Goal: Task Accomplishment & Management: Use online tool/utility

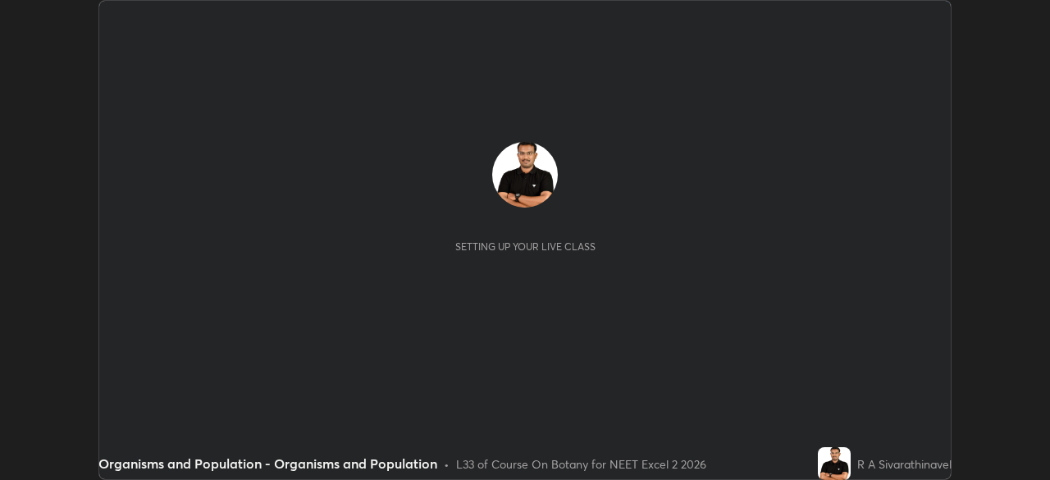
scroll to position [480, 1049]
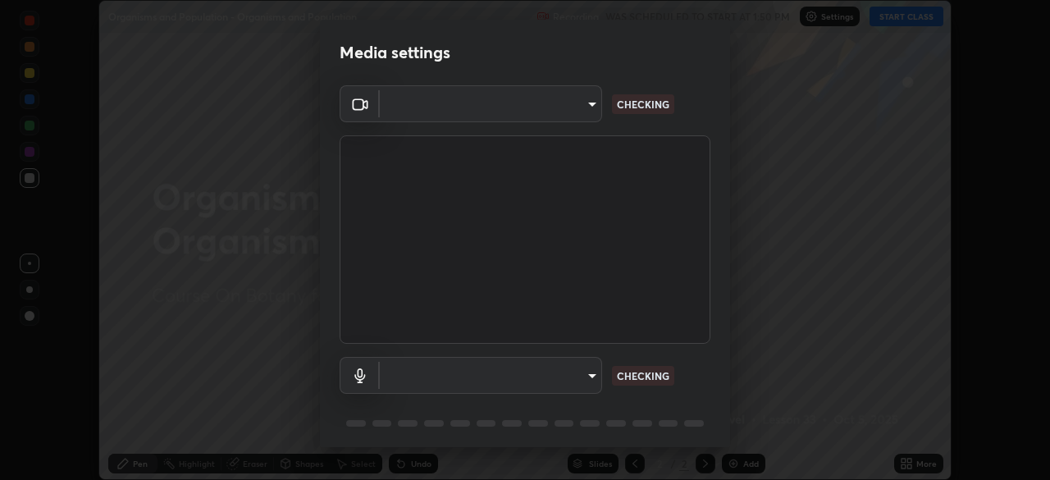
click at [581, 368] on body "Erase all Organisms and Population - Organisms and Population Recording WAS SCH…" at bounding box center [525, 240] width 1050 height 480
type input "a4e4d34a81fa093629e82a09c8f5b6e600f696cc3d223142969851568b1512d5"
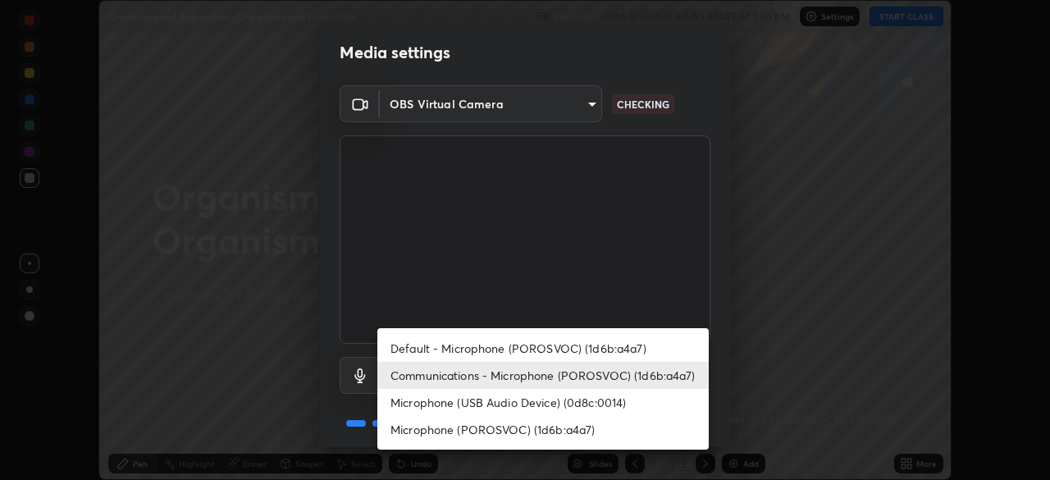
click at [597, 335] on li "Default - Microphone (POROSVOC) (1d6b:a4a7)" at bounding box center [543, 348] width 332 height 27
type input "default"
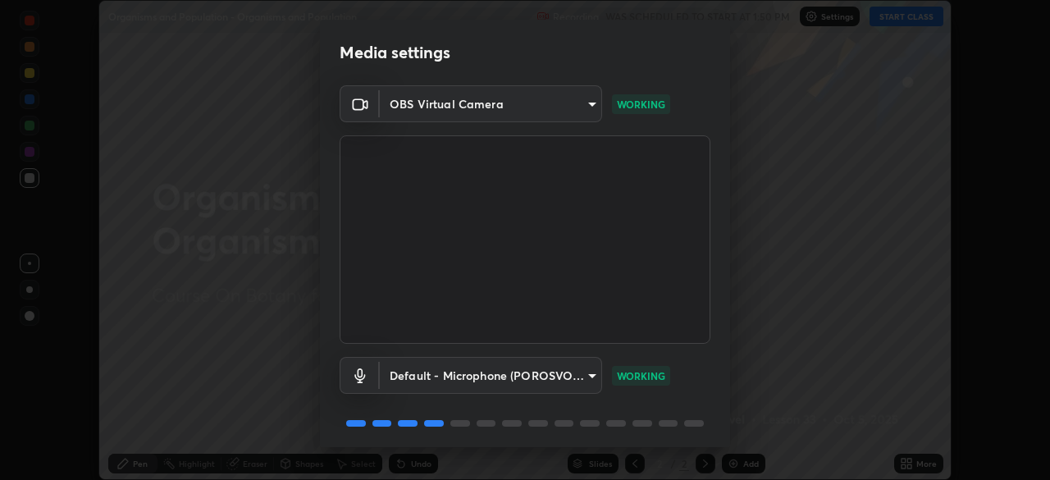
scroll to position [58, 0]
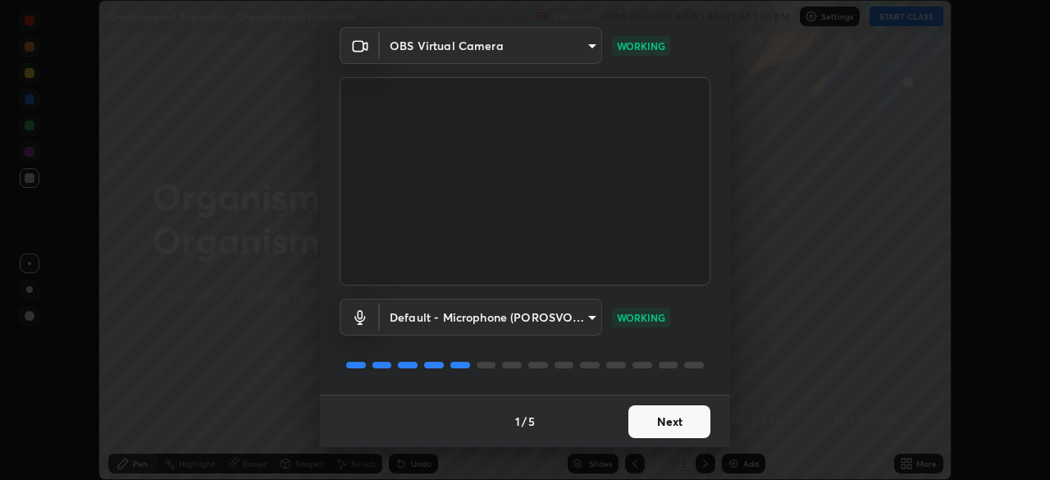
click at [669, 416] on button "Next" at bounding box center [670, 421] width 82 height 33
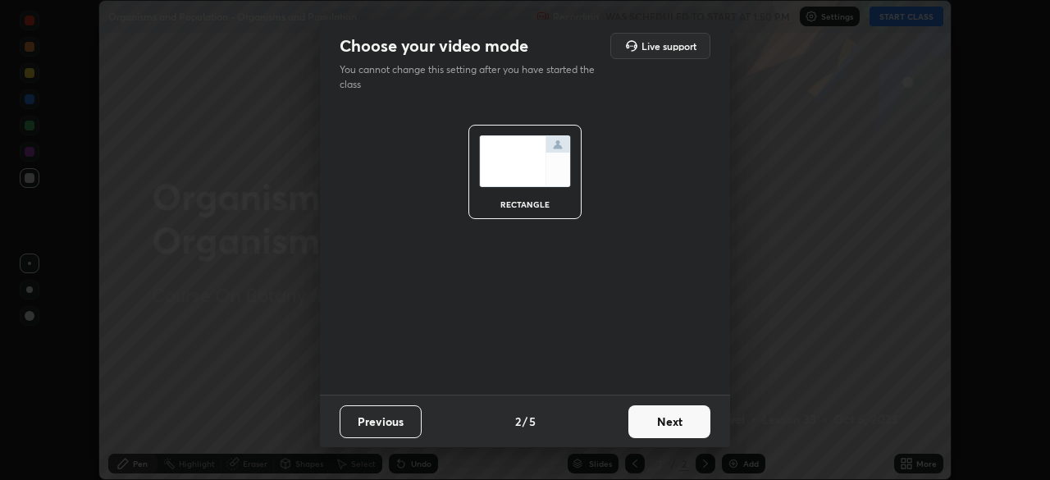
click at [665, 422] on button "Next" at bounding box center [670, 421] width 82 height 33
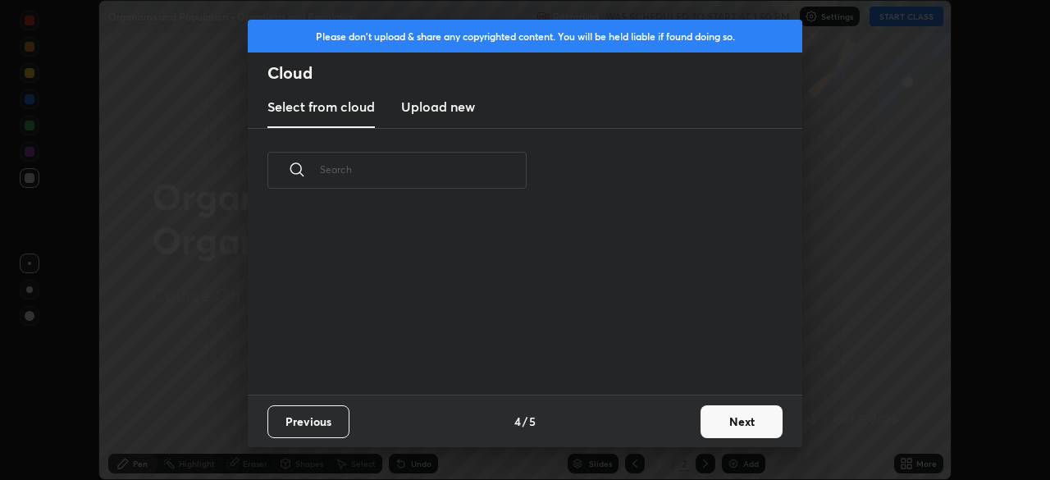
click at [670, 428] on div "Previous 4 / 5 Next" at bounding box center [525, 421] width 555 height 53
click at [721, 418] on button "Next" at bounding box center [742, 421] width 82 height 33
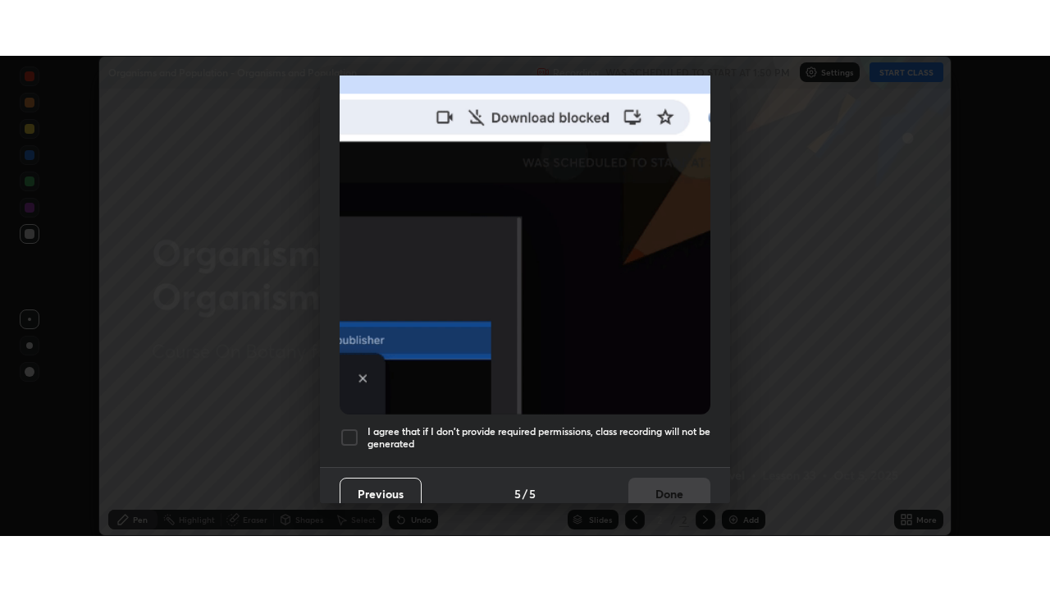
scroll to position [393, 0]
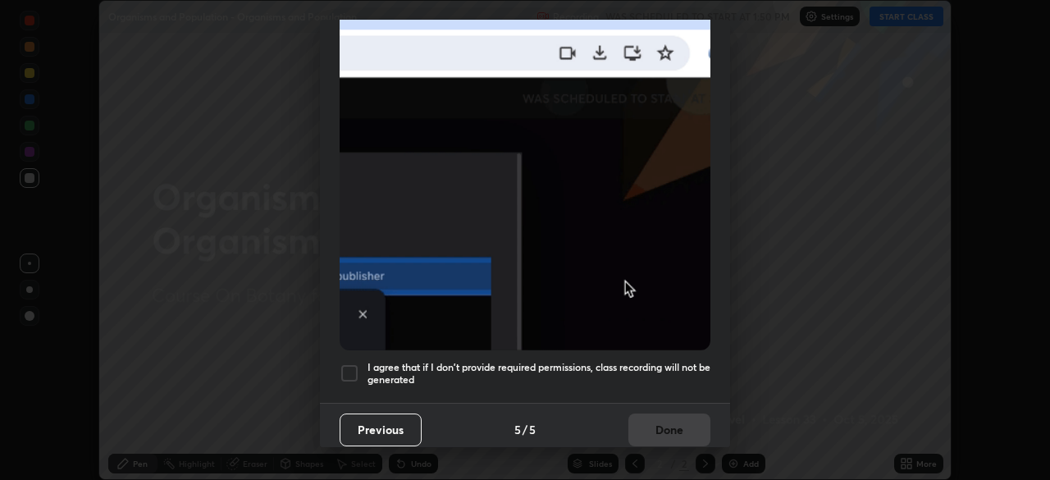
click at [648, 361] on h5 "I agree that if I don't provide required permissions, class recording will not …" at bounding box center [539, 373] width 343 height 25
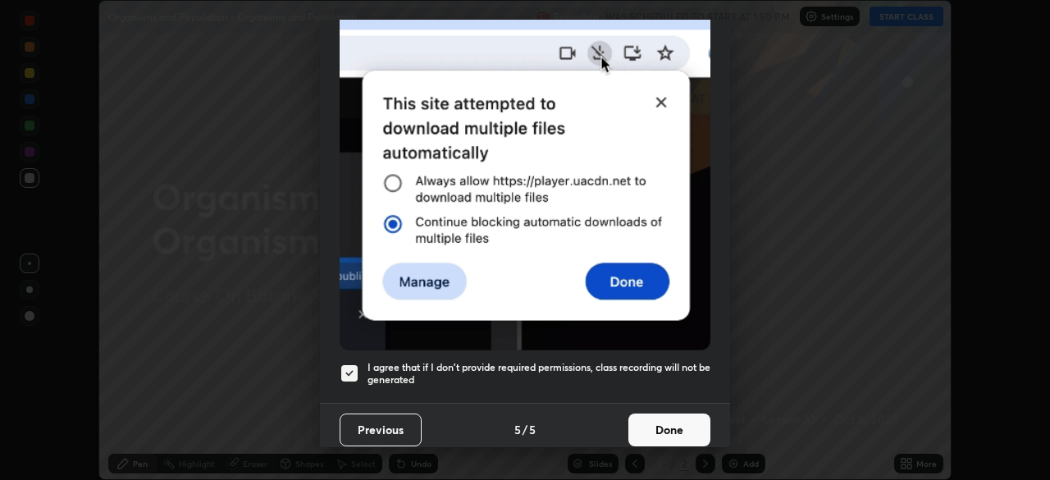
click at [652, 426] on button "Done" at bounding box center [670, 430] width 82 height 33
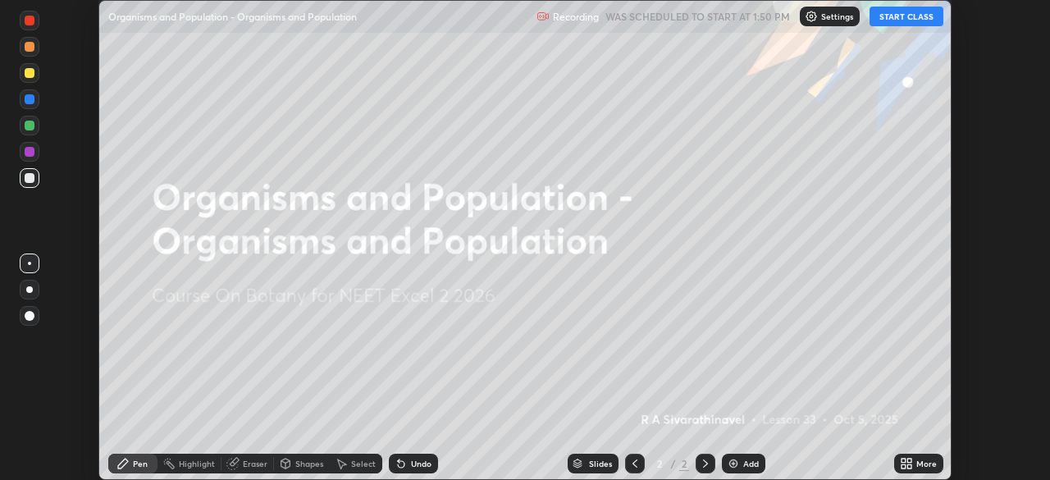
click at [919, 457] on div "More" at bounding box center [918, 464] width 49 height 20
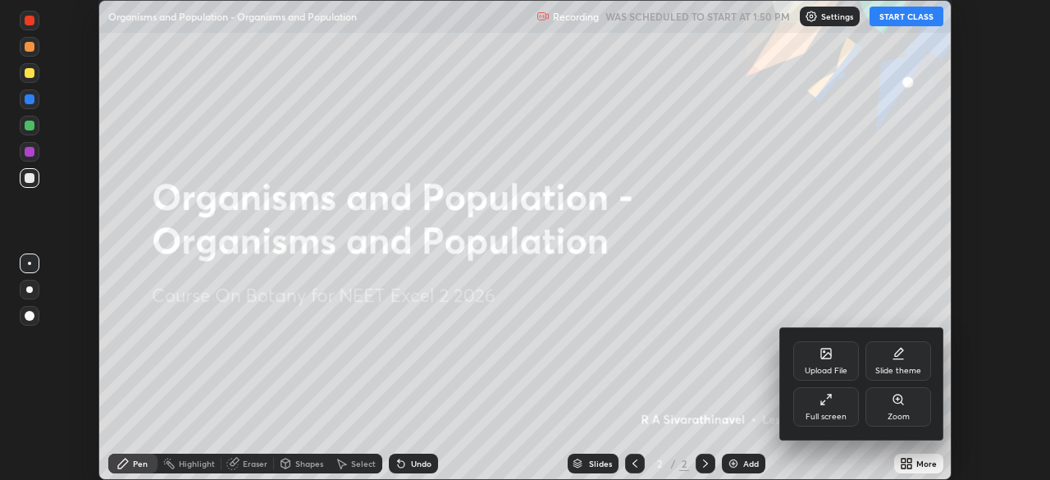
click at [893, 25] on div at bounding box center [525, 240] width 1050 height 480
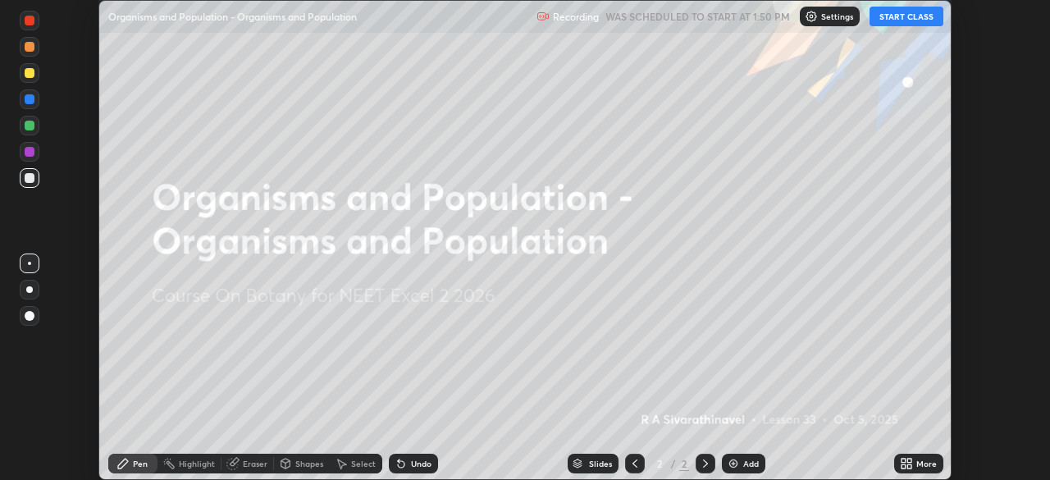
click at [892, 15] on button "START CLASS" at bounding box center [907, 17] width 74 height 20
click at [924, 464] on div "More" at bounding box center [927, 464] width 21 height 8
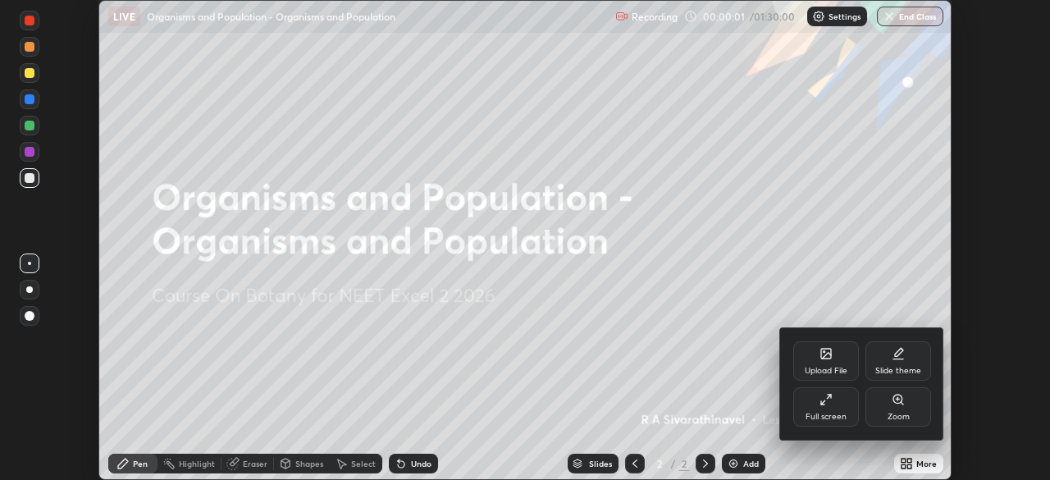
click at [834, 409] on div "Full screen" at bounding box center [826, 406] width 66 height 39
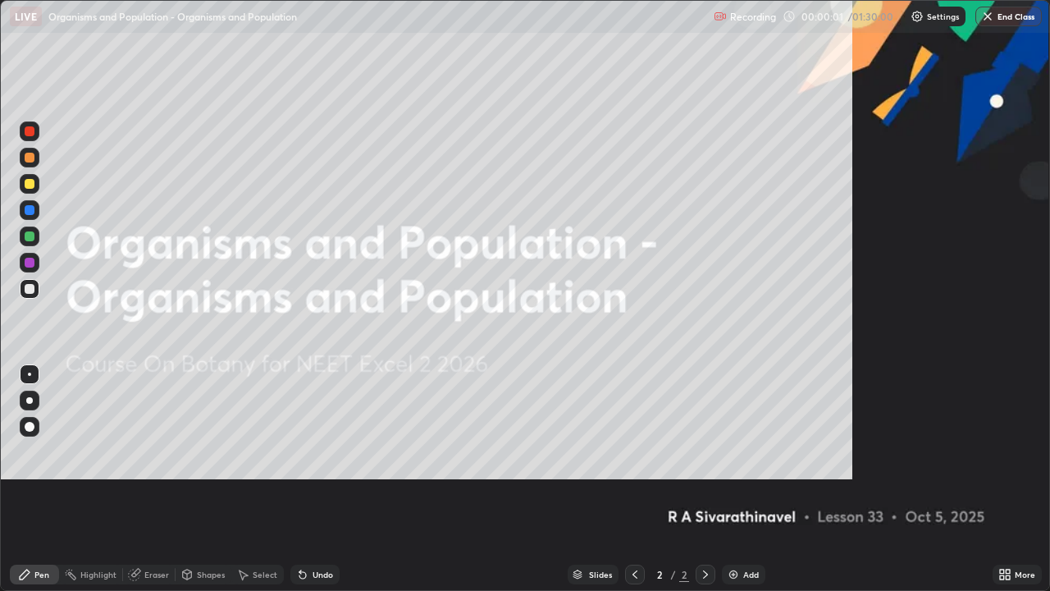
scroll to position [591, 1050]
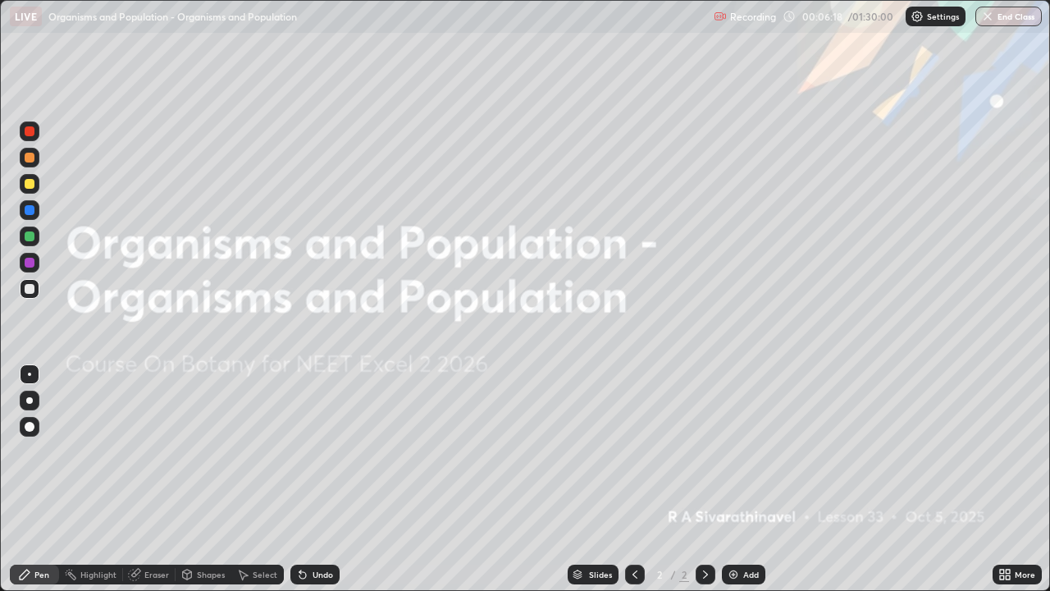
click at [1018, 479] on div "More" at bounding box center [1025, 574] width 21 height 8
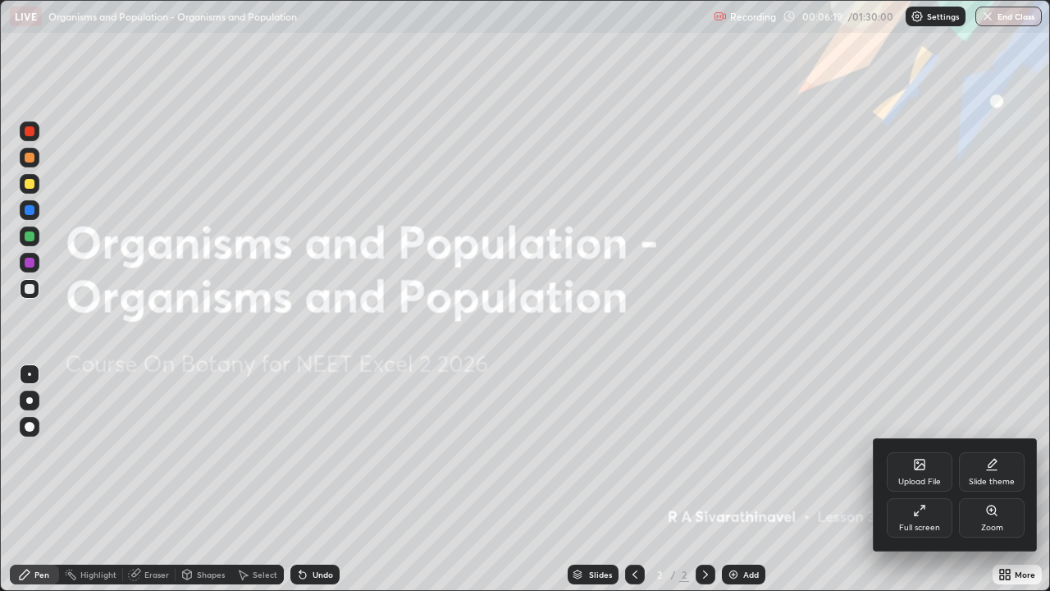
click at [921, 468] on icon at bounding box center [920, 465] width 10 height 10
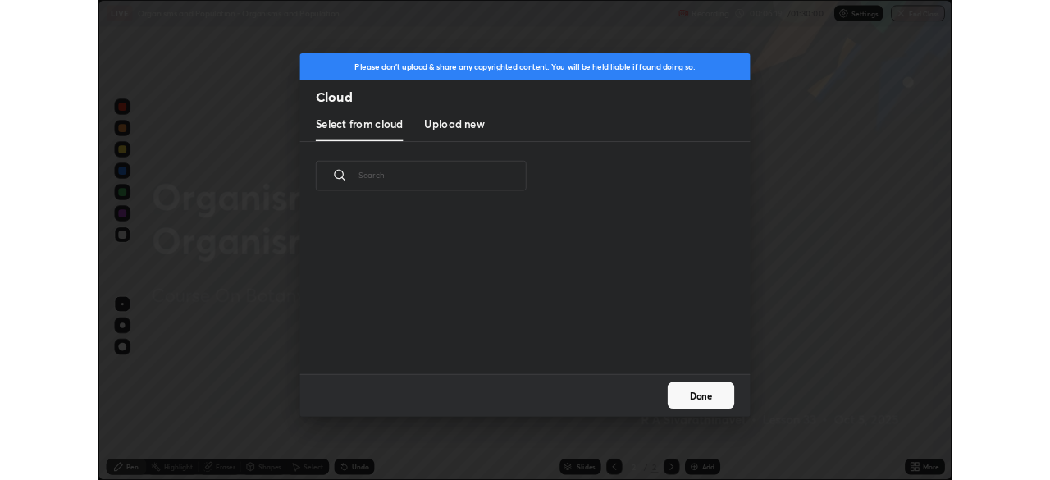
scroll to position [202, 527]
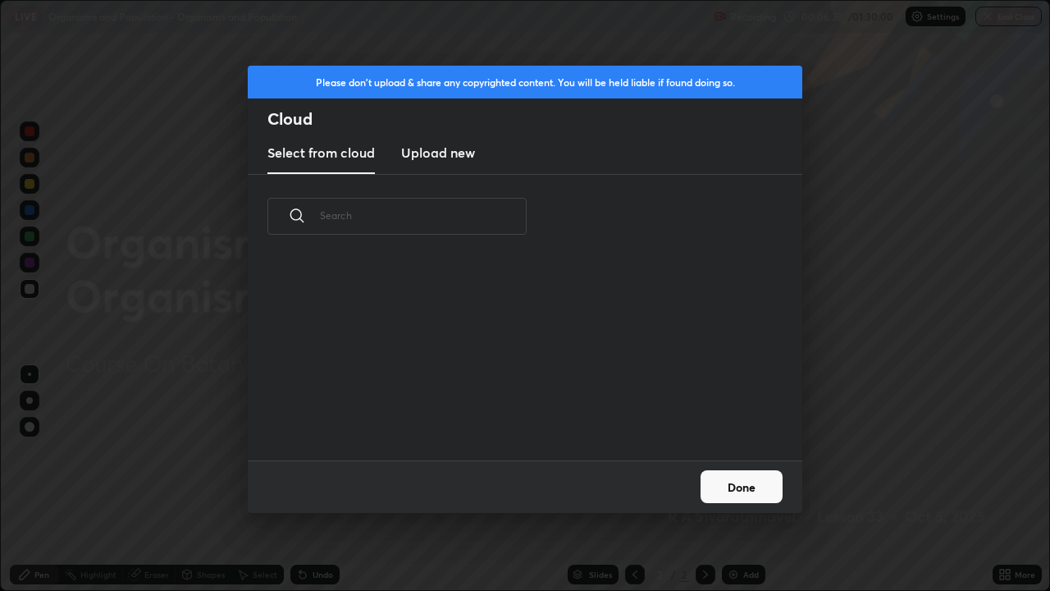
click at [469, 158] on h3 "Upload new" at bounding box center [438, 153] width 74 height 20
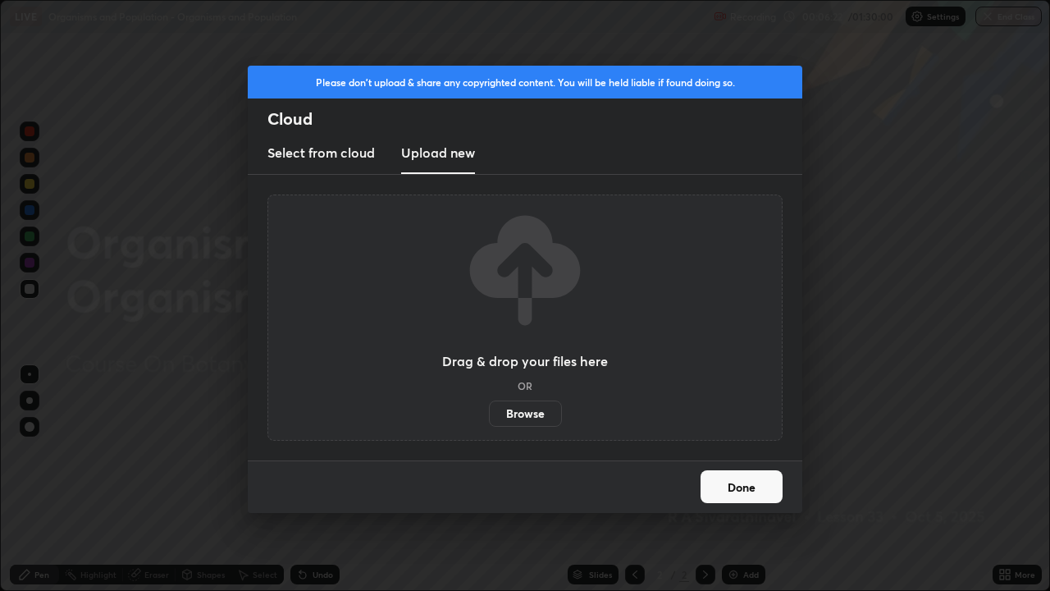
click at [532, 414] on label "Browse" at bounding box center [525, 413] width 73 height 26
click at [489, 414] on input "Browse" at bounding box center [489, 413] width 0 height 26
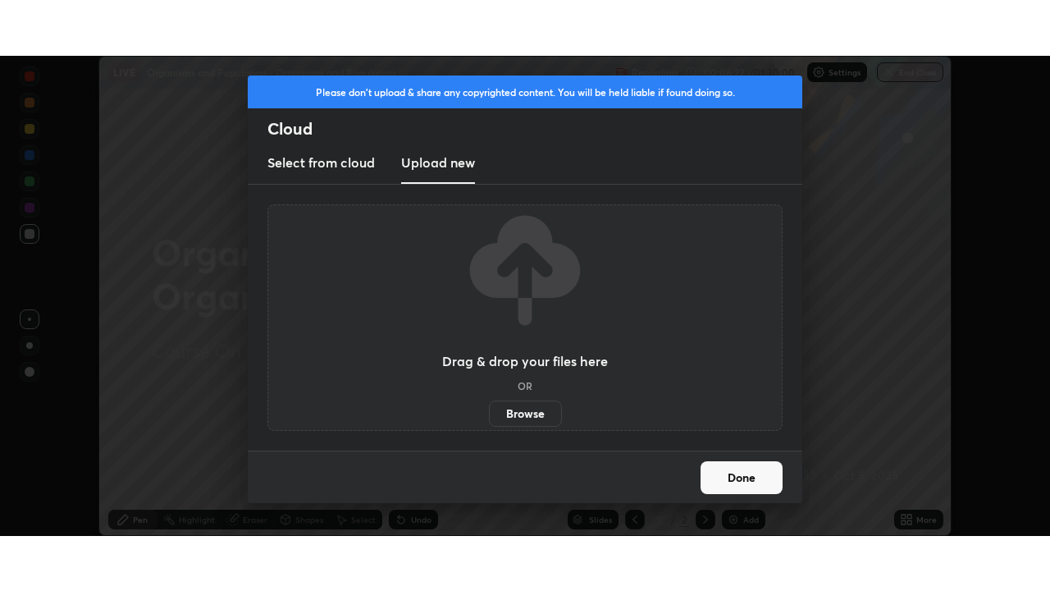
scroll to position [81575, 81005]
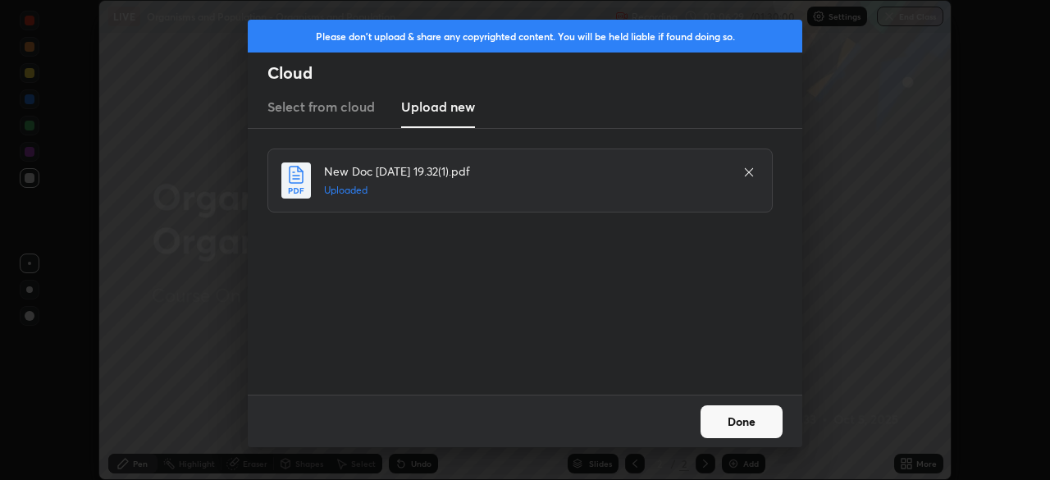
click at [725, 418] on button "Done" at bounding box center [742, 421] width 82 height 33
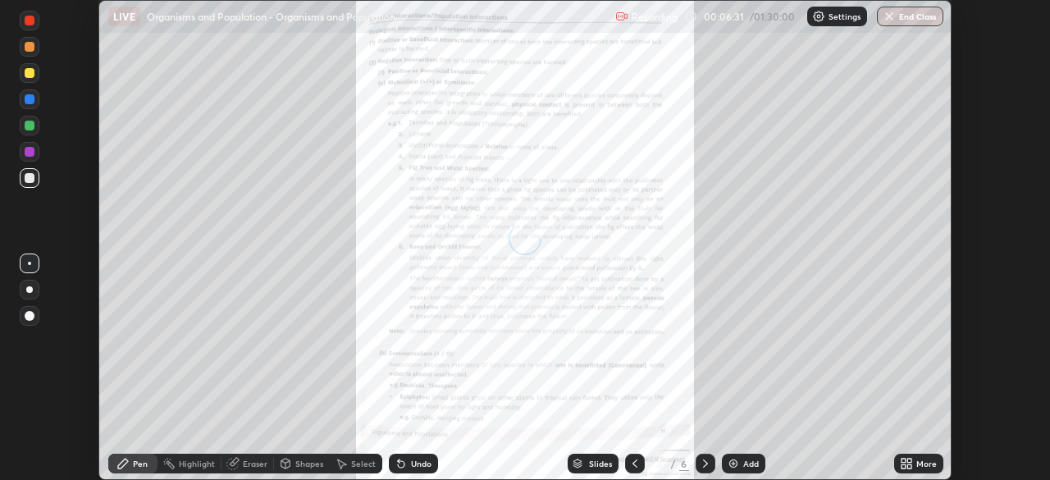
click at [921, 454] on div "More" at bounding box center [918, 464] width 49 height 20
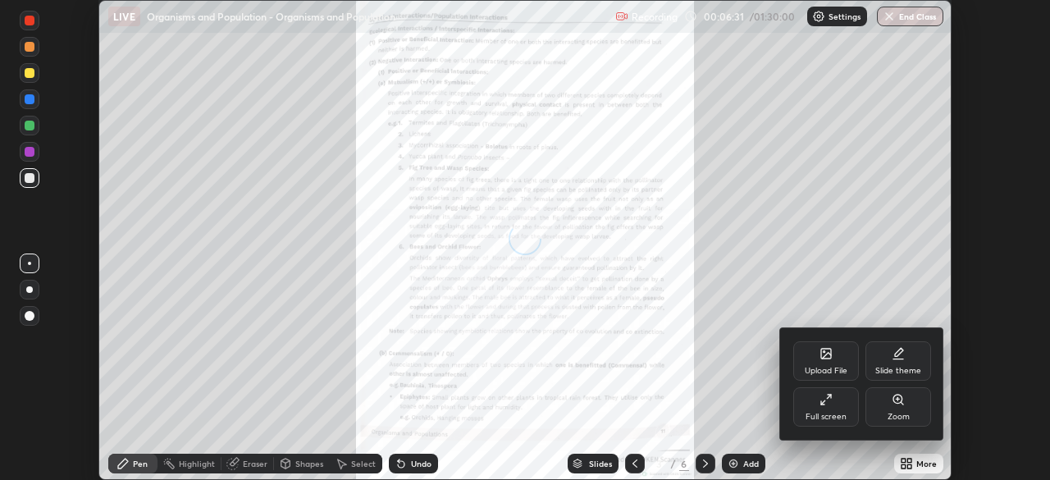
click at [838, 389] on div "Full screen" at bounding box center [826, 406] width 66 height 39
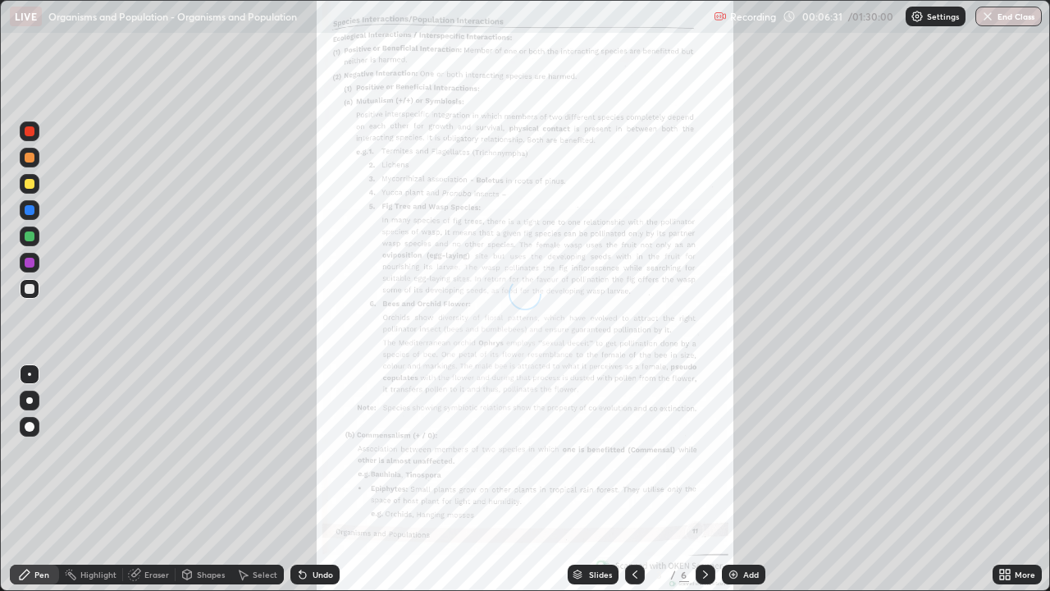
scroll to position [591, 1050]
click at [706, 479] on icon at bounding box center [705, 574] width 13 height 13
click at [704, 479] on icon at bounding box center [705, 574] width 13 height 13
click at [708, 479] on div at bounding box center [706, 575] width 20 height 20
click at [704, 479] on icon at bounding box center [705, 574] width 13 height 13
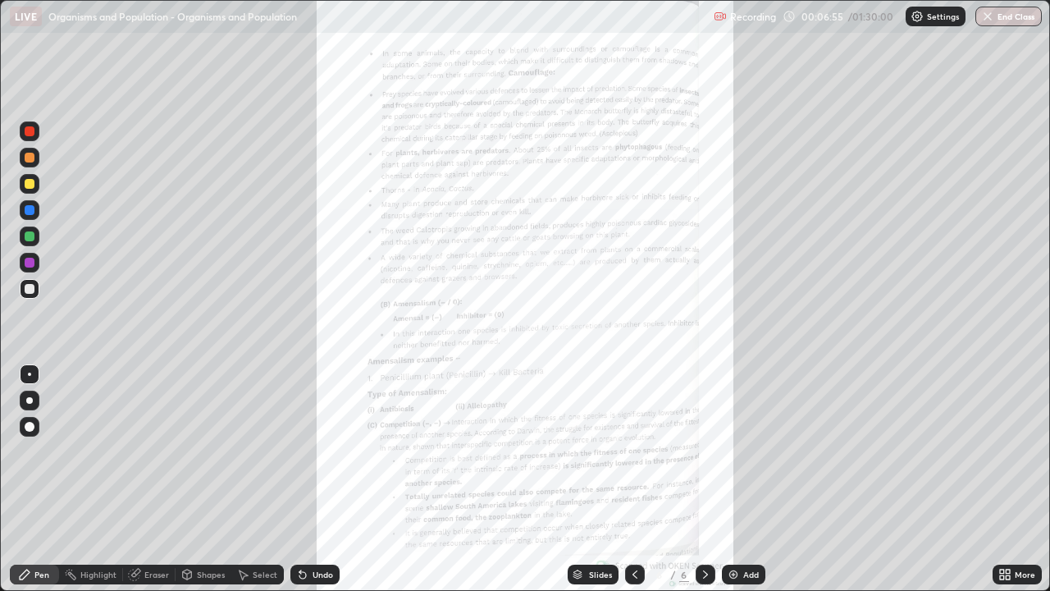
click at [632, 479] on icon at bounding box center [635, 574] width 13 height 13
click at [706, 479] on icon at bounding box center [705, 574] width 13 height 13
click at [1020, 479] on div "More" at bounding box center [1017, 575] width 49 height 20
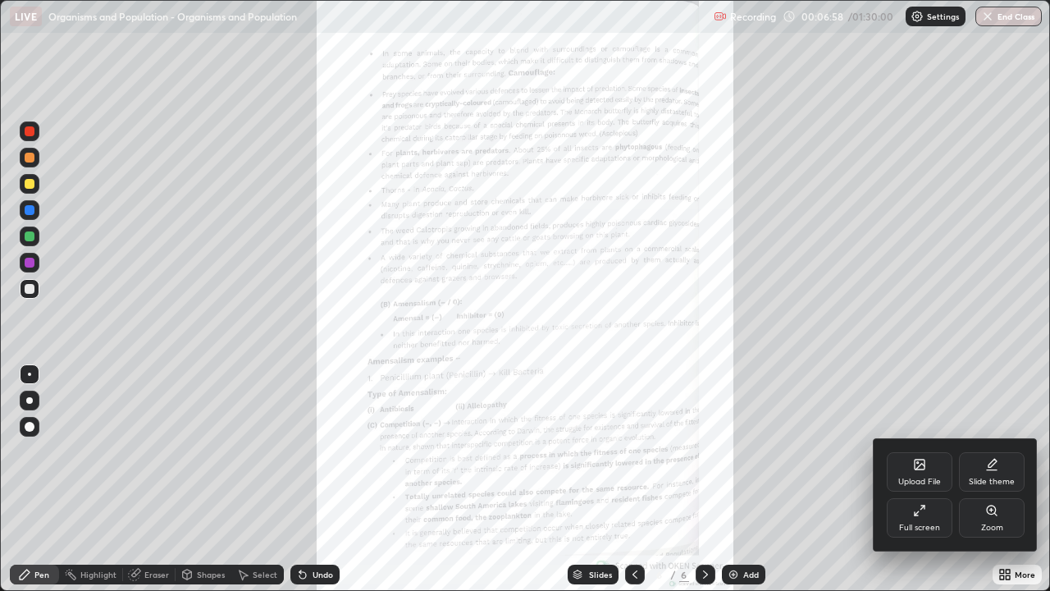
click at [1000, 479] on div "Zoom" at bounding box center [992, 517] width 66 height 39
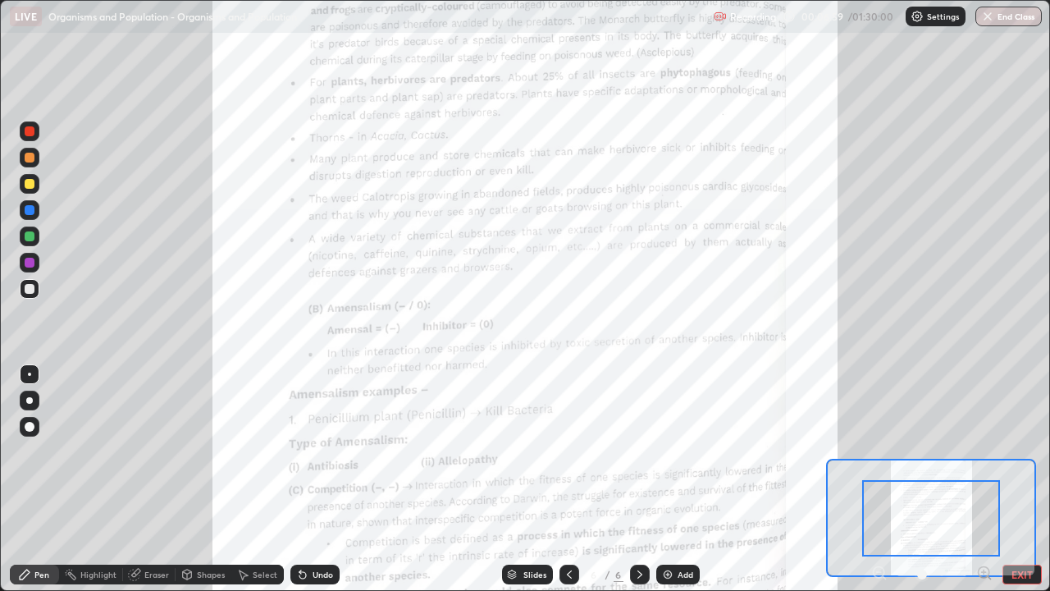
click at [984, 479] on icon at bounding box center [984, 572] width 4 height 0
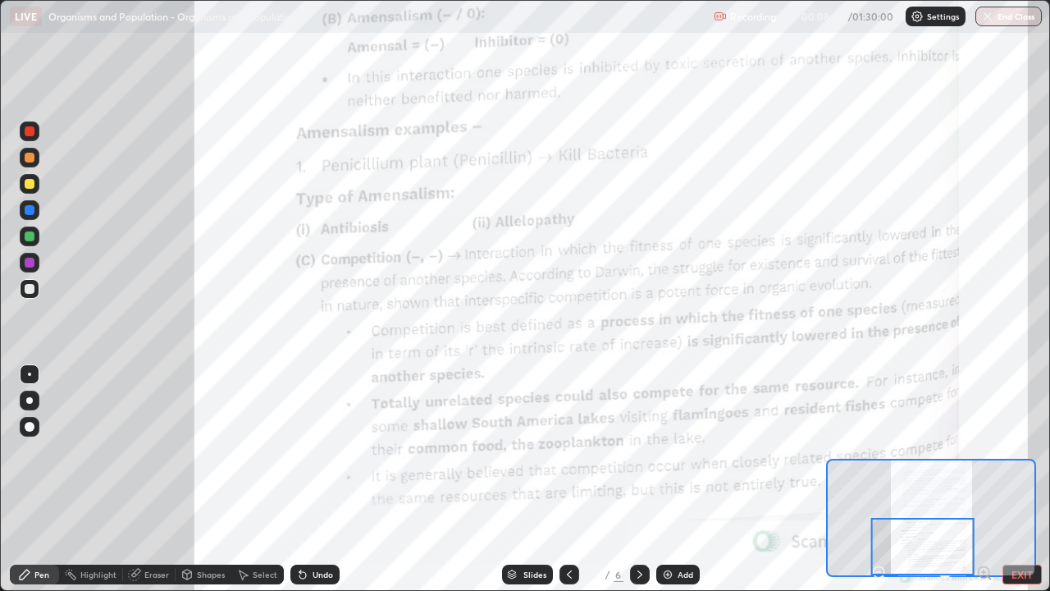
click at [30, 236] on div at bounding box center [30, 236] width 10 height 10
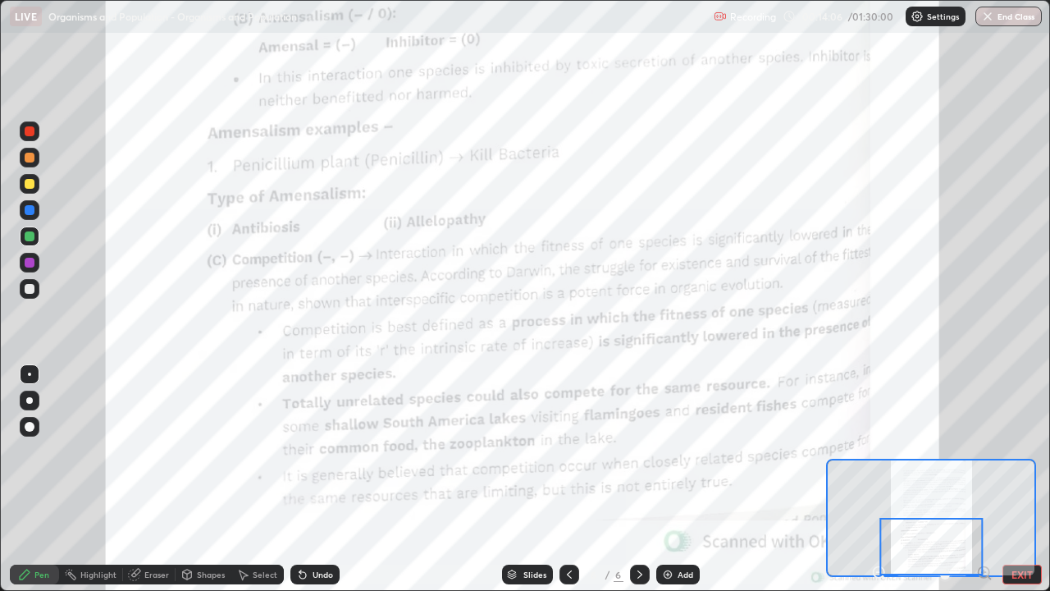
click at [638, 479] on icon at bounding box center [639, 574] width 13 height 13
click at [1032, 479] on button "EXIT" at bounding box center [1022, 575] width 39 height 20
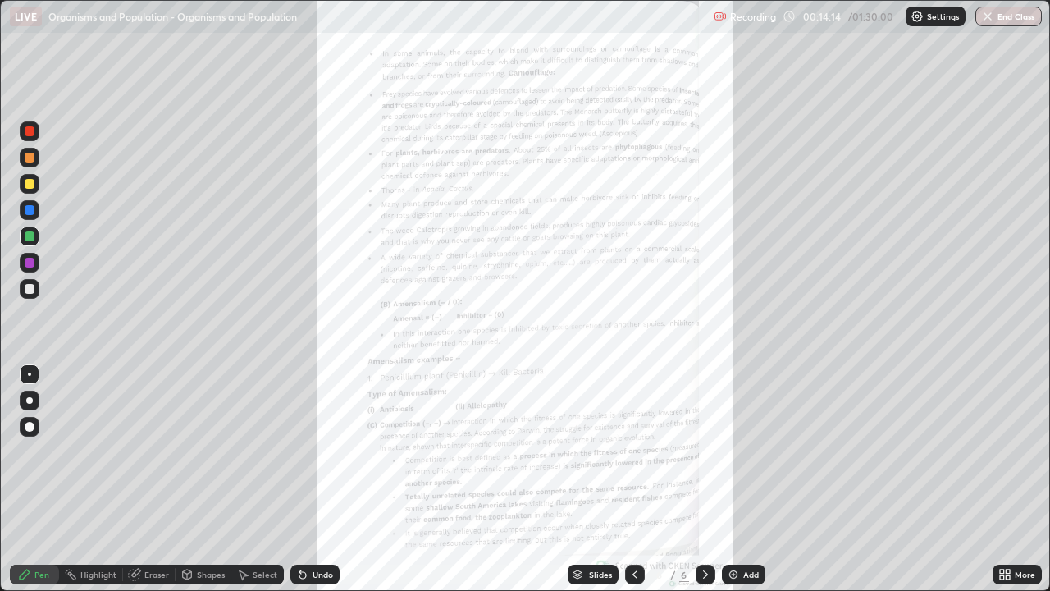
click at [1004, 479] on div "More" at bounding box center [1017, 575] width 49 height 20
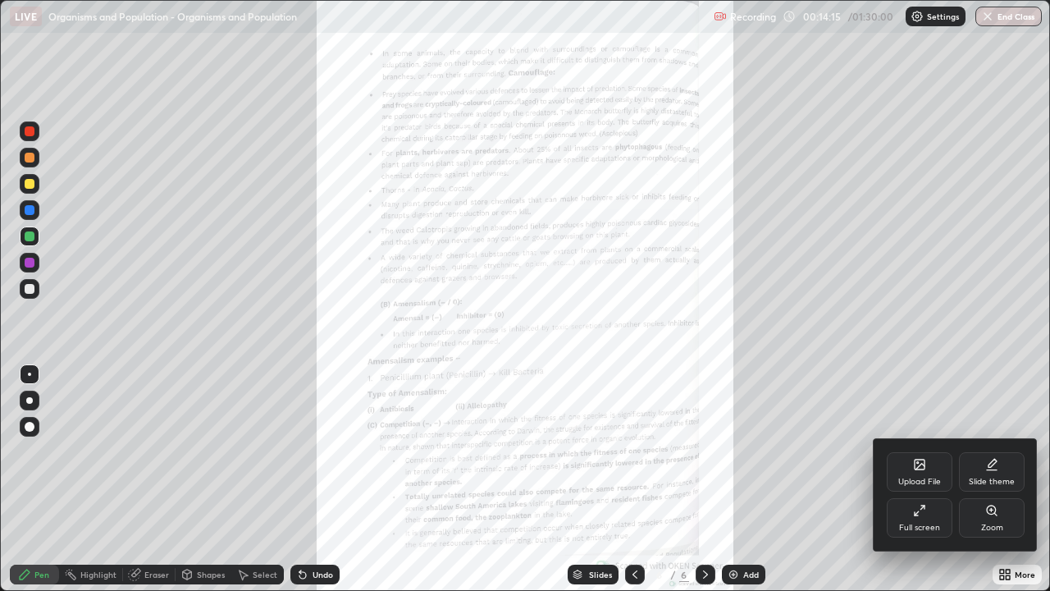
click at [907, 468] on div "Upload File" at bounding box center [920, 471] width 66 height 39
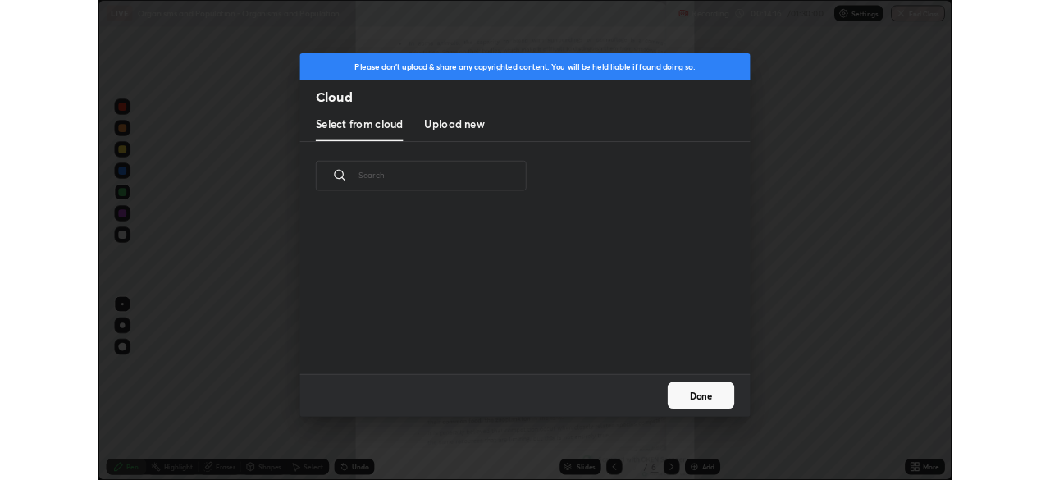
scroll to position [202, 527]
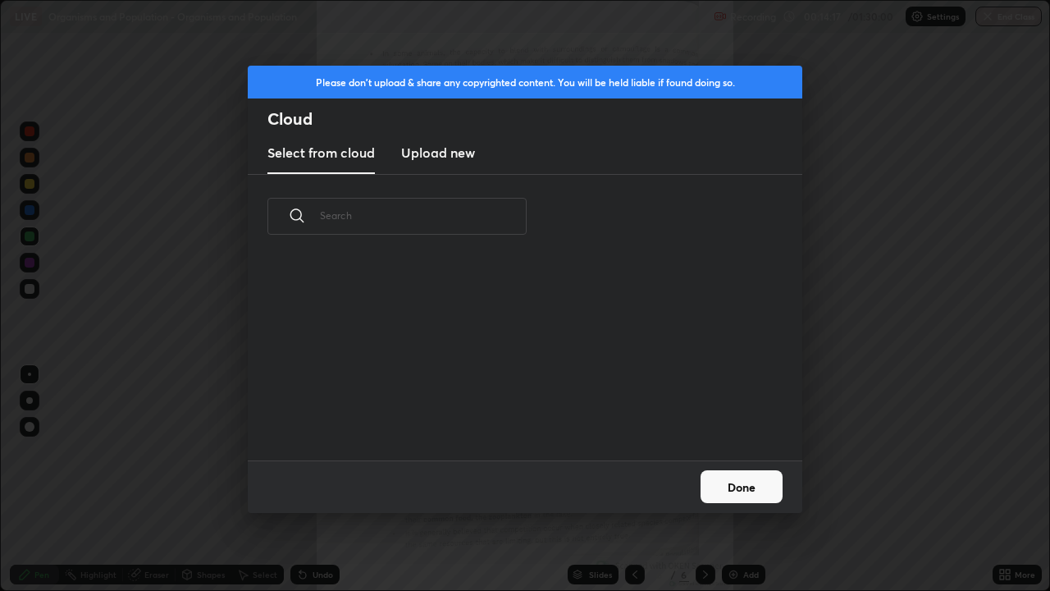
click at [464, 161] on h3 "Upload new" at bounding box center [438, 153] width 74 height 20
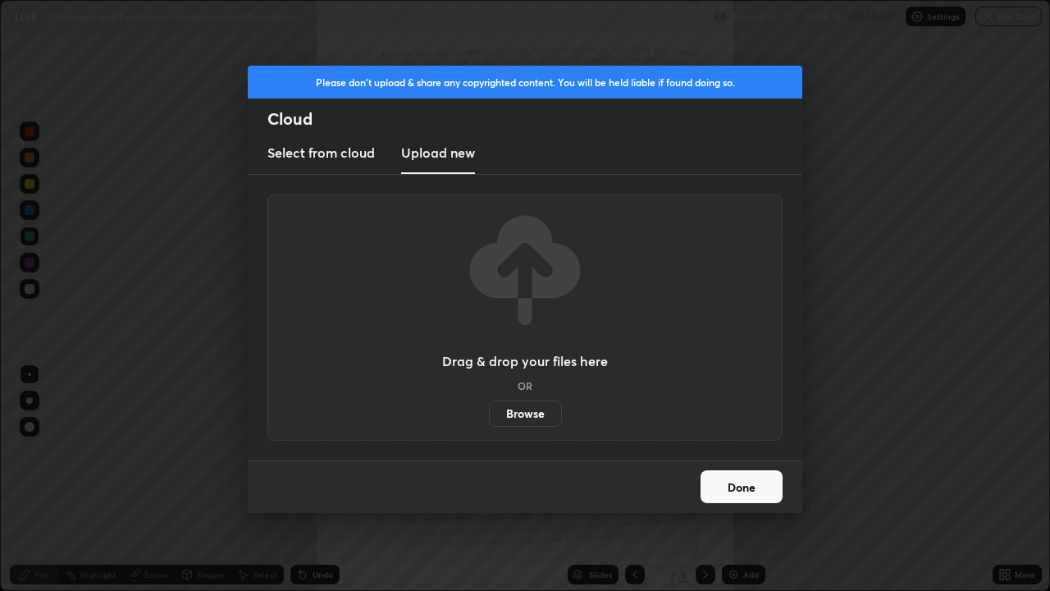
click at [535, 410] on label "Browse" at bounding box center [525, 413] width 73 height 26
click at [489, 410] on input "Browse" at bounding box center [489, 413] width 0 height 26
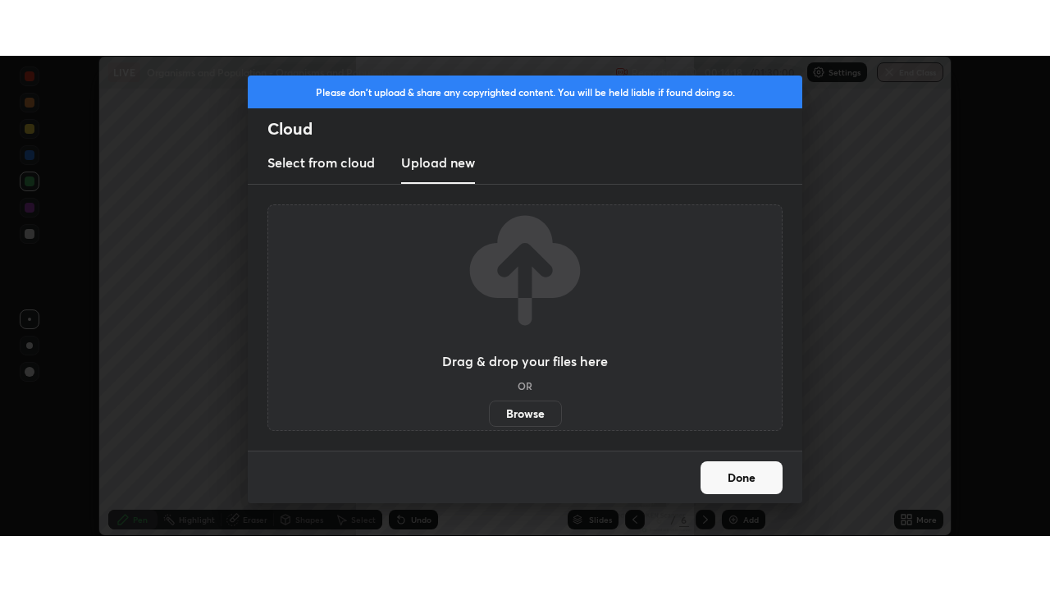
scroll to position [81575, 81005]
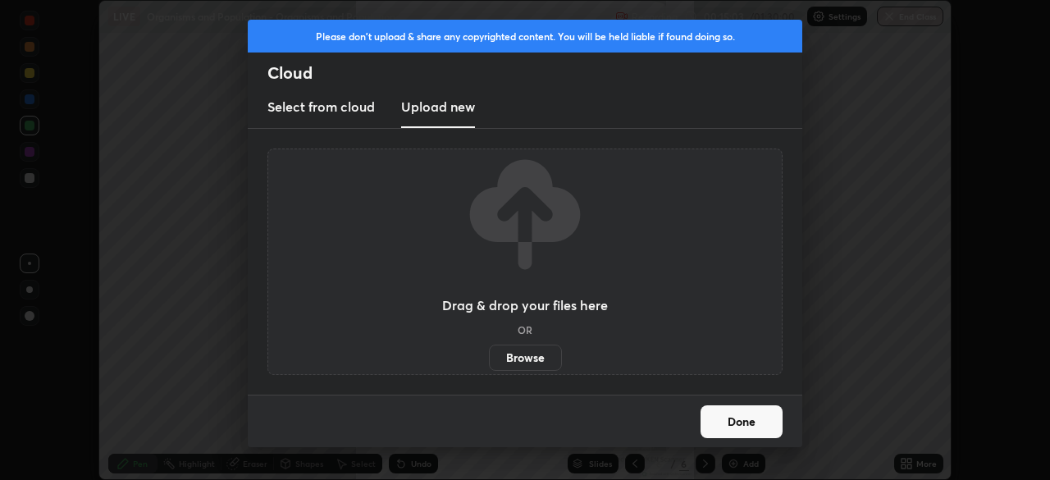
click at [551, 353] on label "Browse" at bounding box center [525, 358] width 73 height 26
click at [489, 353] on input "Browse" at bounding box center [489, 358] width 0 height 26
click at [546, 365] on label "Browse" at bounding box center [525, 358] width 73 height 26
click at [489, 365] on input "Browse" at bounding box center [489, 358] width 0 height 26
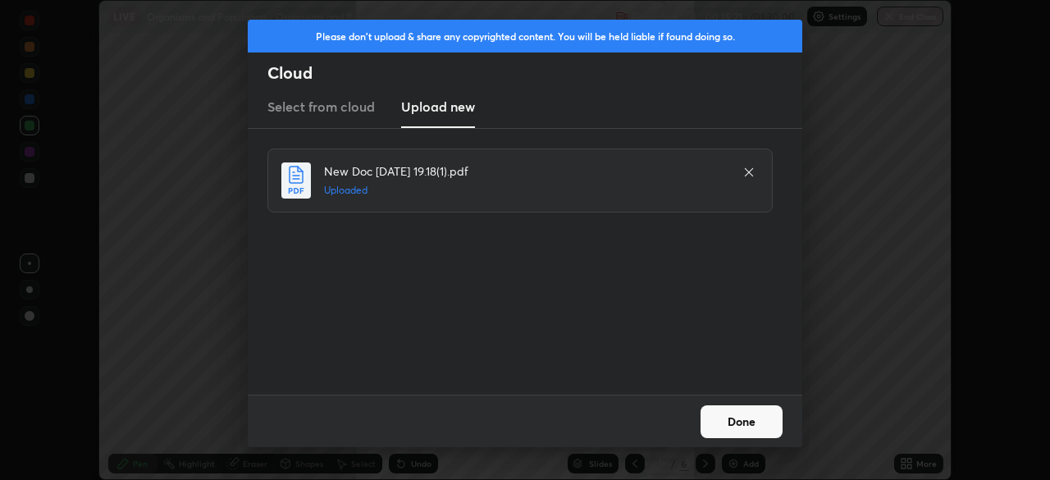
click at [748, 418] on button "Done" at bounding box center [742, 421] width 82 height 33
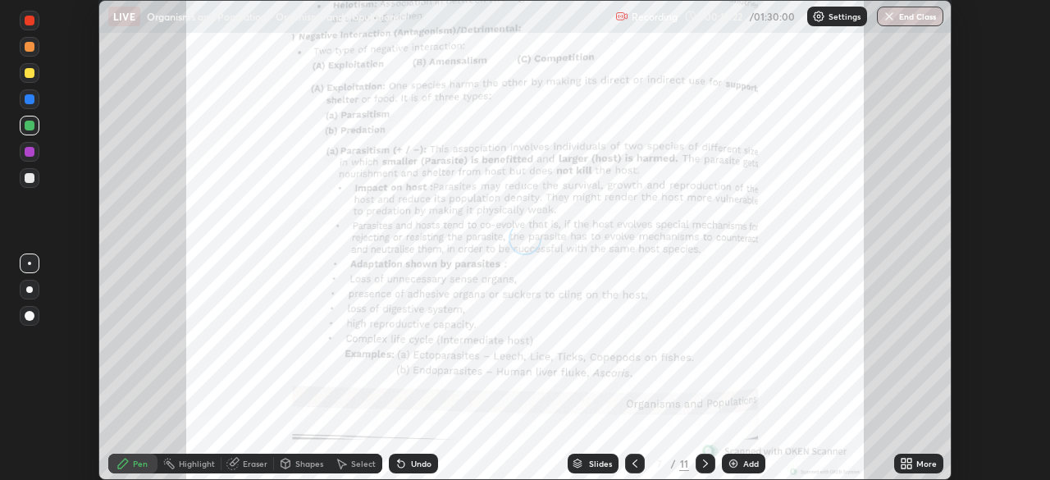
click at [928, 464] on div "More" at bounding box center [927, 464] width 21 height 8
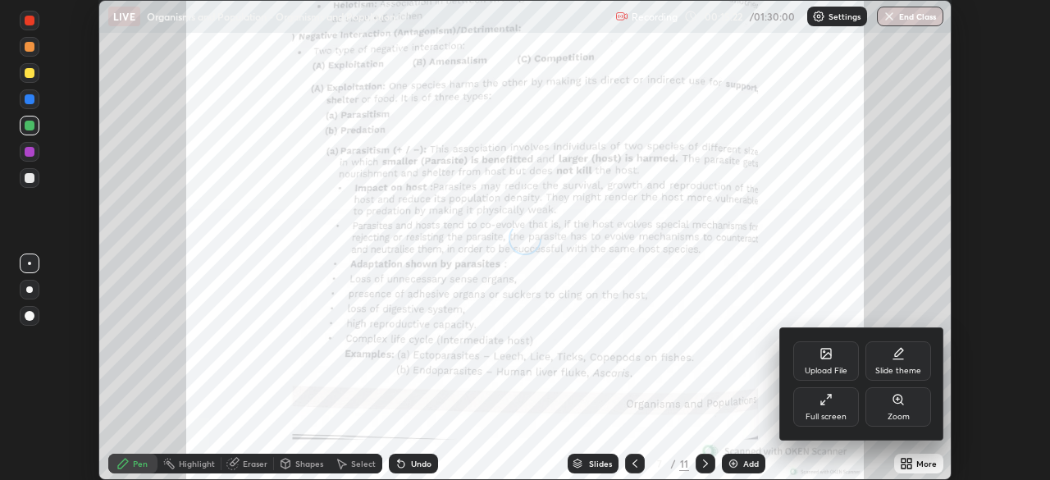
click at [831, 404] on icon at bounding box center [826, 399] width 13 height 13
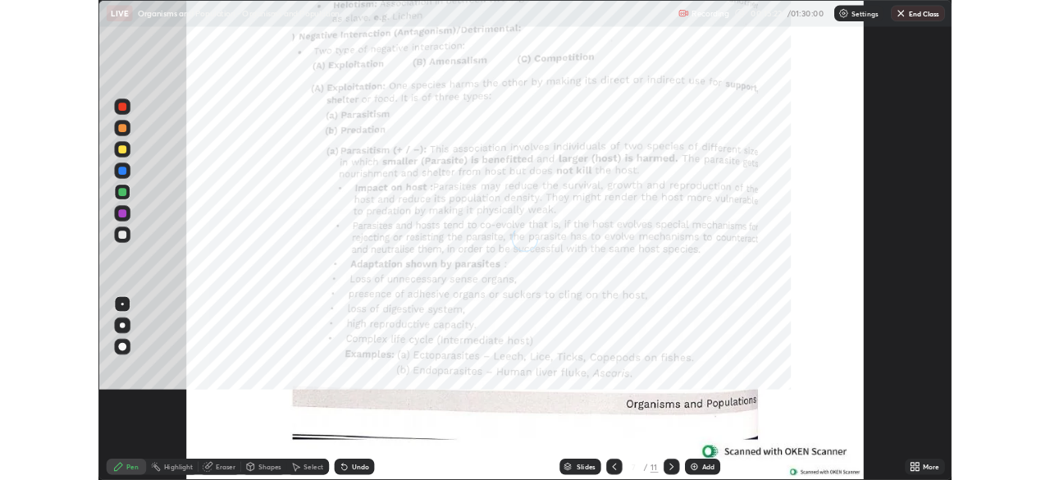
scroll to position [591, 1050]
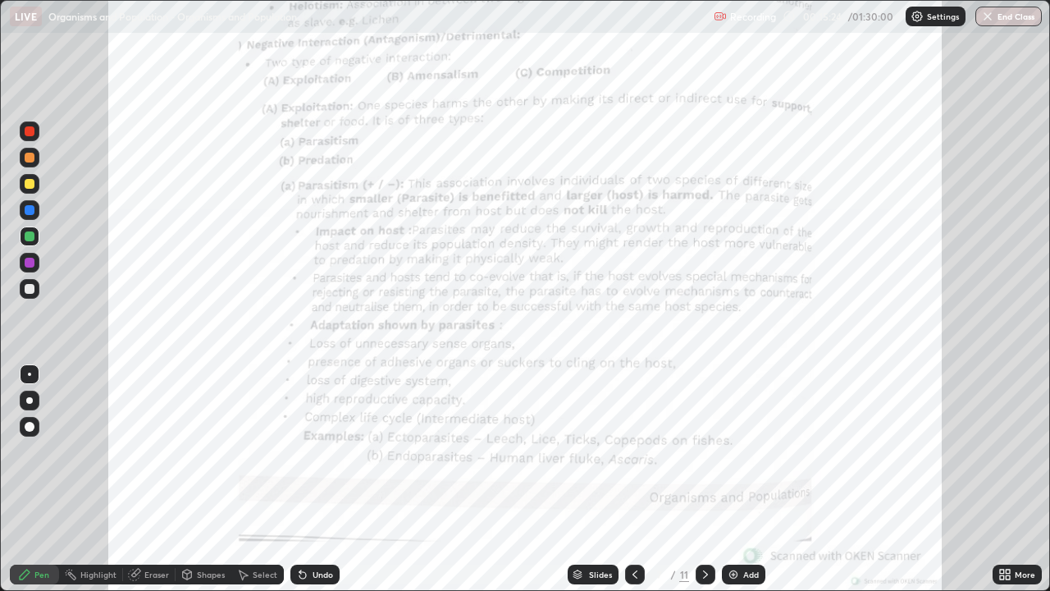
click at [706, 479] on icon at bounding box center [705, 574] width 13 height 13
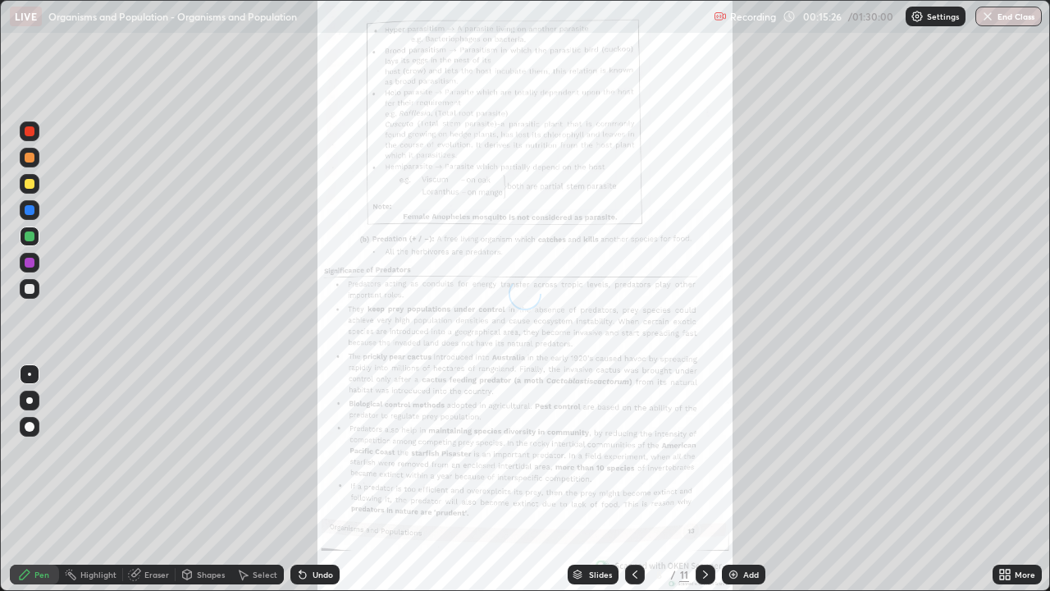
click at [709, 479] on div at bounding box center [706, 575] width 20 height 20
click at [704, 479] on icon at bounding box center [705, 574] width 13 height 13
click at [699, 479] on icon at bounding box center [705, 574] width 13 height 13
click at [633, 479] on icon at bounding box center [635, 574] width 13 height 13
click at [1002, 479] on icon at bounding box center [1002, 571] width 4 height 4
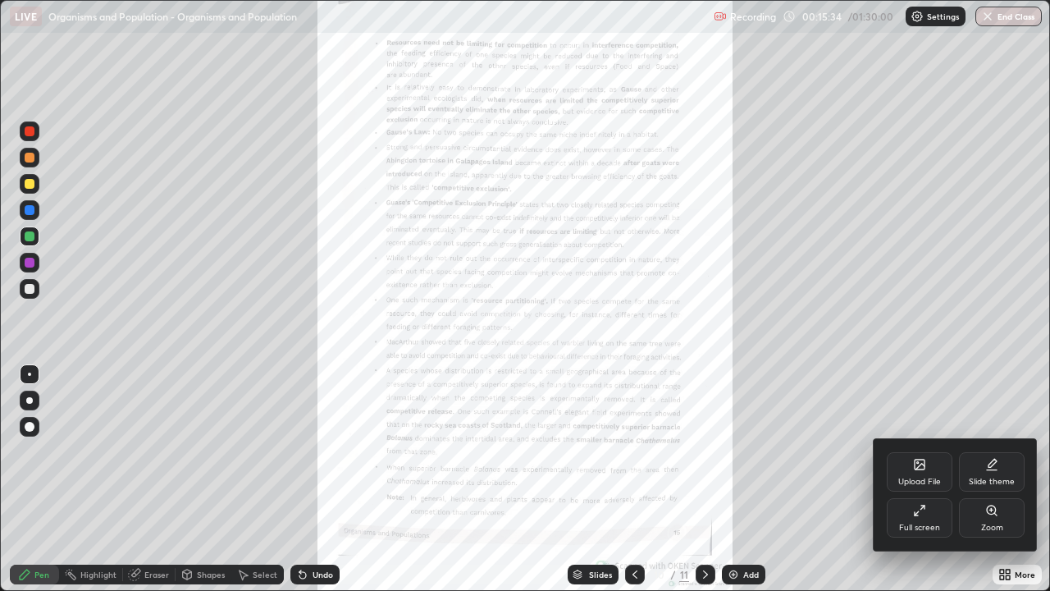
click at [995, 479] on icon at bounding box center [996, 514] width 2 height 2
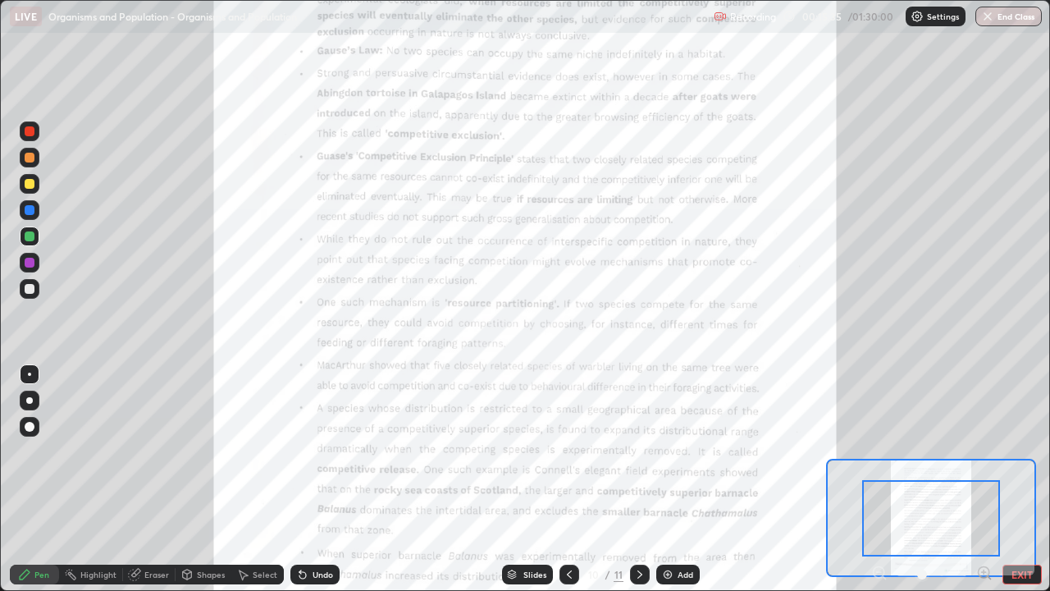
click at [984, 479] on icon at bounding box center [984, 572] width 0 height 4
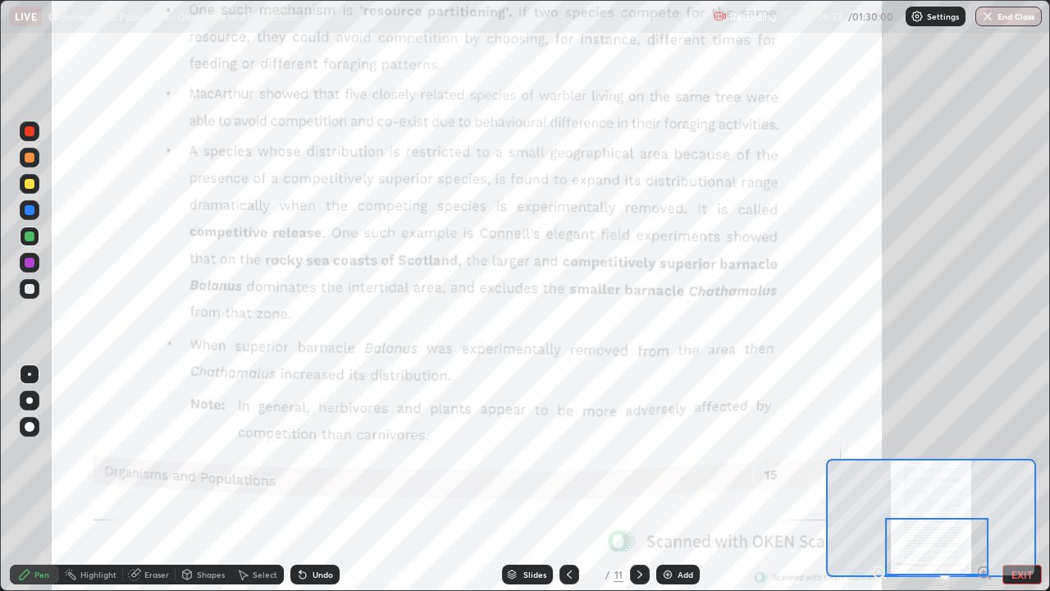
click at [678, 479] on div "Add" at bounding box center [686, 574] width 16 height 8
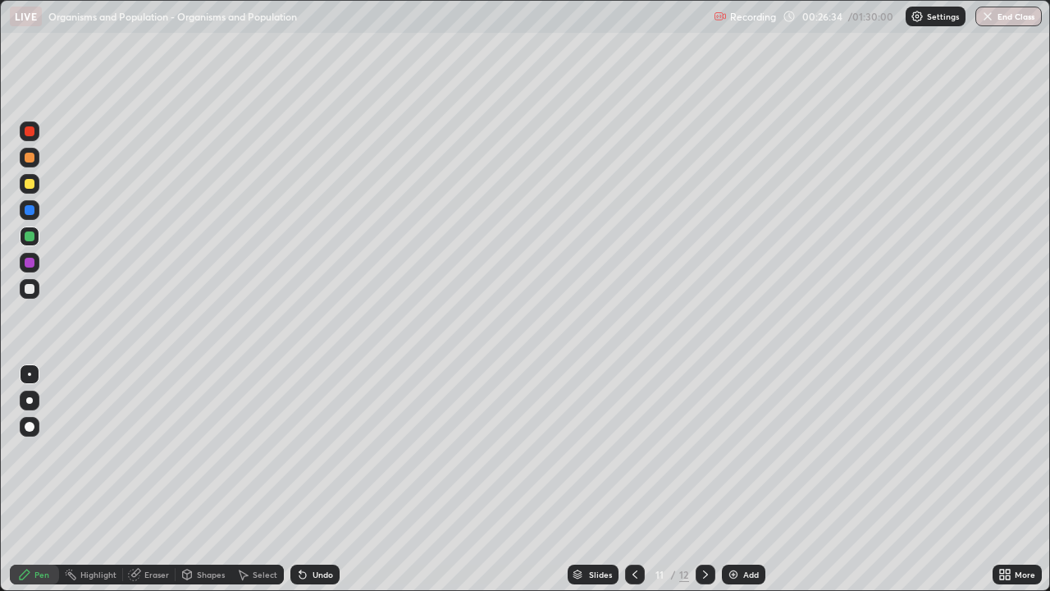
click at [30, 209] on div at bounding box center [30, 210] width 10 height 10
click at [28, 234] on div at bounding box center [30, 236] width 10 height 10
click at [632, 479] on icon at bounding box center [635, 574] width 13 height 13
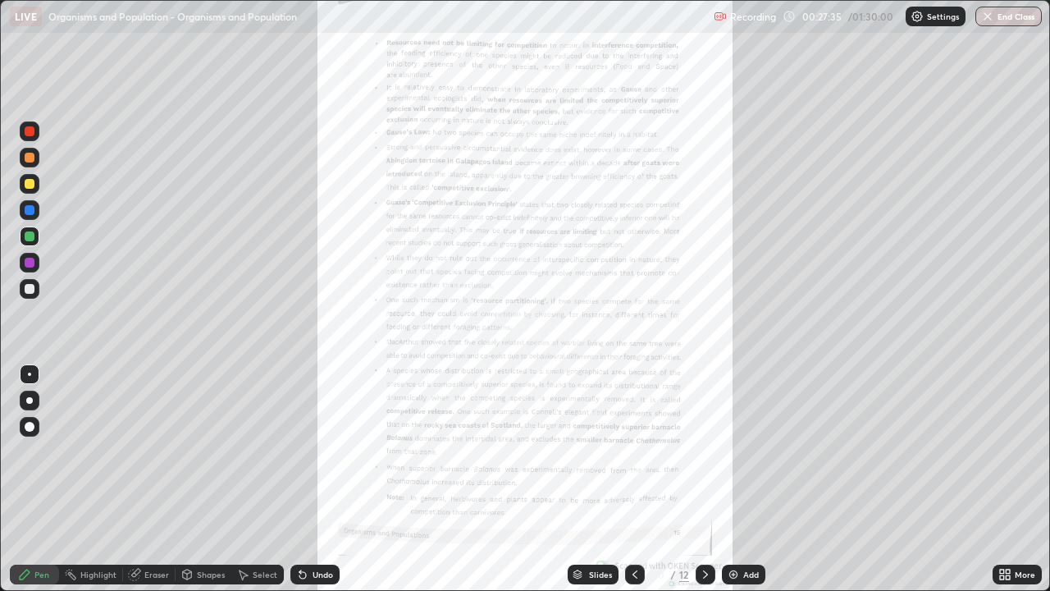
click at [1017, 479] on div "More" at bounding box center [1025, 574] width 21 height 8
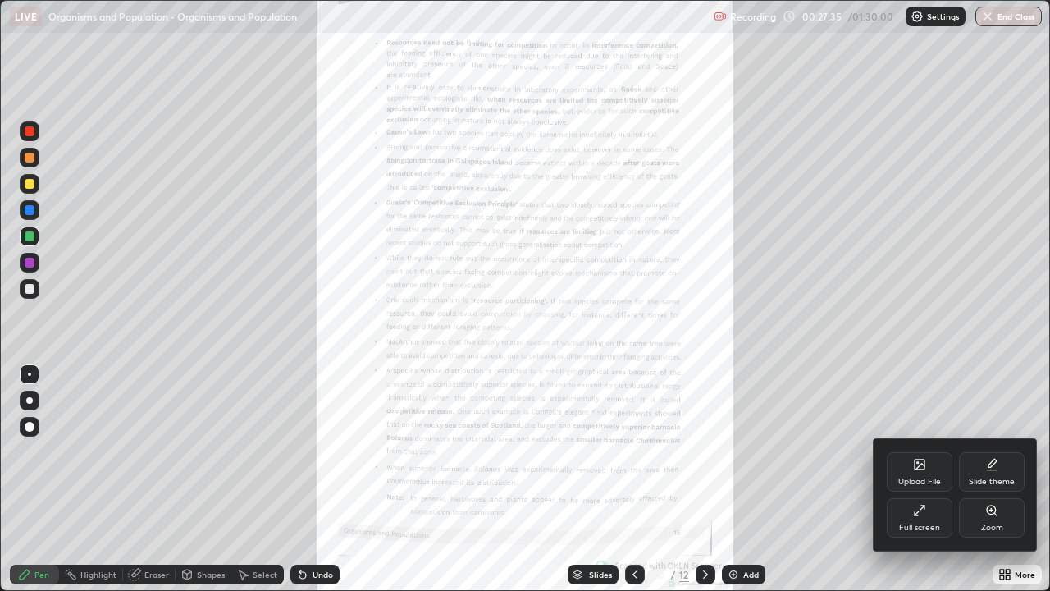
click at [997, 479] on icon at bounding box center [991, 510] width 13 height 13
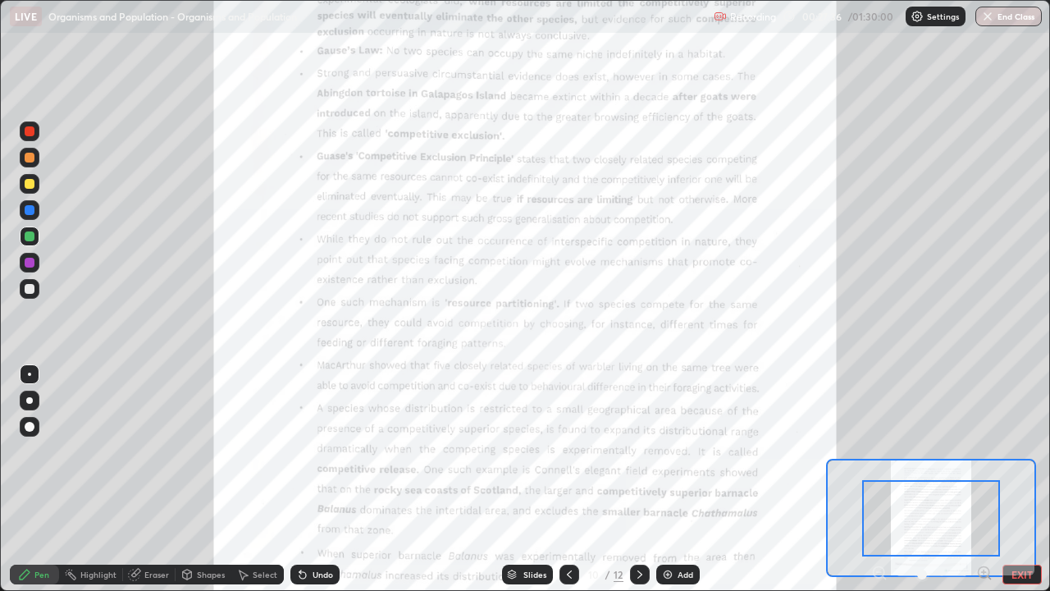
click at [982, 479] on icon at bounding box center [984, 573] width 16 height 16
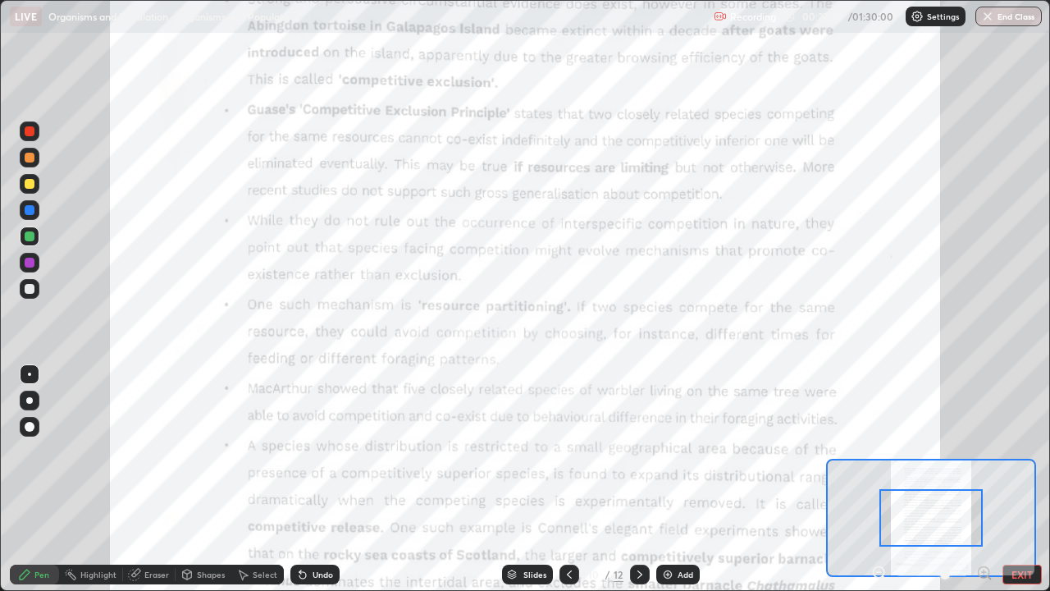
click at [984, 479] on icon at bounding box center [984, 572] width 4 height 0
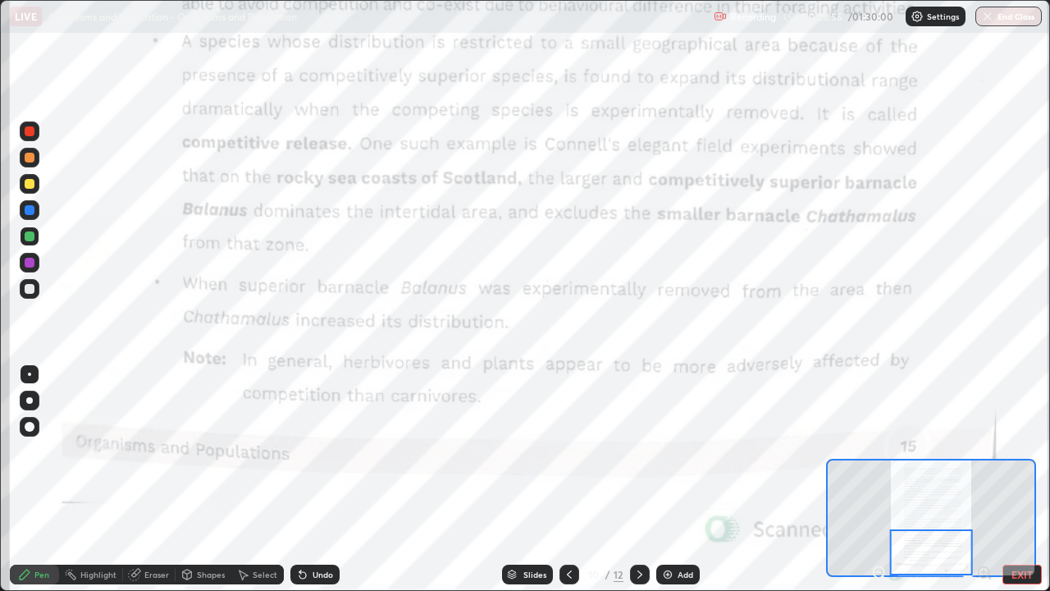
click at [639, 479] on icon at bounding box center [639, 574] width 13 height 13
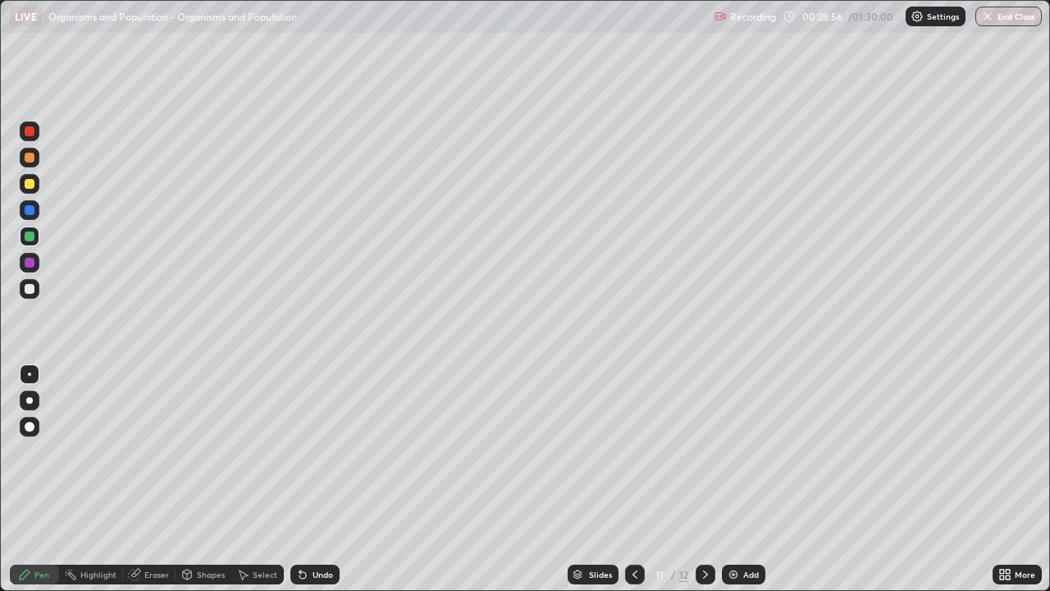
click at [704, 479] on icon at bounding box center [705, 574] width 13 height 13
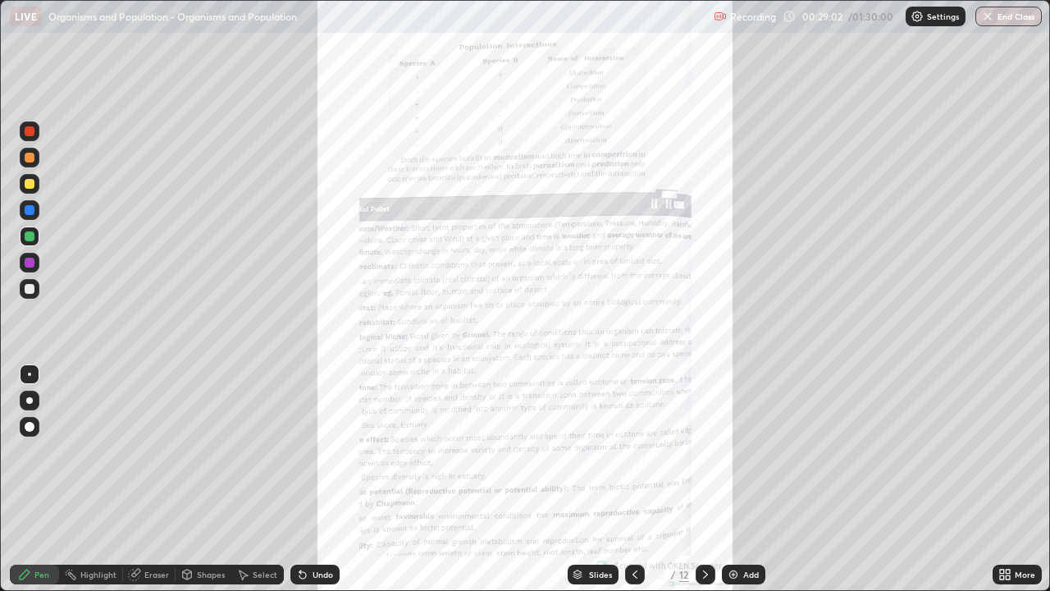
click at [640, 479] on div at bounding box center [635, 575] width 20 height 20
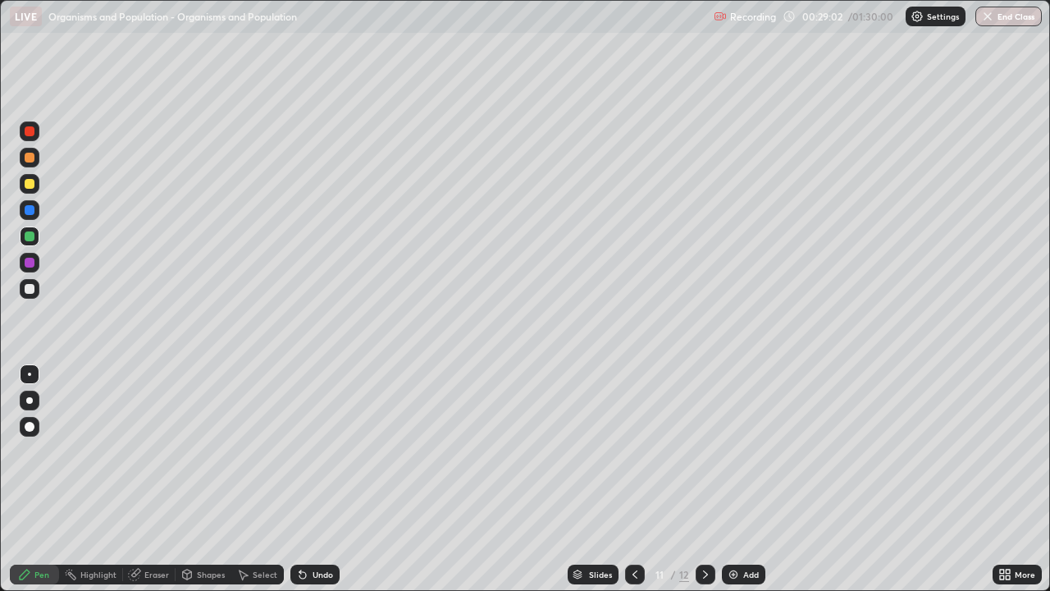
click at [639, 479] on div at bounding box center [635, 575] width 20 height 20
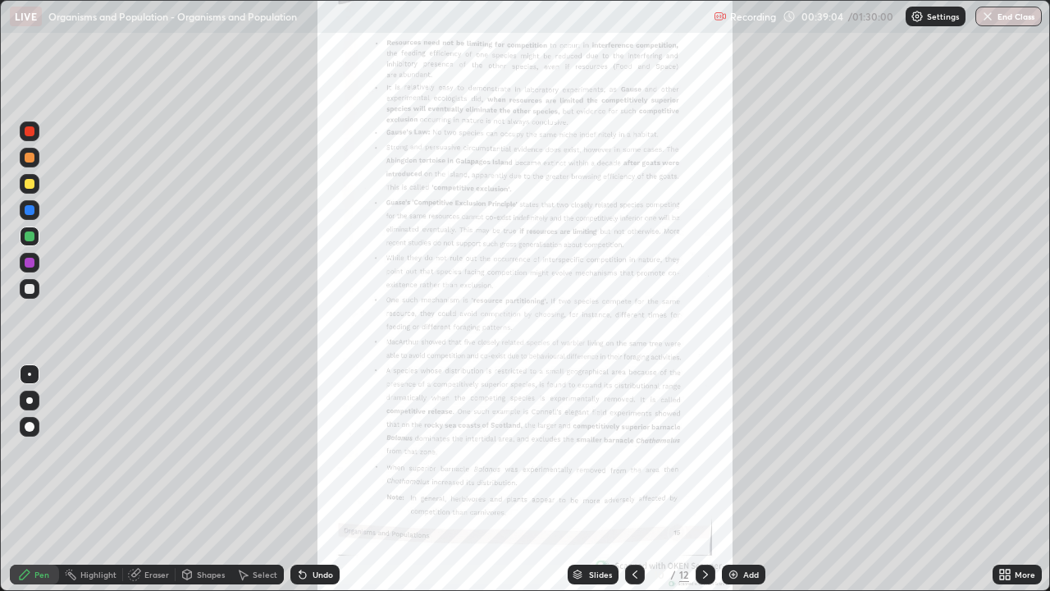
click at [1018, 479] on div "More" at bounding box center [1025, 574] width 21 height 8
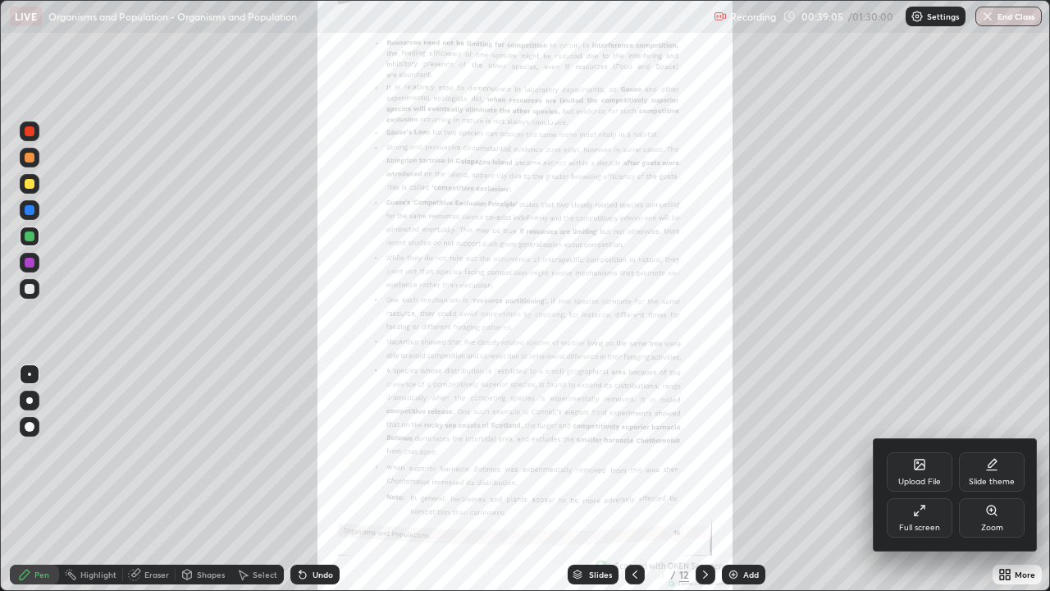
click at [931, 479] on div "Full screen" at bounding box center [920, 517] width 66 height 39
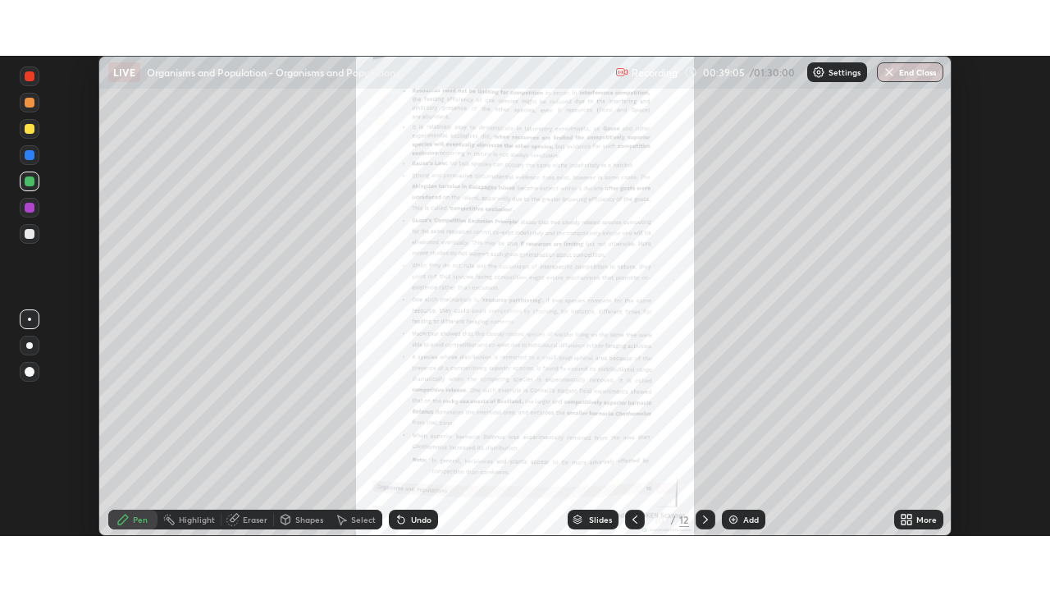
scroll to position [81575, 81005]
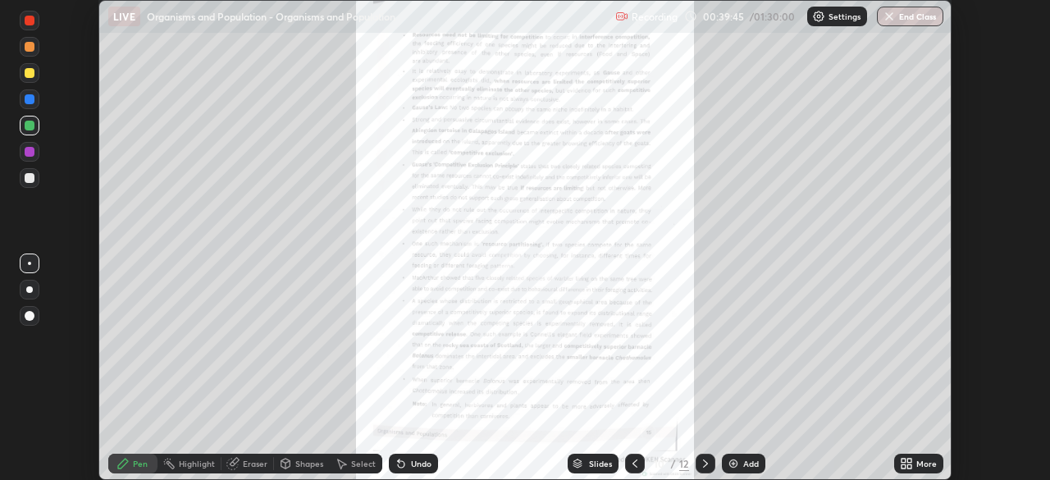
click at [925, 461] on div "More" at bounding box center [927, 464] width 21 height 8
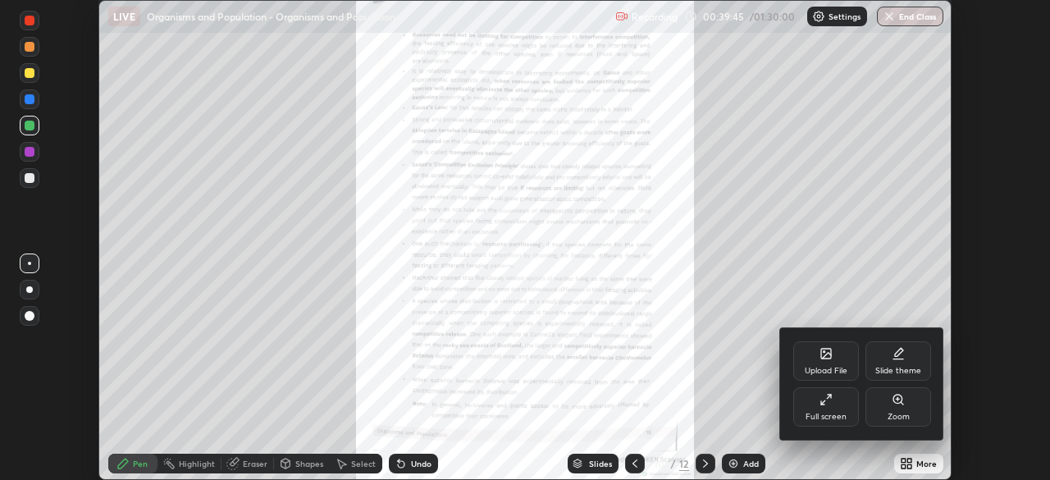
click at [825, 414] on div "Full screen" at bounding box center [826, 417] width 41 height 8
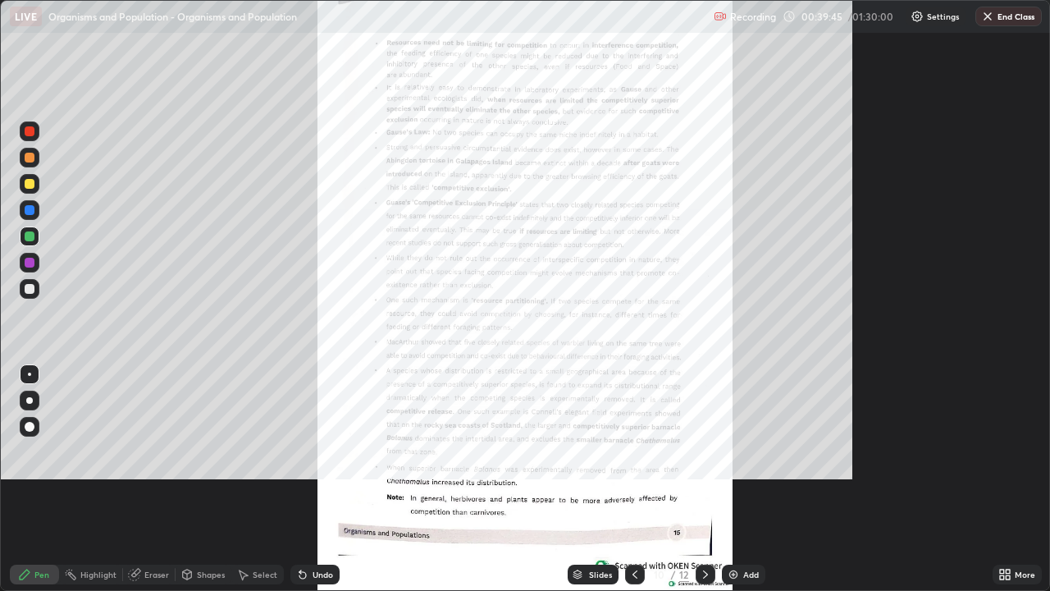
scroll to position [591, 1050]
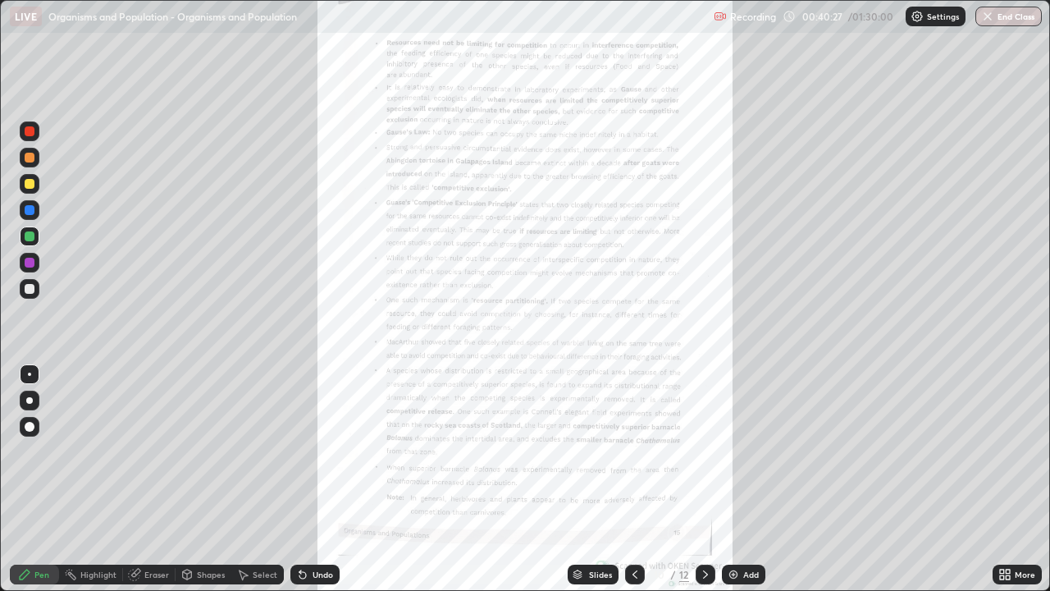
click at [1023, 479] on div "More" at bounding box center [1025, 574] width 21 height 8
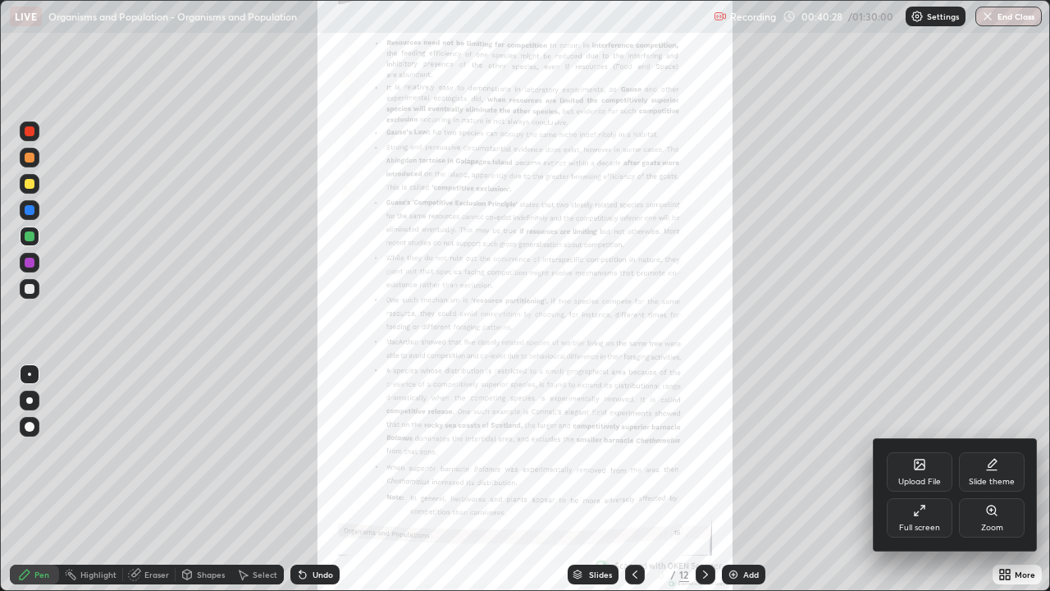
click at [920, 469] on icon at bounding box center [920, 465] width 10 height 10
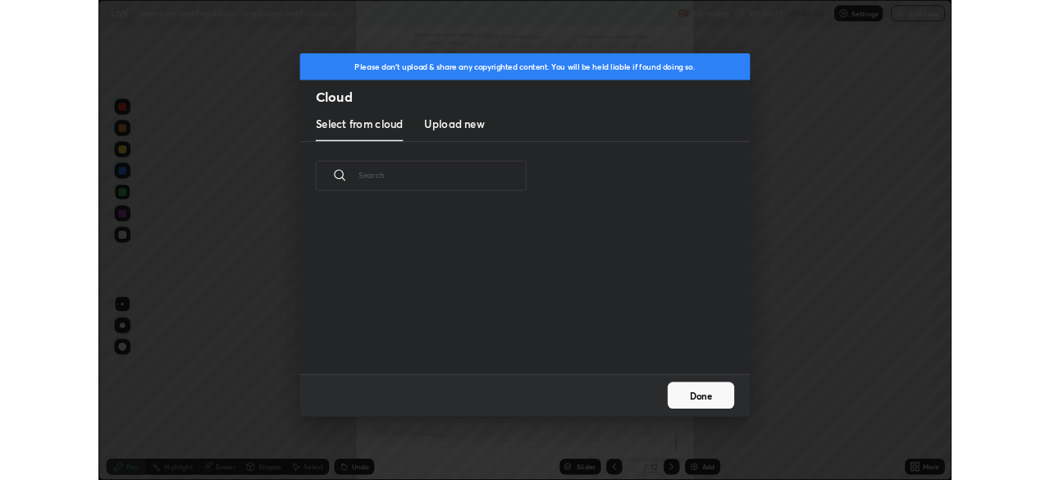
scroll to position [202, 527]
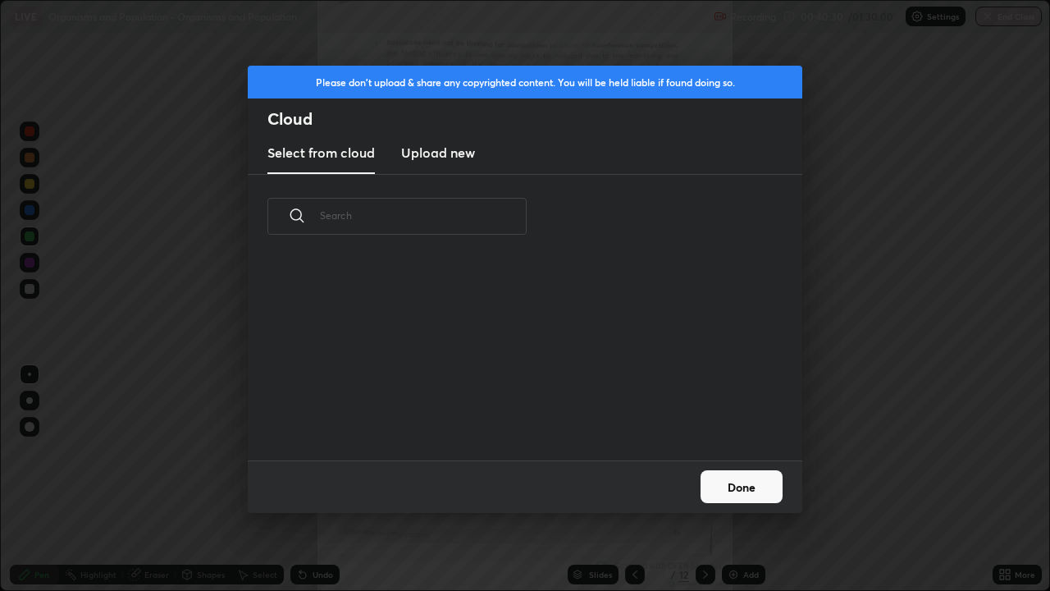
click at [464, 153] on h3 "Upload new" at bounding box center [438, 153] width 74 height 20
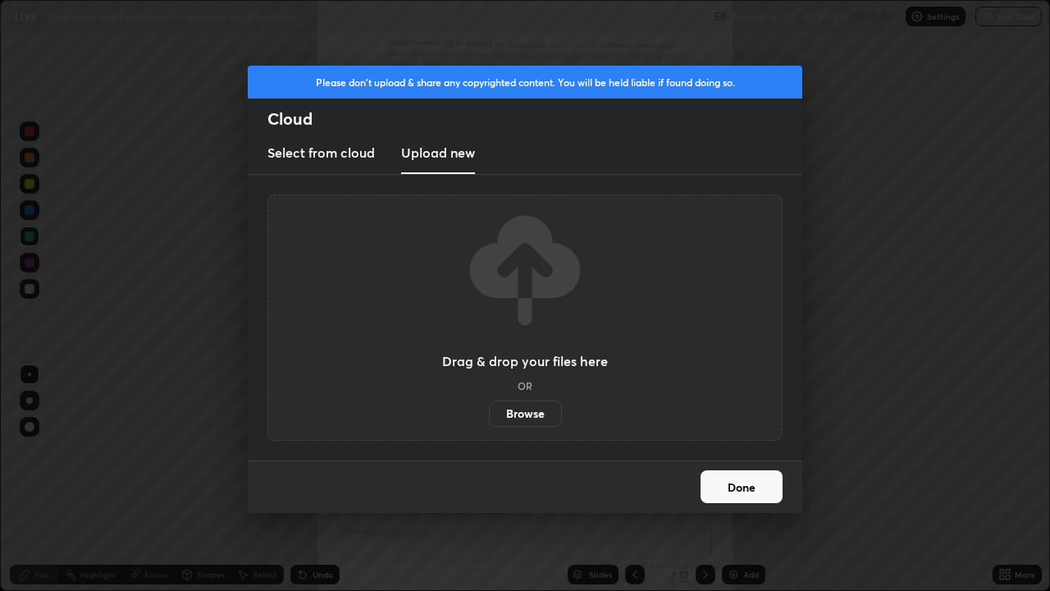
click at [546, 413] on label "Browse" at bounding box center [525, 413] width 73 height 26
click at [489, 413] on input "Browse" at bounding box center [489, 413] width 0 height 26
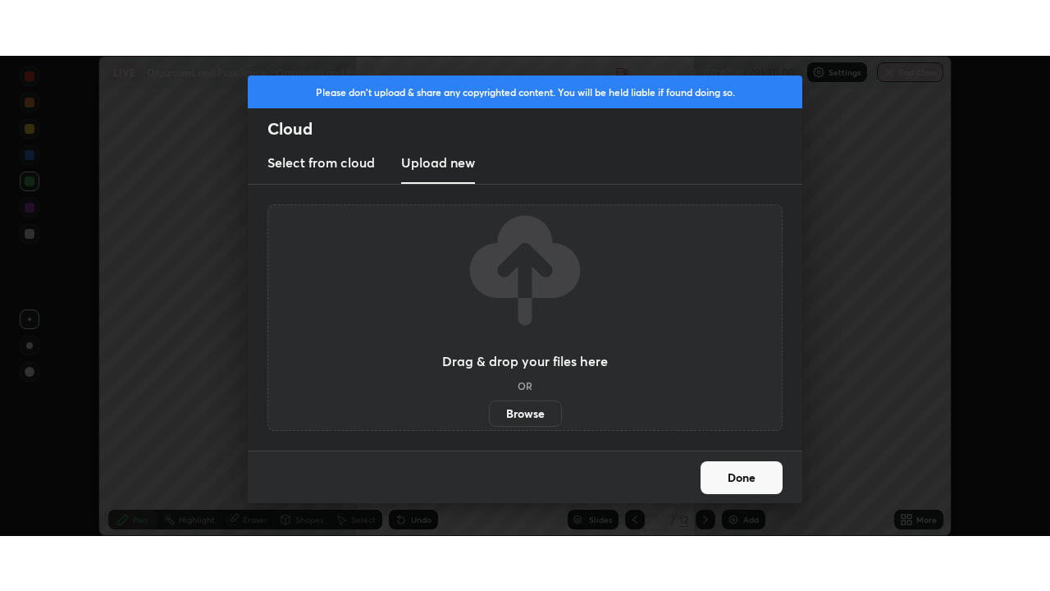
scroll to position [81575, 81005]
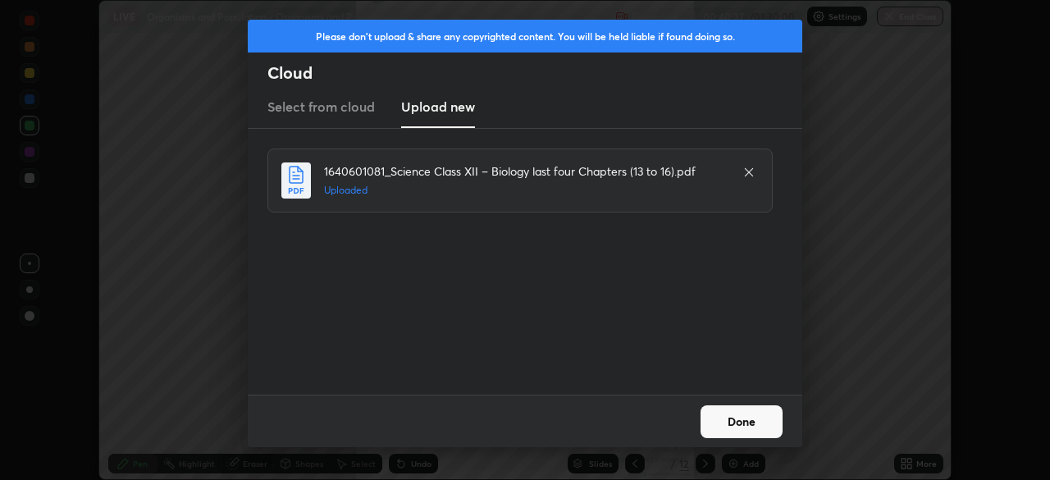
click at [756, 417] on button "Done" at bounding box center [742, 421] width 82 height 33
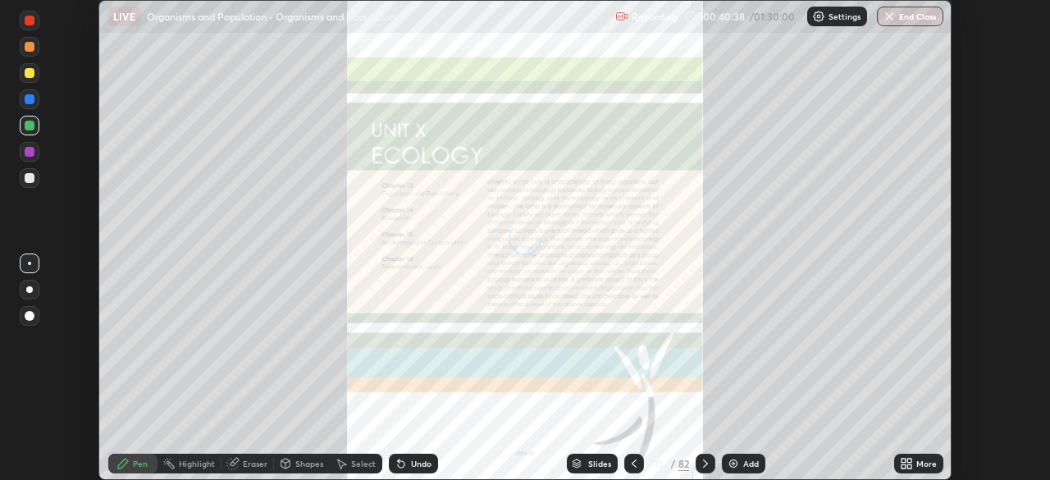
click at [930, 457] on div "More" at bounding box center [918, 464] width 49 height 20
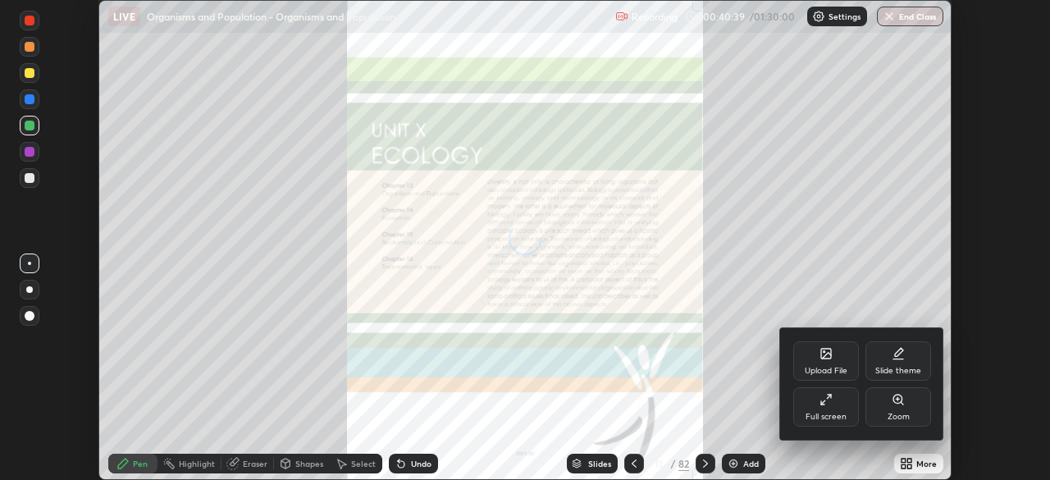
click at [835, 400] on div "Full screen" at bounding box center [826, 406] width 66 height 39
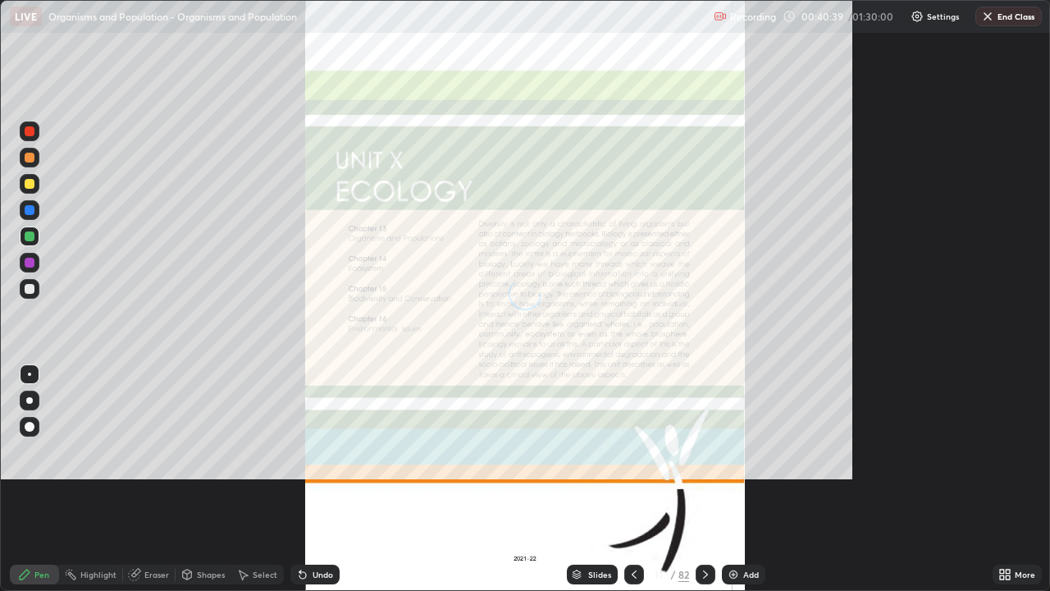
scroll to position [591, 1050]
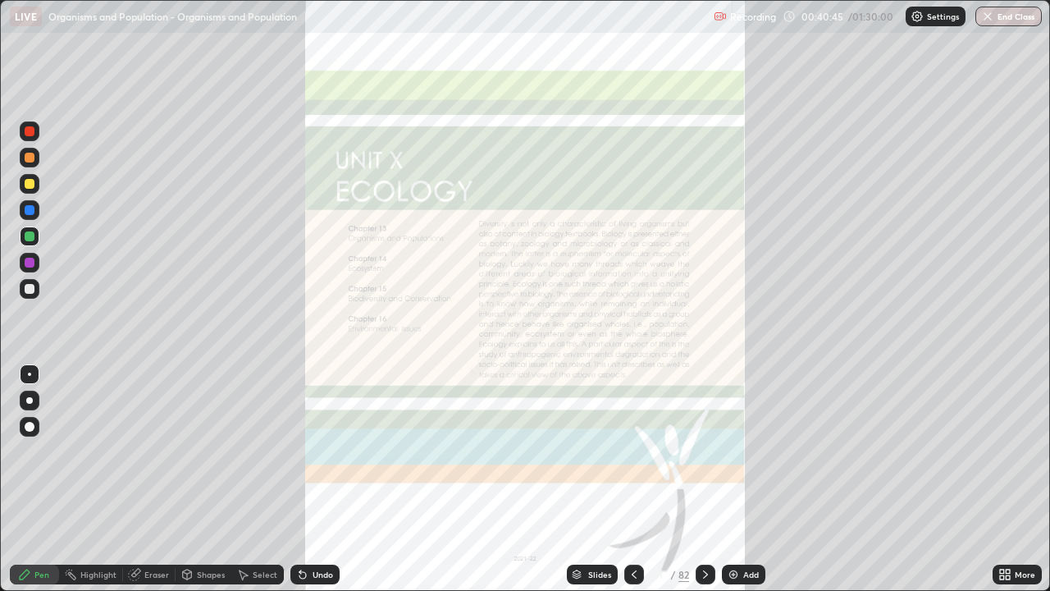
click at [709, 479] on div at bounding box center [706, 575] width 20 height 20
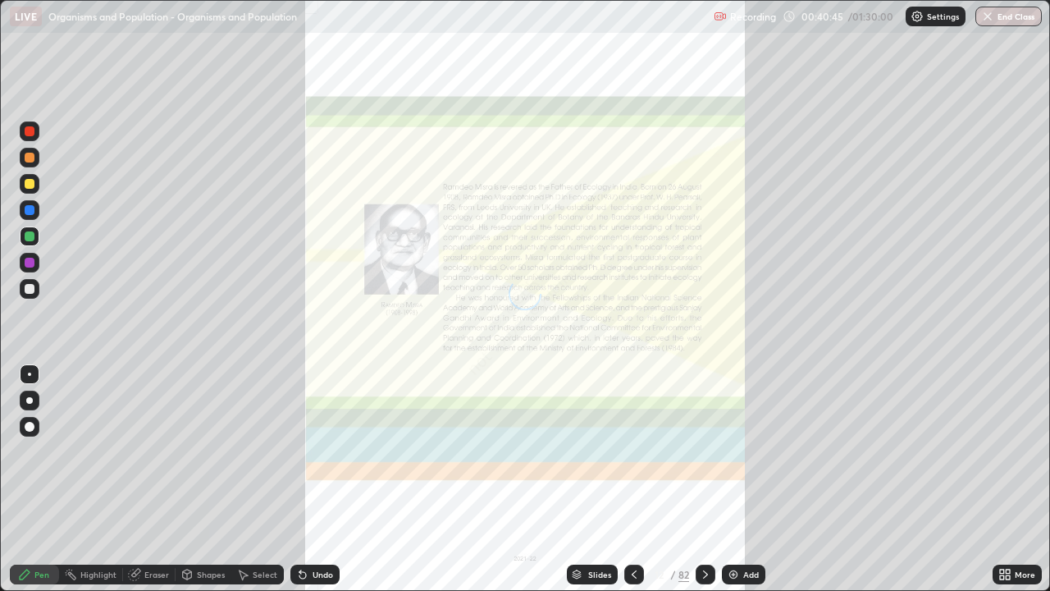
click at [704, 479] on icon at bounding box center [705, 574] width 13 height 13
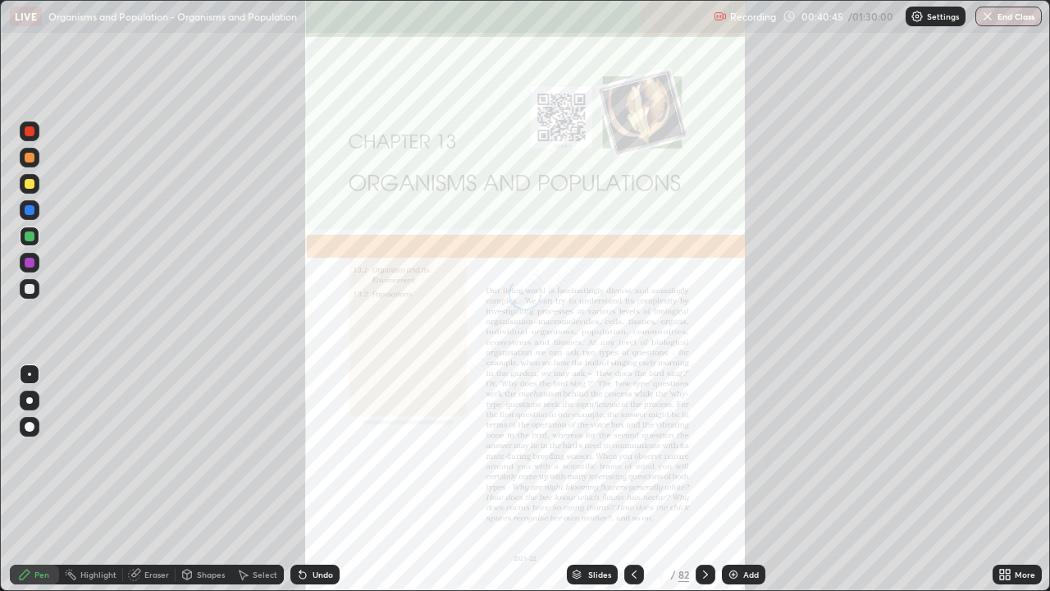
click at [704, 479] on icon at bounding box center [705, 574] width 13 height 13
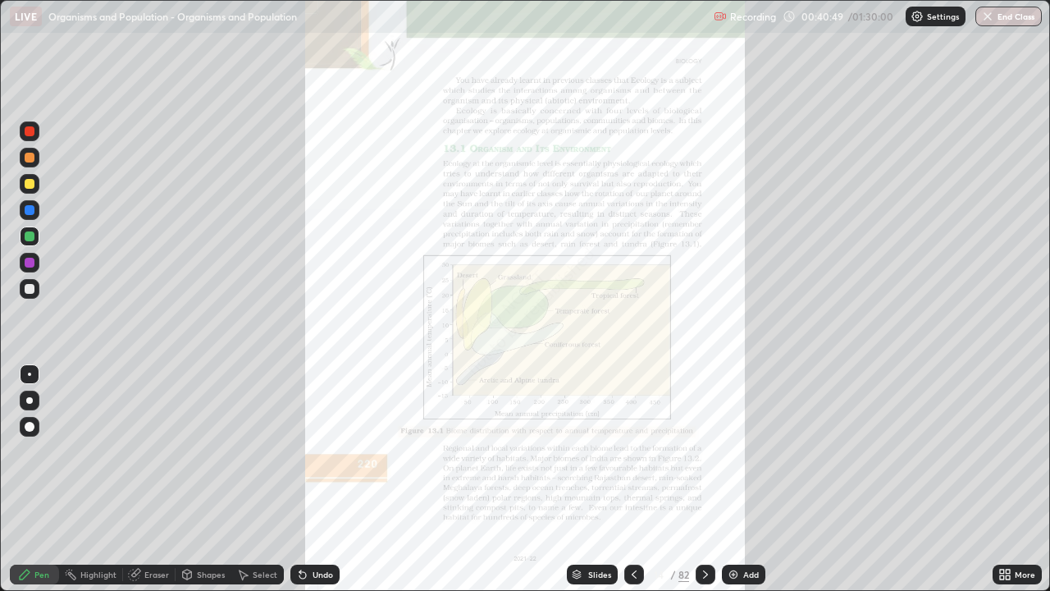
click at [633, 479] on icon at bounding box center [634, 574] width 13 height 13
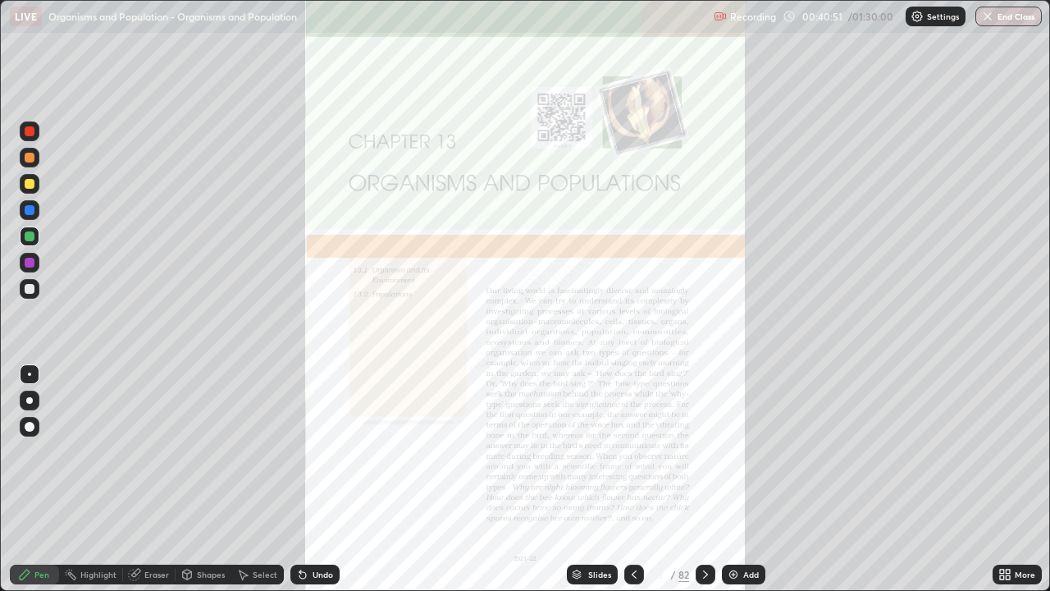
click at [704, 479] on icon at bounding box center [705, 574] width 13 height 13
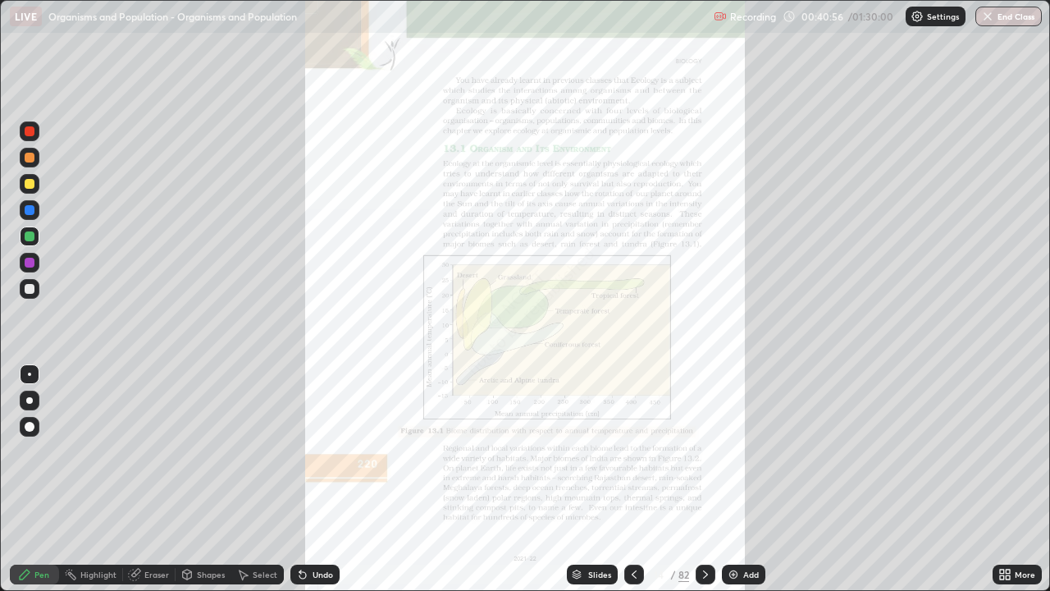
click at [1024, 479] on div "More" at bounding box center [1025, 574] width 21 height 8
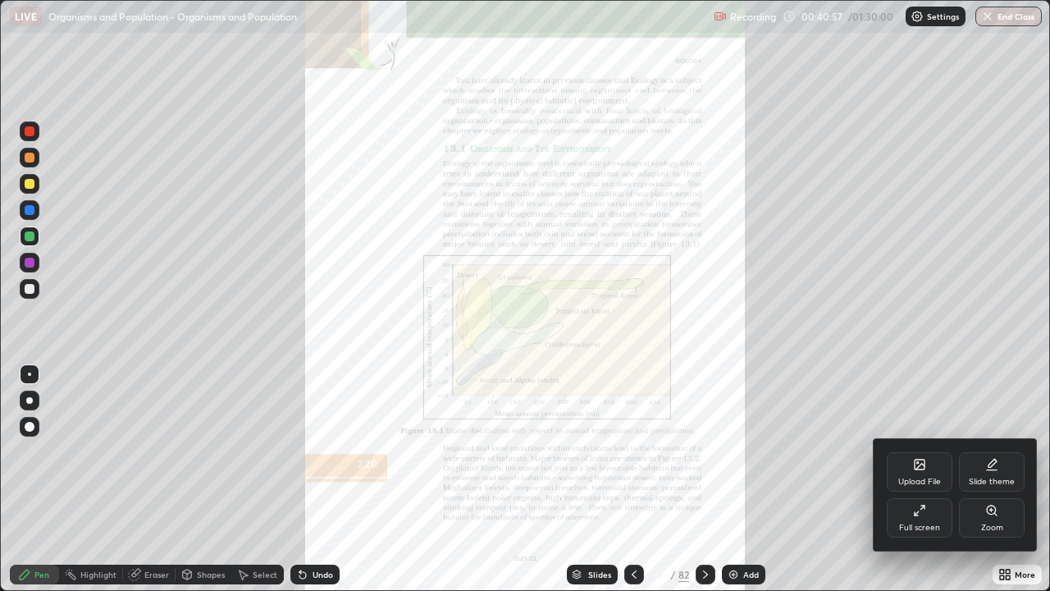
click at [997, 479] on icon at bounding box center [991, 510] width 13 height 13
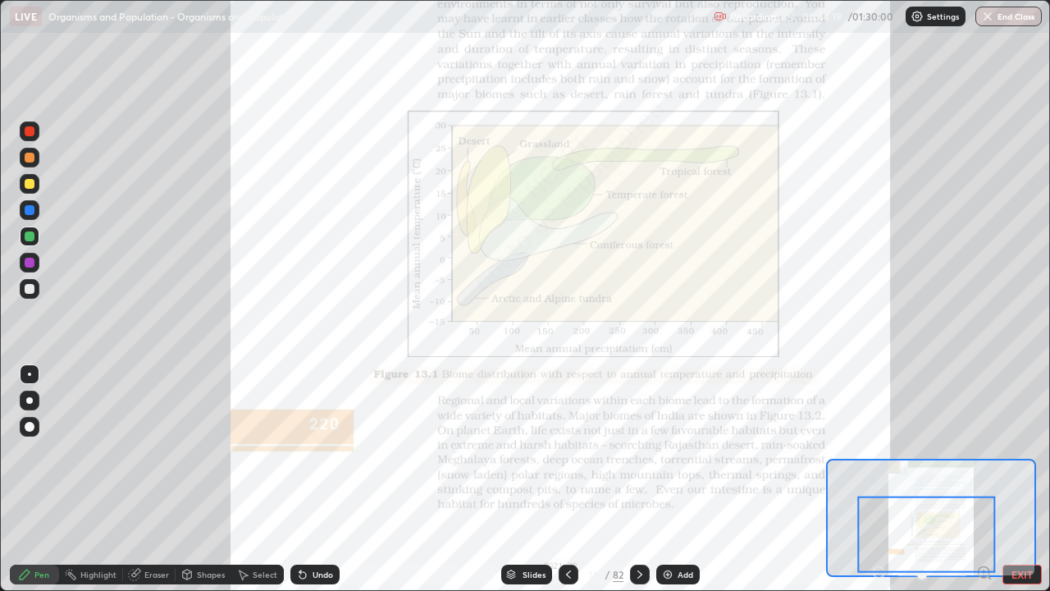
click at [33, 127] on div at bounding box center [30, 131] width 10 height 10
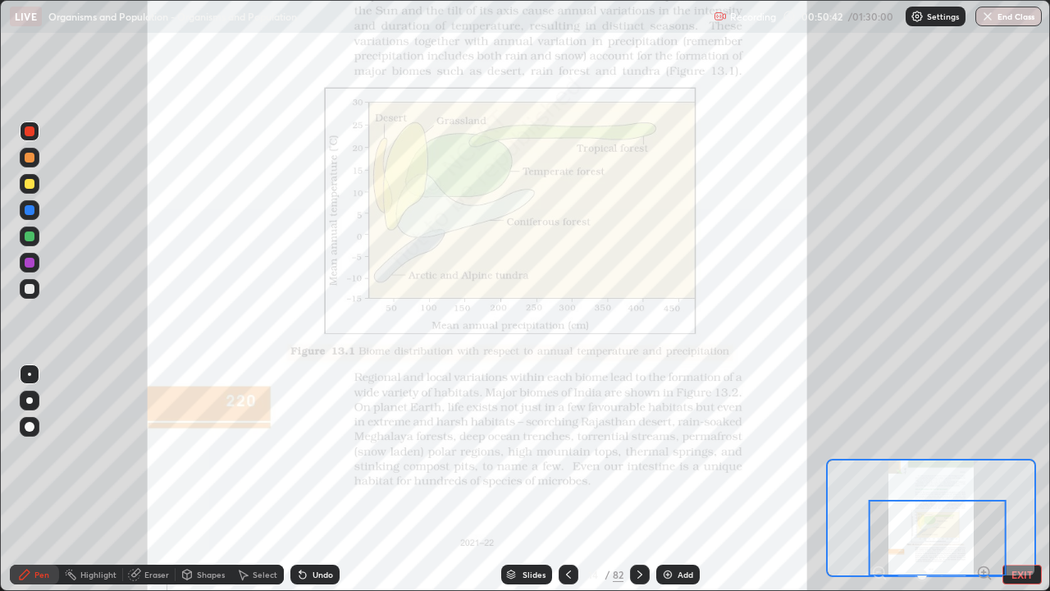
click at [638, 479] on icon at bounding box center [639, 574] width 13 height 13
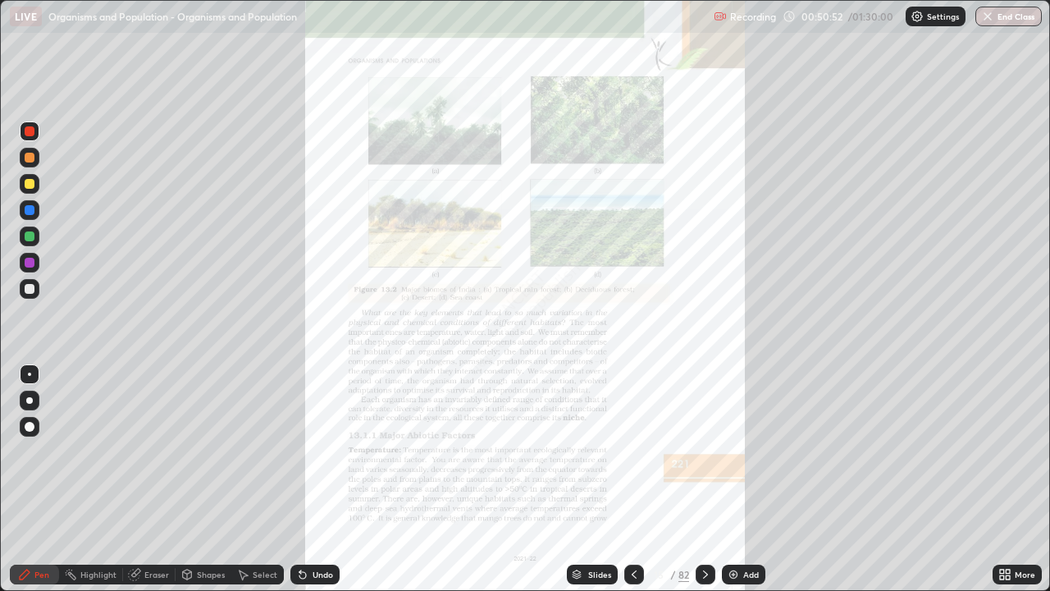
click at [1020, 479] on div "More" at bounding box center [1017, 575] width 49 height 20
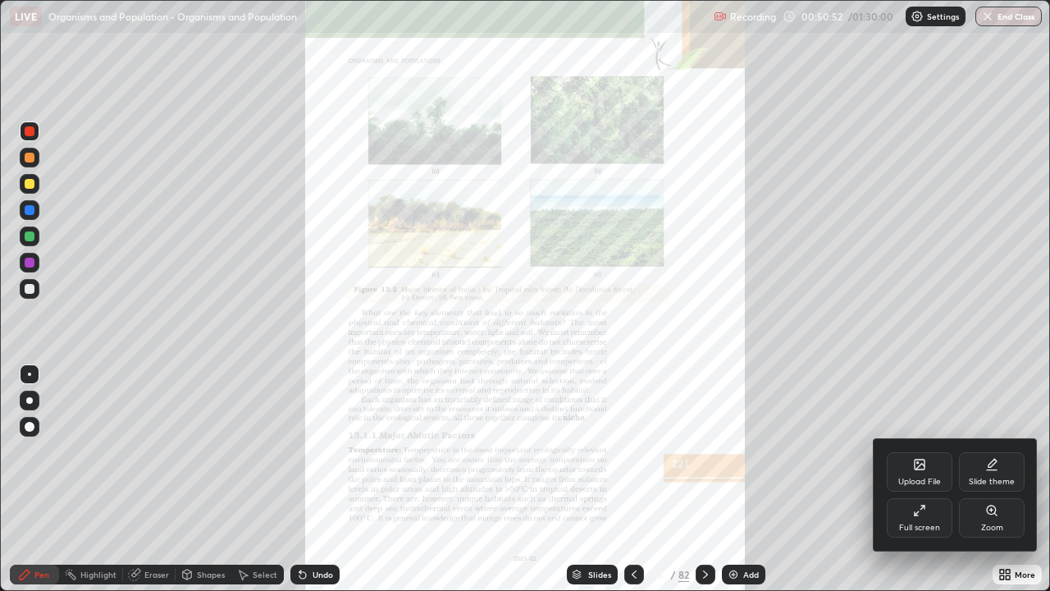
click at [1016, 479] on div at bounding box center [525, 295] width 1050 height 591
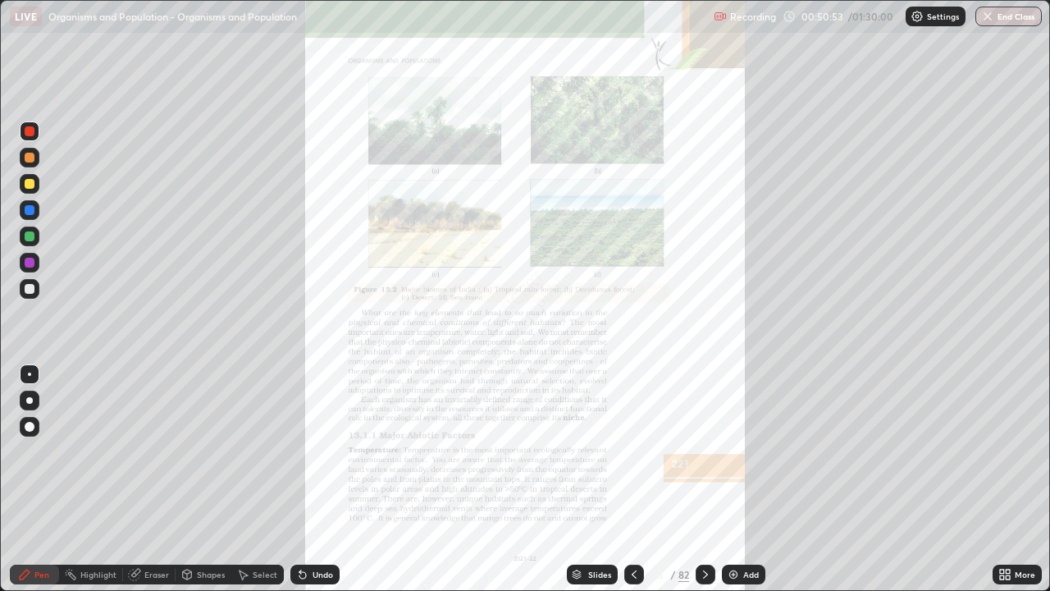
click at [1008, 479] on icon at bounding box center [1008, 577] width 4 height 4
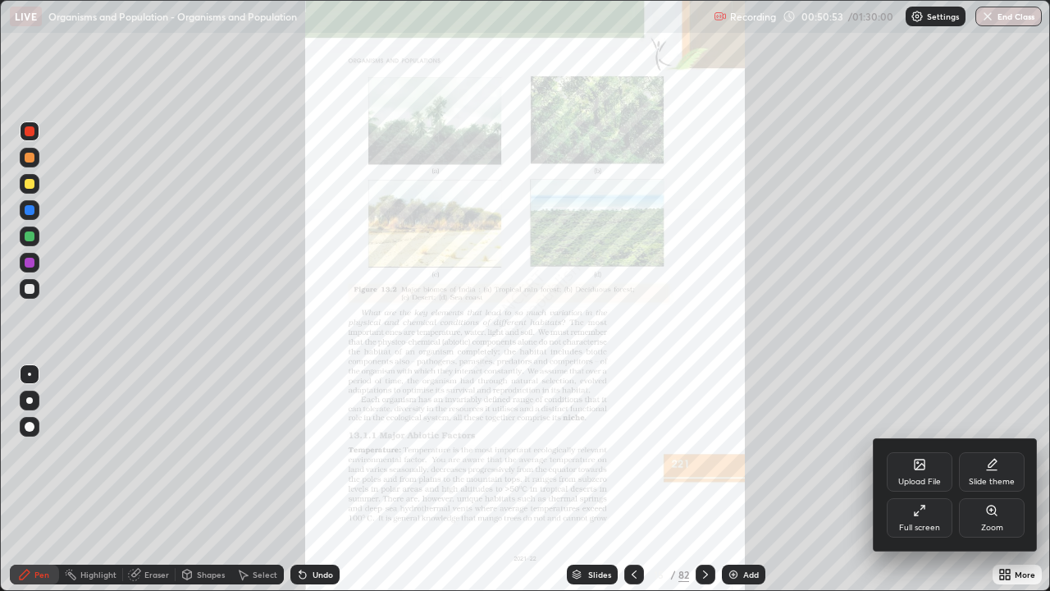
click at [994, 479] on div "Zoom" at bounding box center [992, 528] width 22 height 8
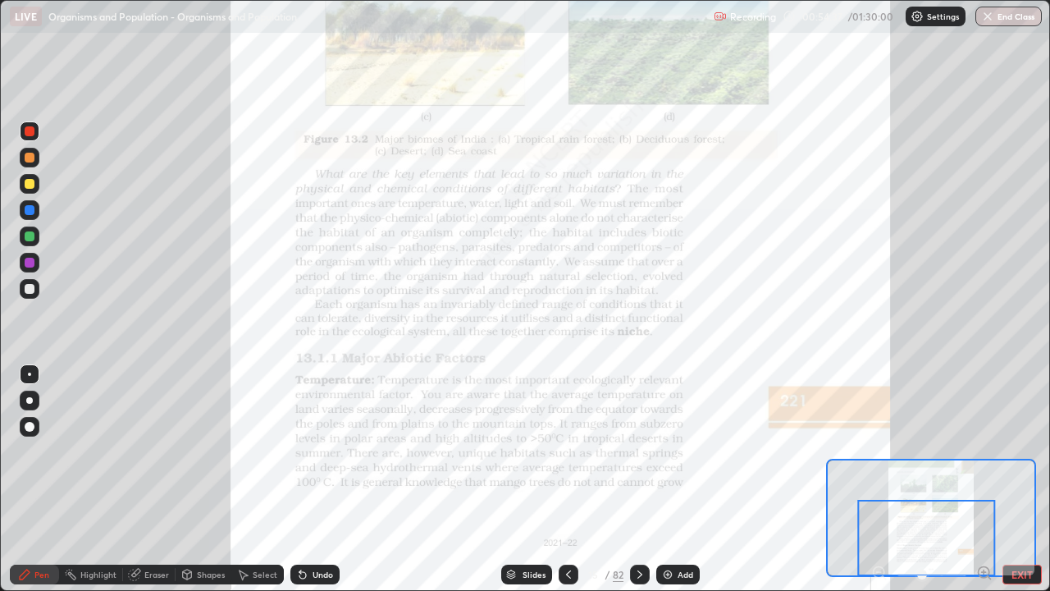
click at [638, 479] on icon at bounding box center [639, 574] width 13 height 13
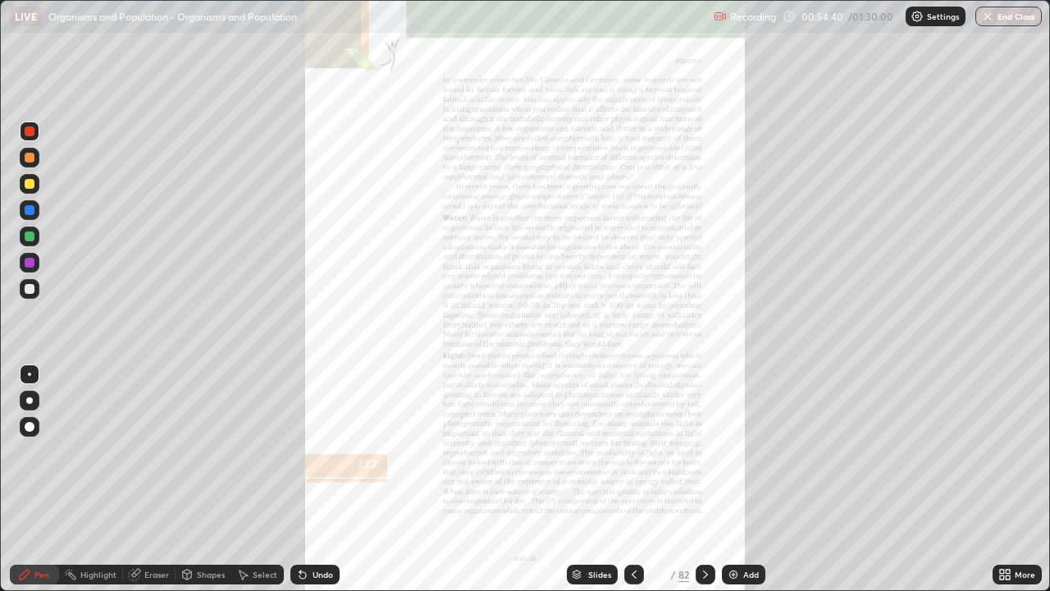
click at [1018, 479] on div "More" at bounding box center [1025, 574] width 21 height 8
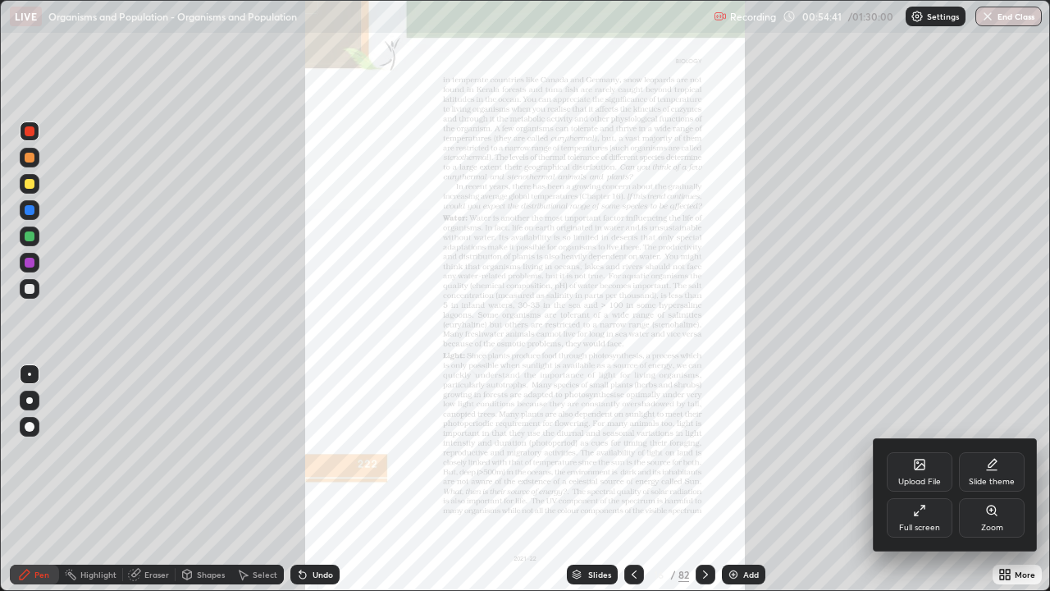
click at [989, 479] on icon at bounding box center [991, 509] width 9 height 9
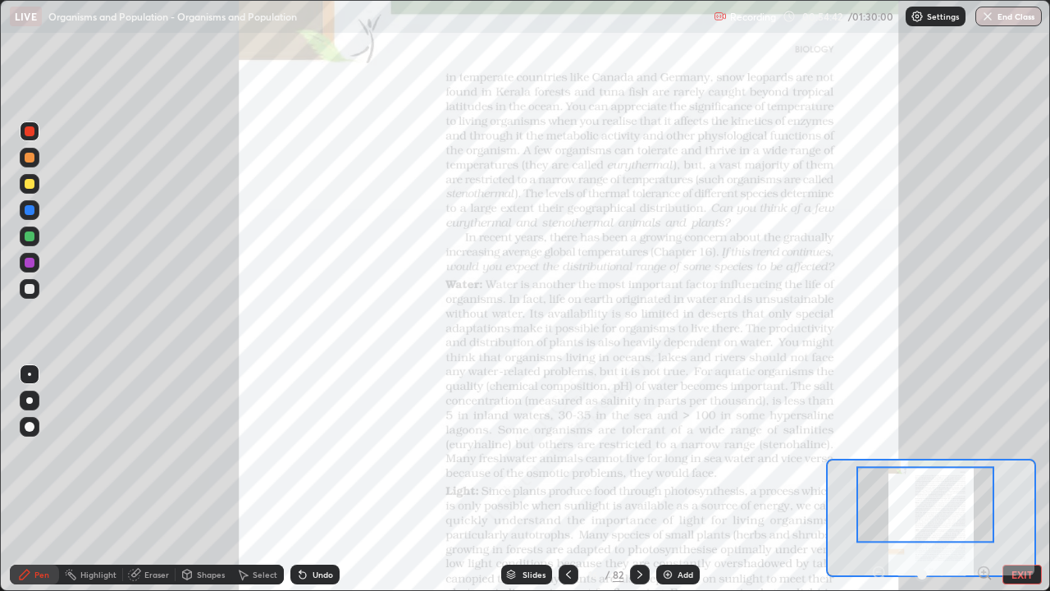
click at [987, 479] on icon at bounding box center [984, 573] width 16 height 16
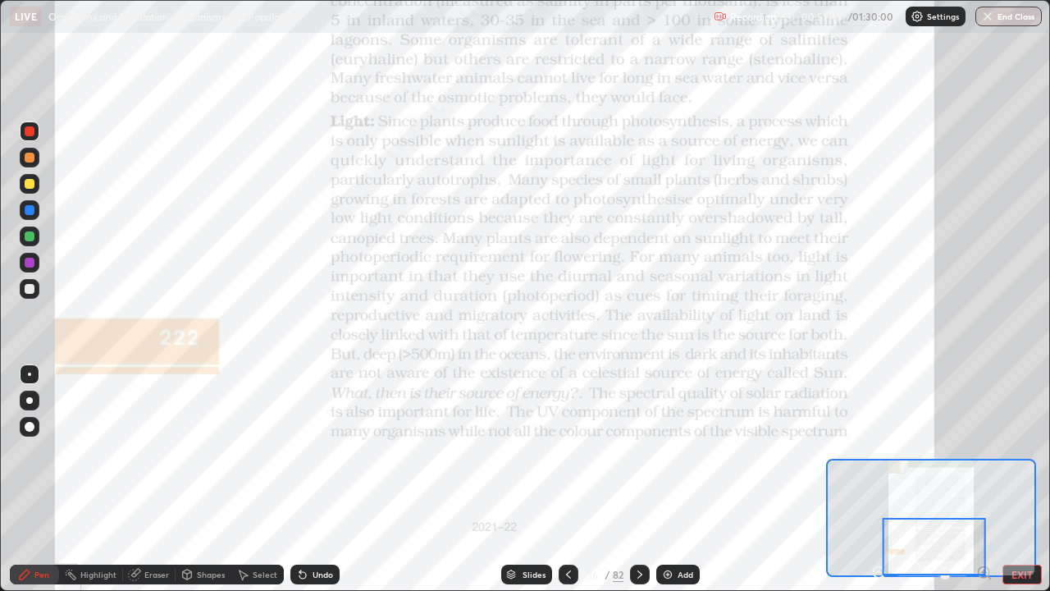
click at [639, 479] on div at bounding box center [640, 575] width 20 height 20
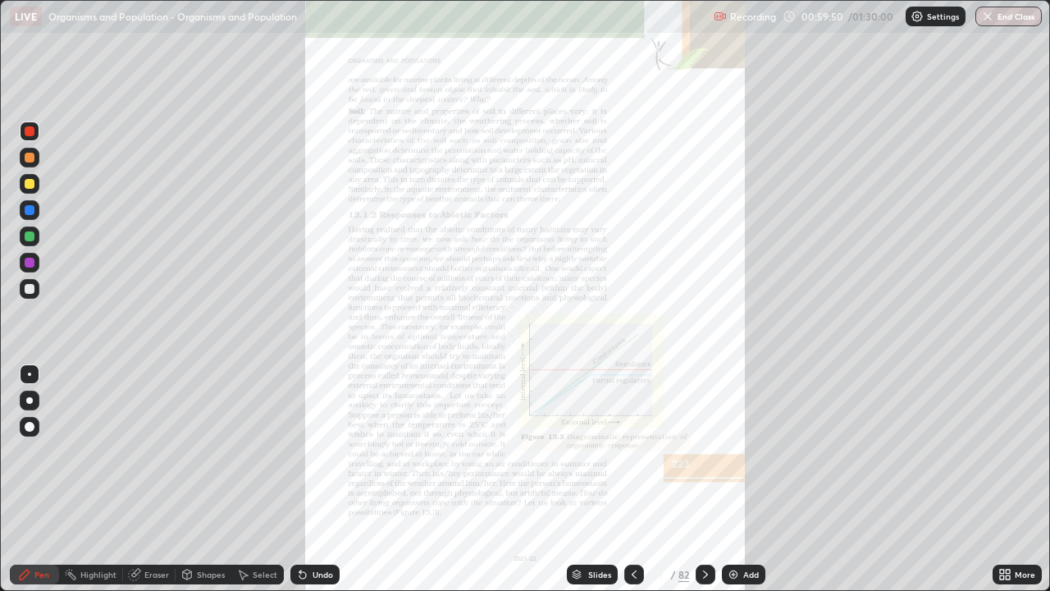
click at [1034, 479] on div "More" at bounding box center [1017, 575] width 49 height 20
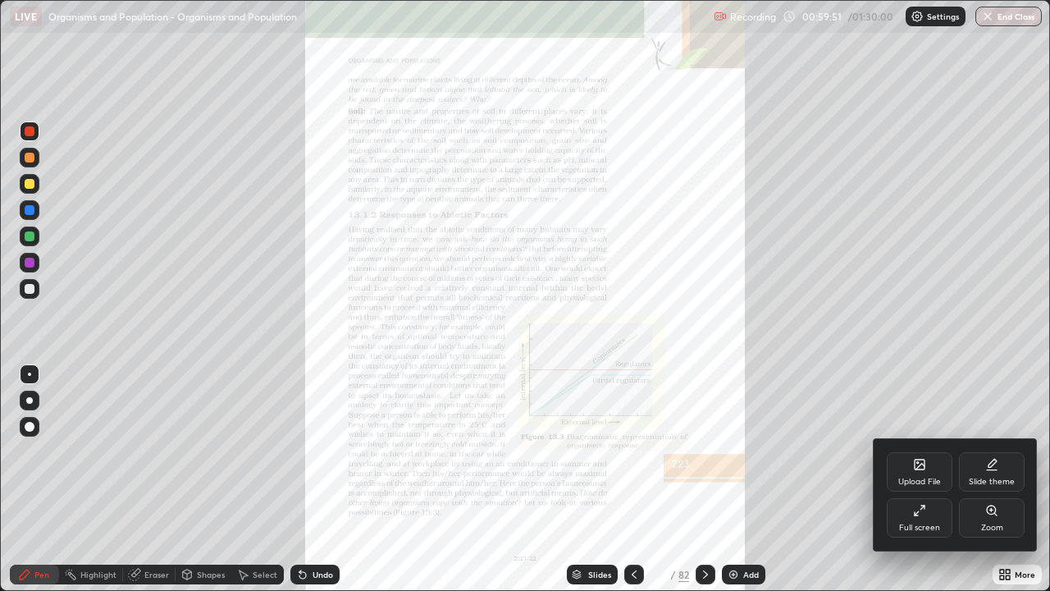
click at [1002, 479] on div "Zoom" at bounding box center [992, 517] width 66 height 39
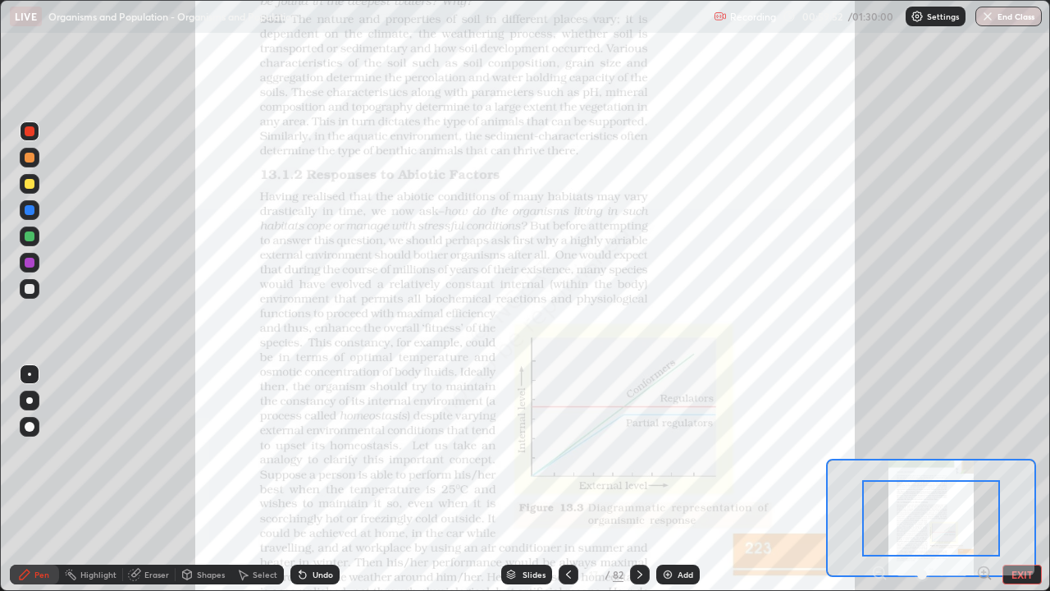
click at [985, 479] on icon at bounding box center [984, 573] width 16 height 16
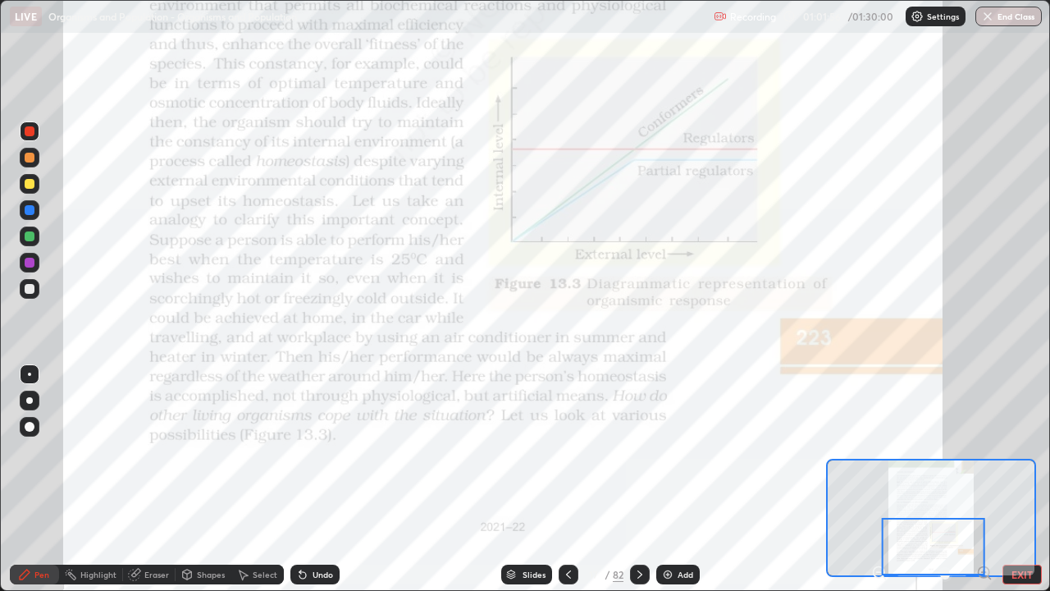
click at [641, 479] on div at bounding box center [640, 574] width 20 height 33
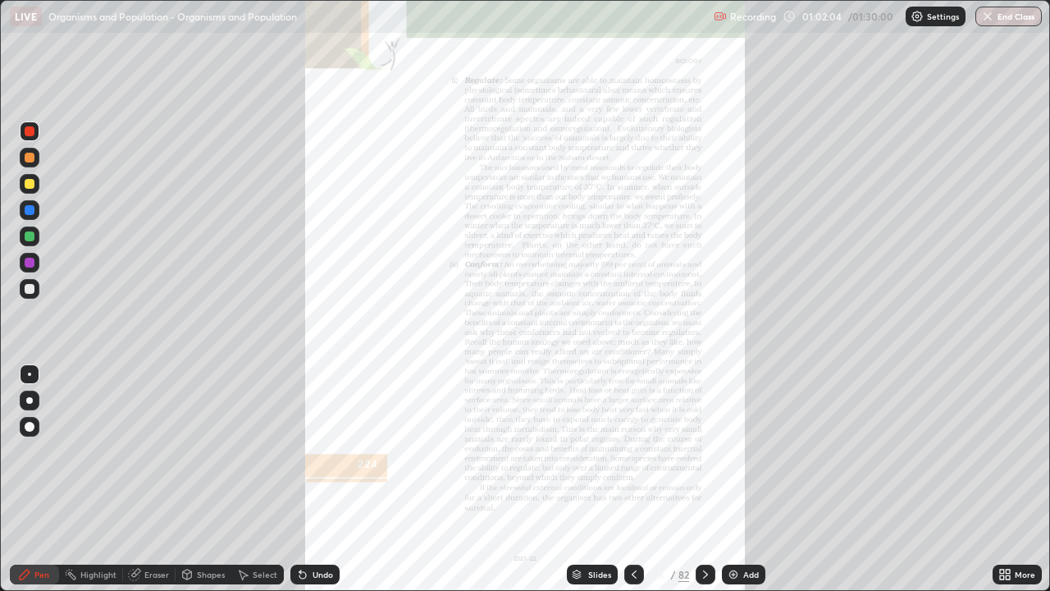
click at [633, 479] on icon at bounding box center [634, 574] width 13 height 13
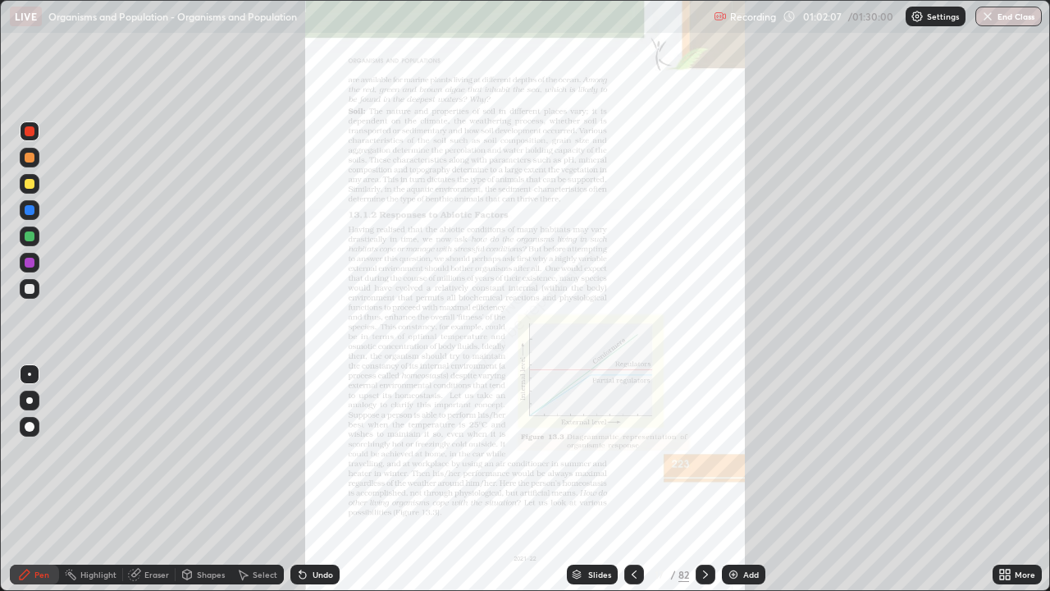
click at [332, 479] on div "Undo" at bounding box center [314, 575] width 49 height 20
click at [328, 479] on div "Undo" at bounding box center [323, 574] width 21 height 8
click at [322, 479] on div "Undo" at bounding box center [323, 574] width 21 height 8
click at [323, 479] on div "Undo" at bounding box center [323, 574] width 21 height 8
click at [1027, 479] on div "More" at bounding box center [1017, 575] width 49 height 20
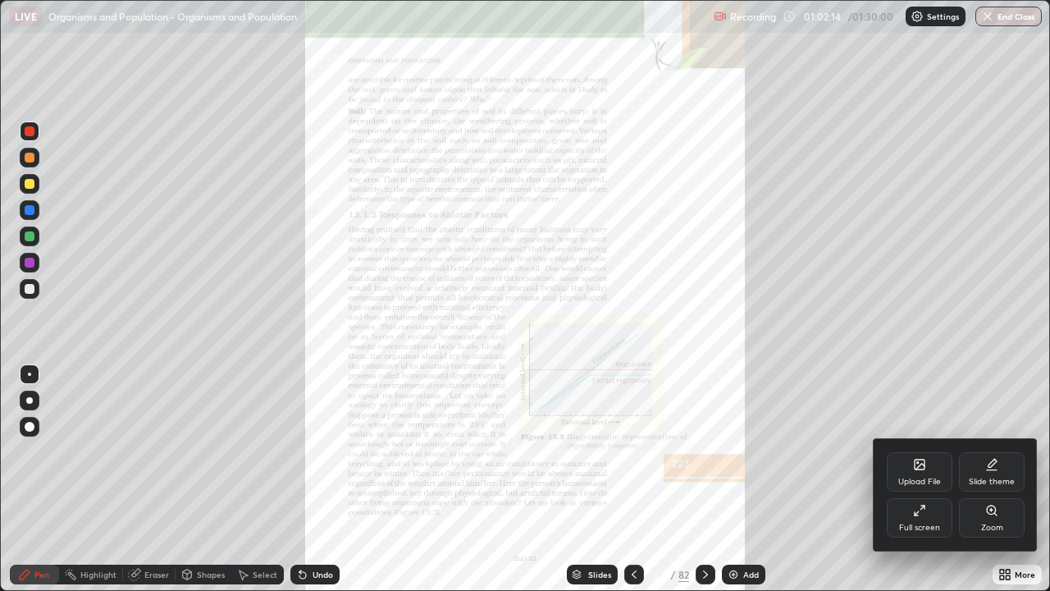
click at [1009, 479] on div "Zoom" at bounding box center [992, 517] width 66 height 39
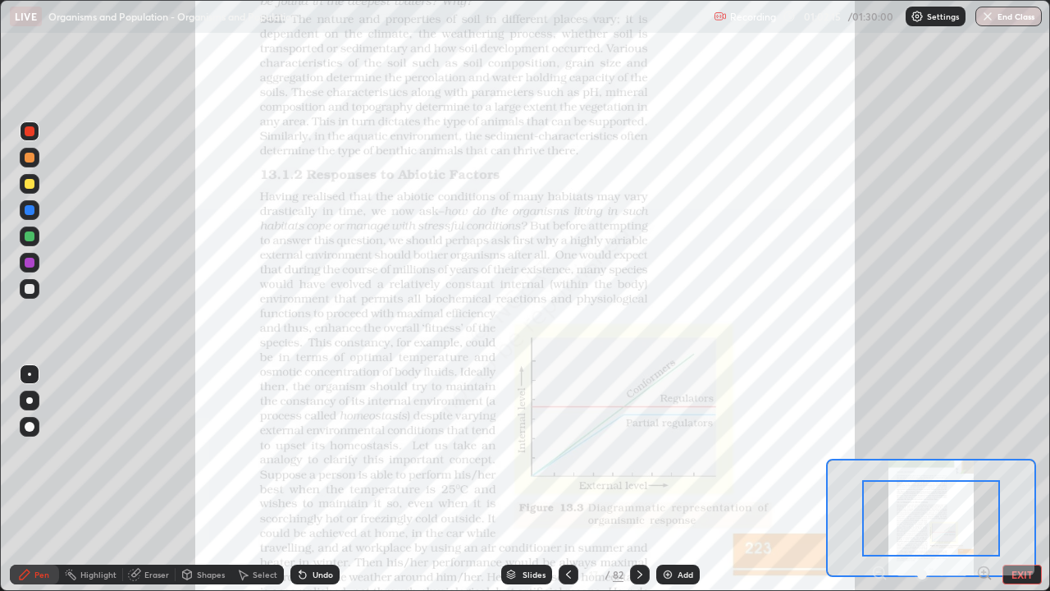
click at [984, 479] on icon at bounding box center [984, 572] width 4 height 0
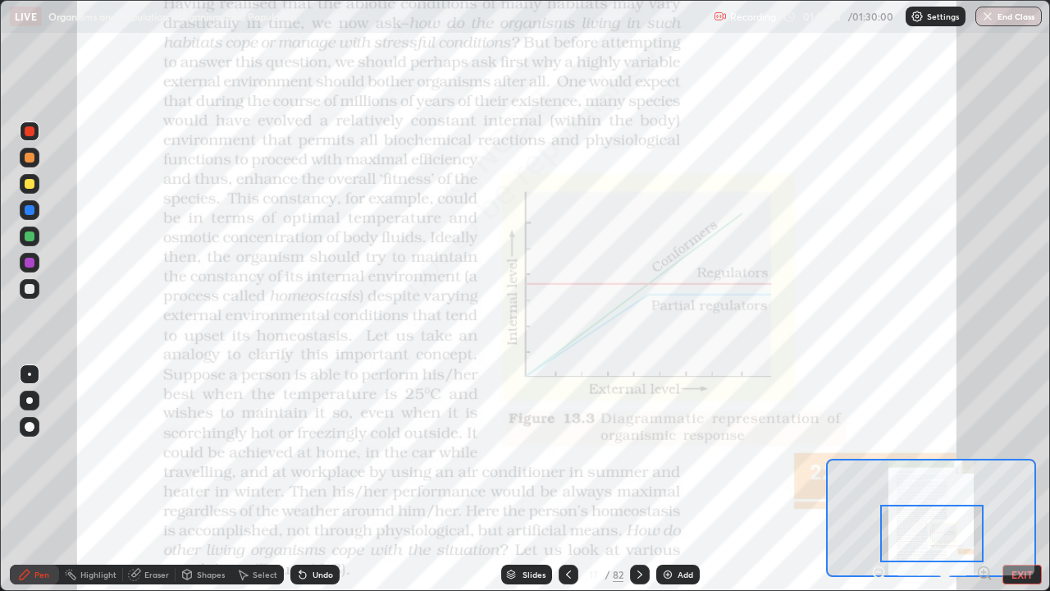
click at [638, 479] on icon at bounding box center [640, 574] width 5 height 8
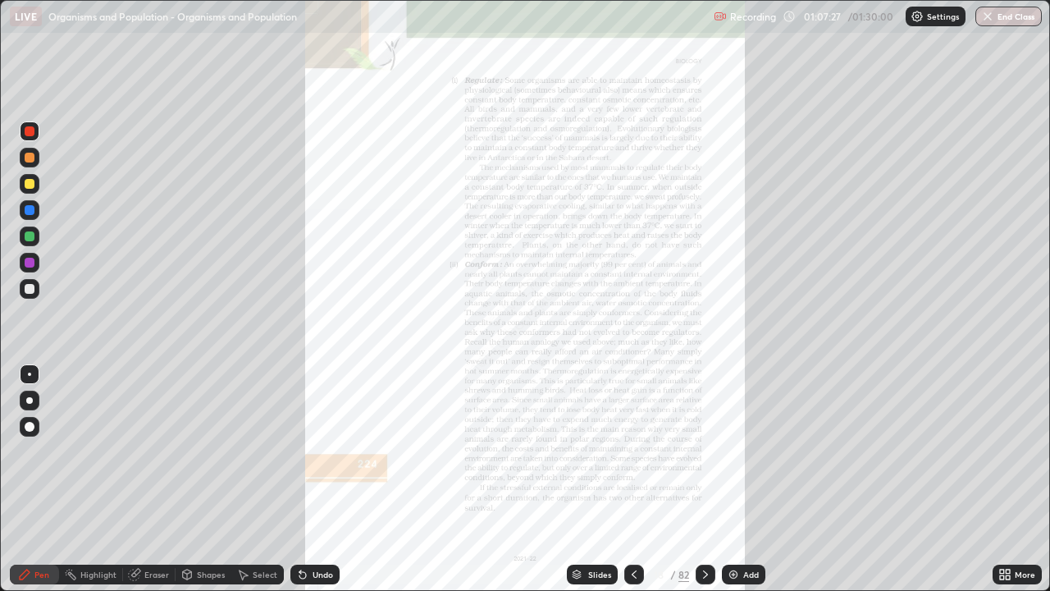
click at [1018, 479] on div "More" at bounding box center [1025, 574] width 21 height 8
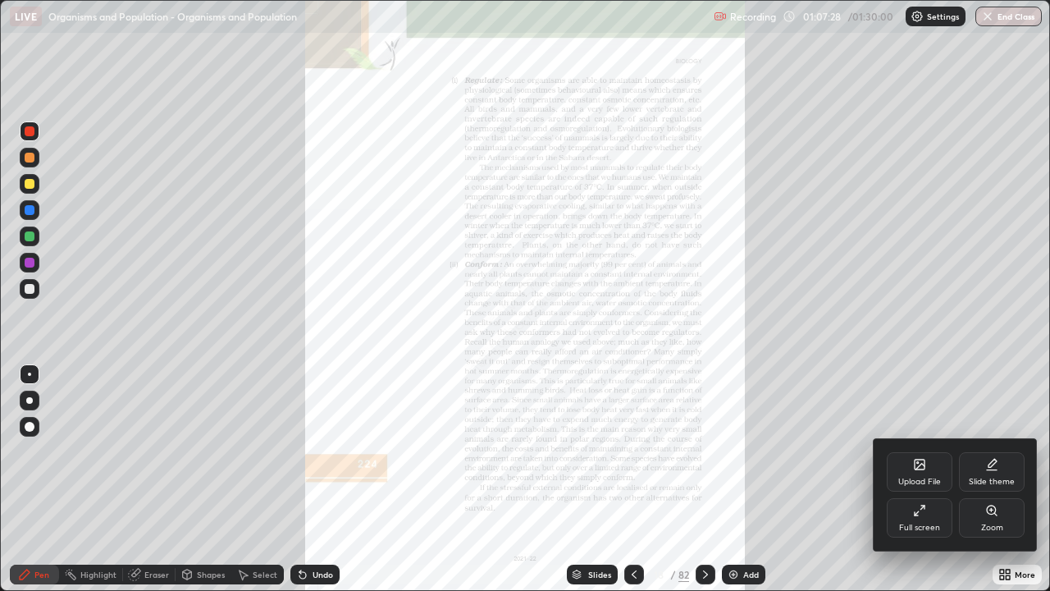
click at [986, 479] on div "Zoom" at bounding box center [992, 517] width 66 height 39
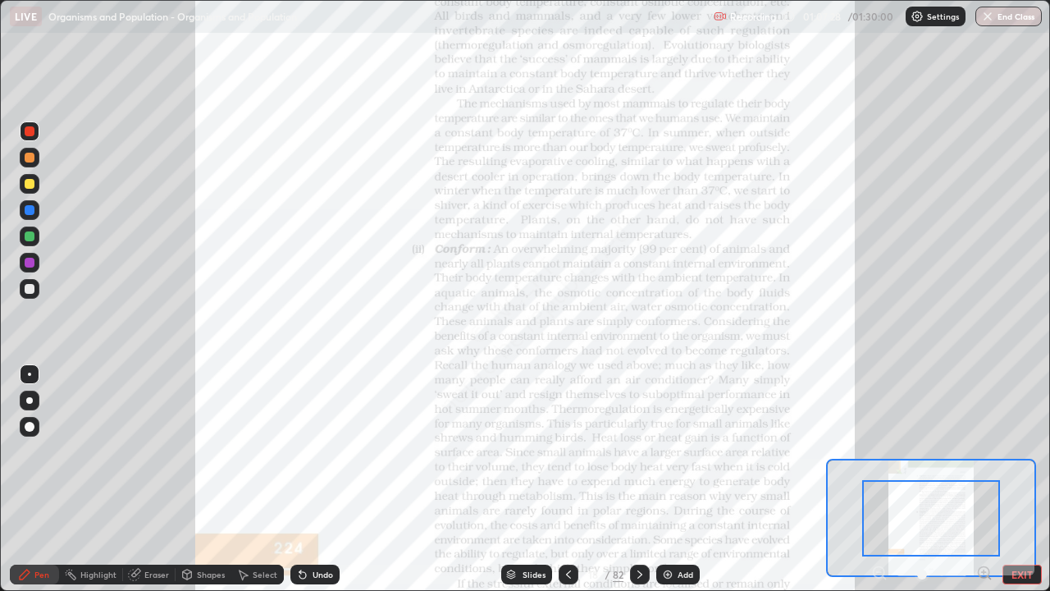
click at [984, 479] on icon at bounding box center [984, 572] width 4 height 0
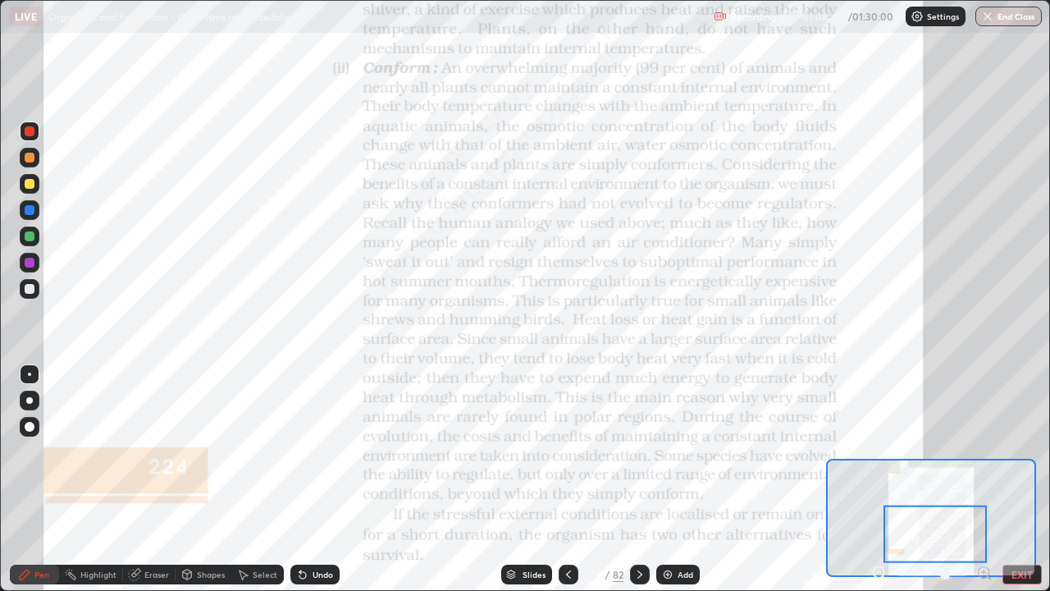
click at [886, 479] on div at bounding box center [935, 533] width 103 height 57
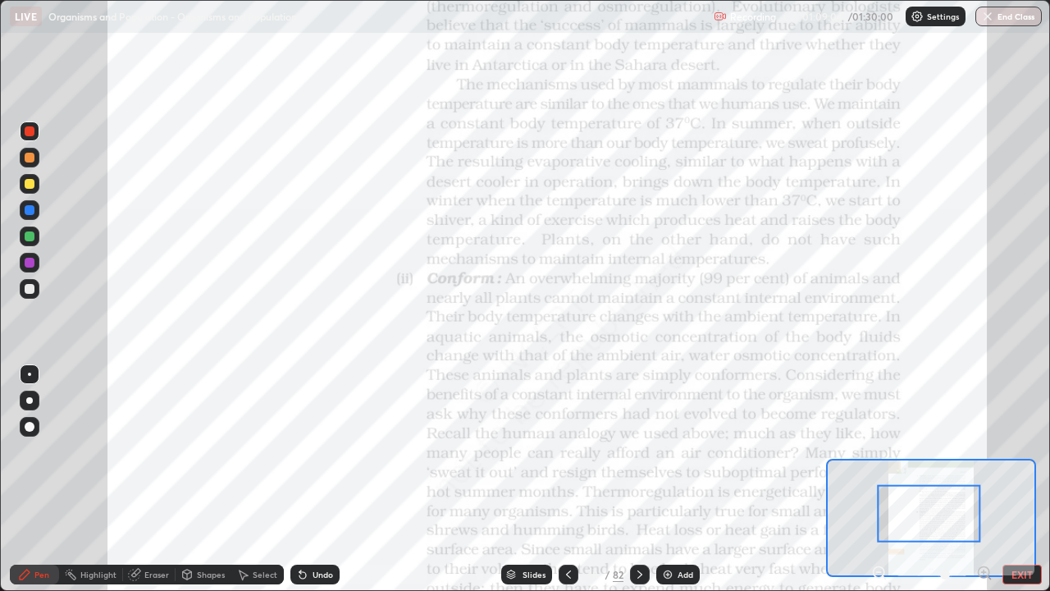
click at [34, 231] on div at bounding box center [30, 236] width 20 height 20
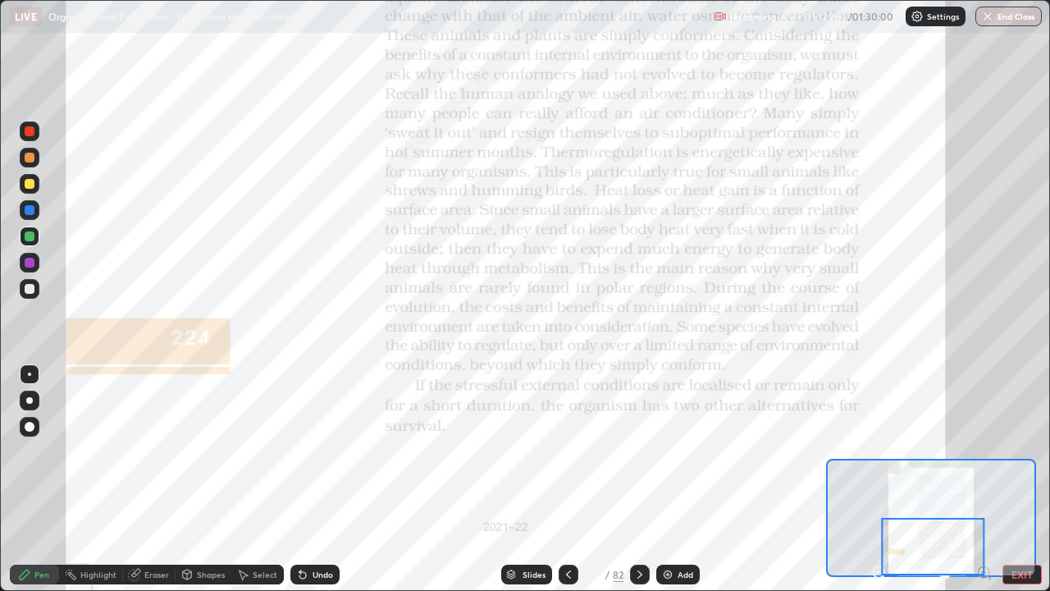
click at [567, 479] on icon at bounding box center [568, 574] width 13 height 13
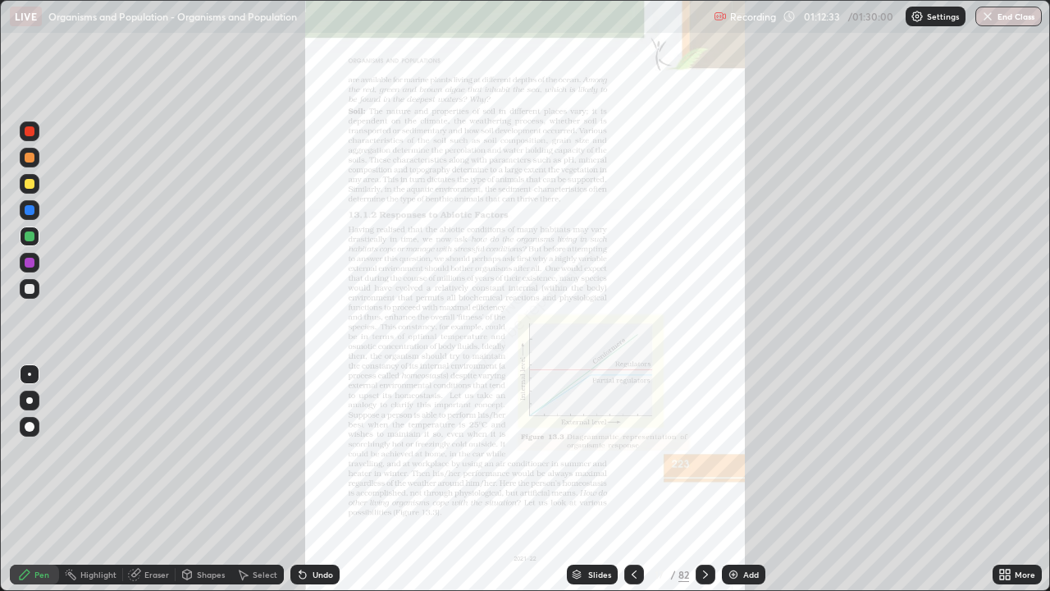
click at [702, 479] on icon at bounding box center [705, 574] width 13 height 13
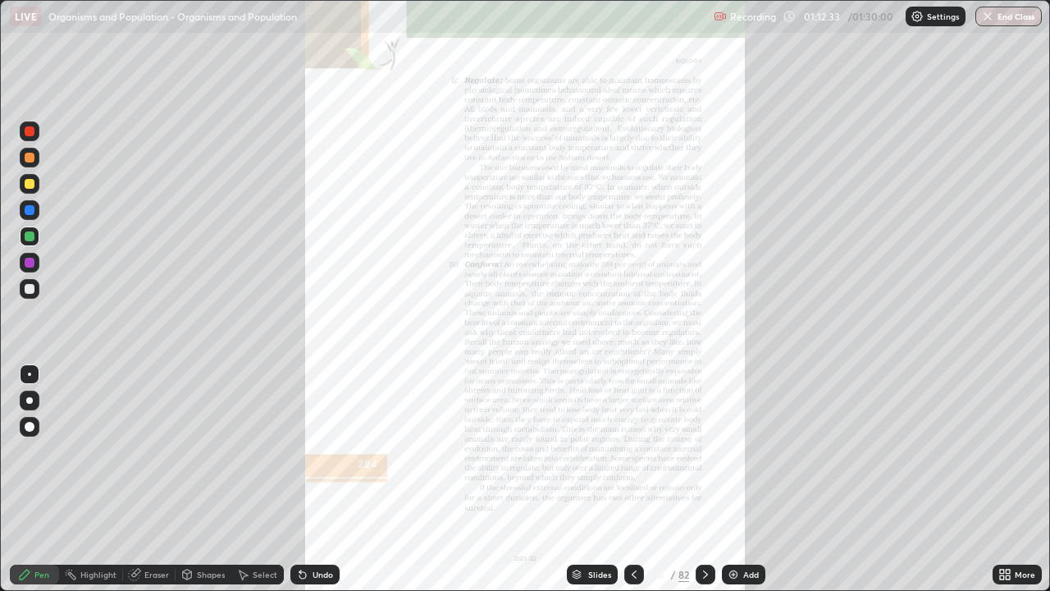
click at [702, 479] on icon at bounding box center [705, 574] width 13 height 13
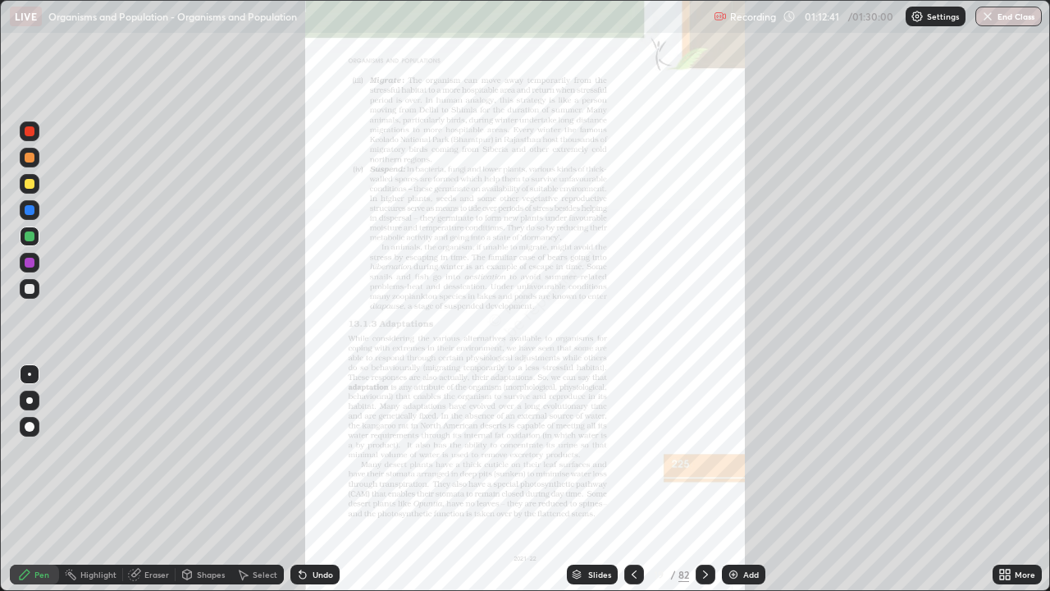
click at [638, 479] on div at bounding box center [634, 575] width 20 height 20
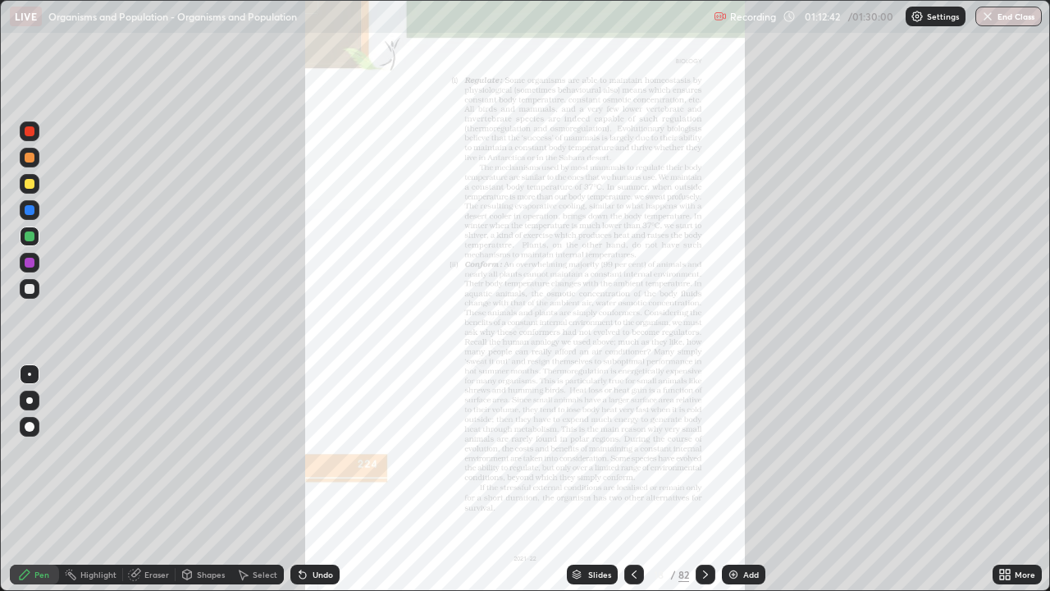
click at [1028, 479] on div "More" at bounding box center [1025, 574] width 21 height 8
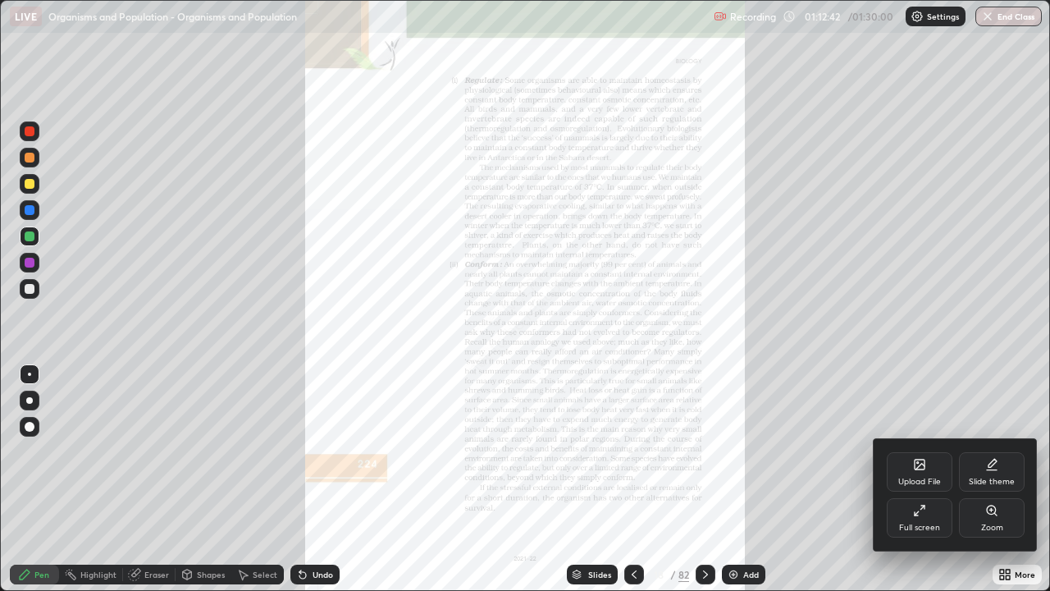
click at [1005, 479] on div "Zoom" at bounding box center [992, 517] width 66 height 39
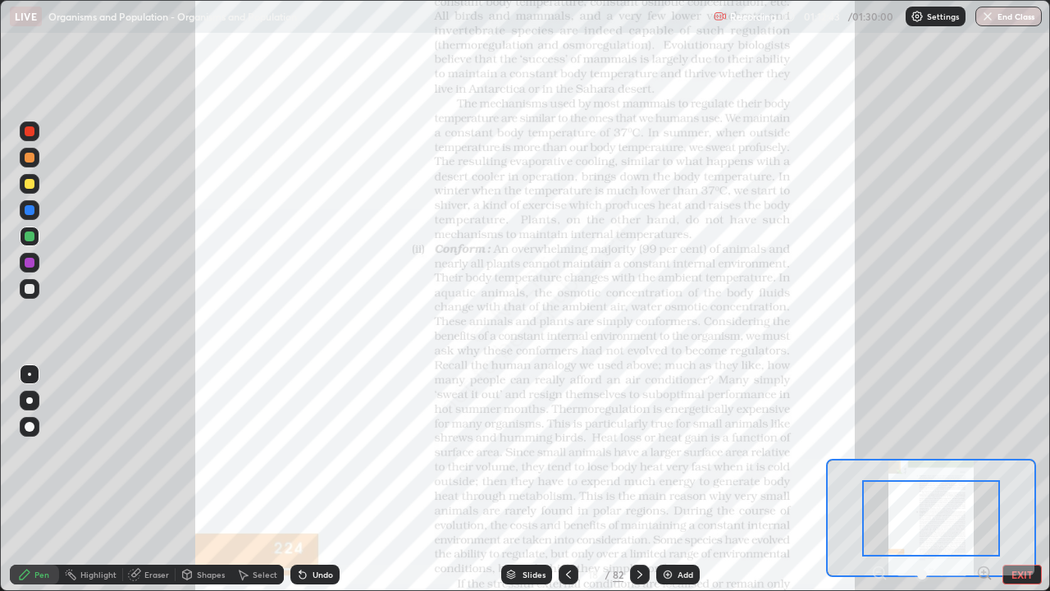
click at [982, 479] on icon at bounding box center [984, 573] width 16 height 16
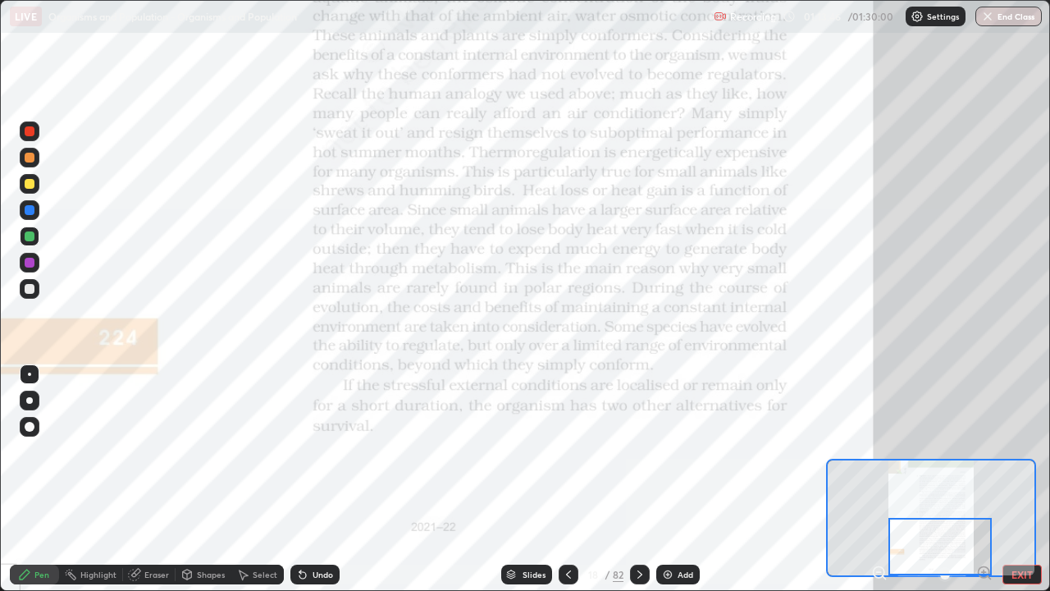
click at [567, 479] on icon at bounding box center [568, 574] width 13 height 13
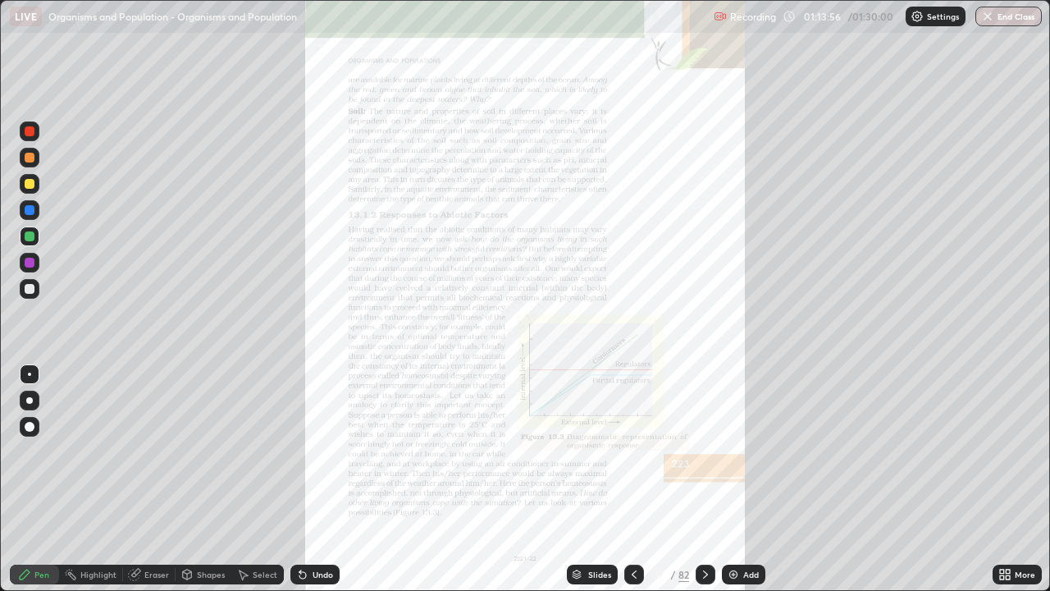
click at [704, 479] on icon at bounding box center [705, 574] width 13 height 13
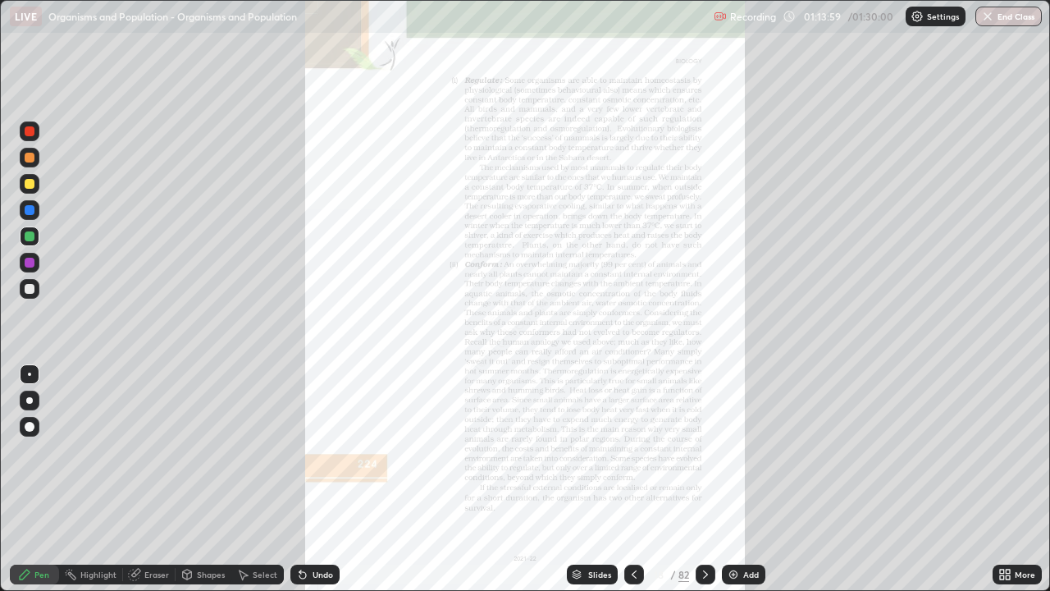
click at [1008, 479] on icon at bounding box center [1008, 577] width 4 height 4
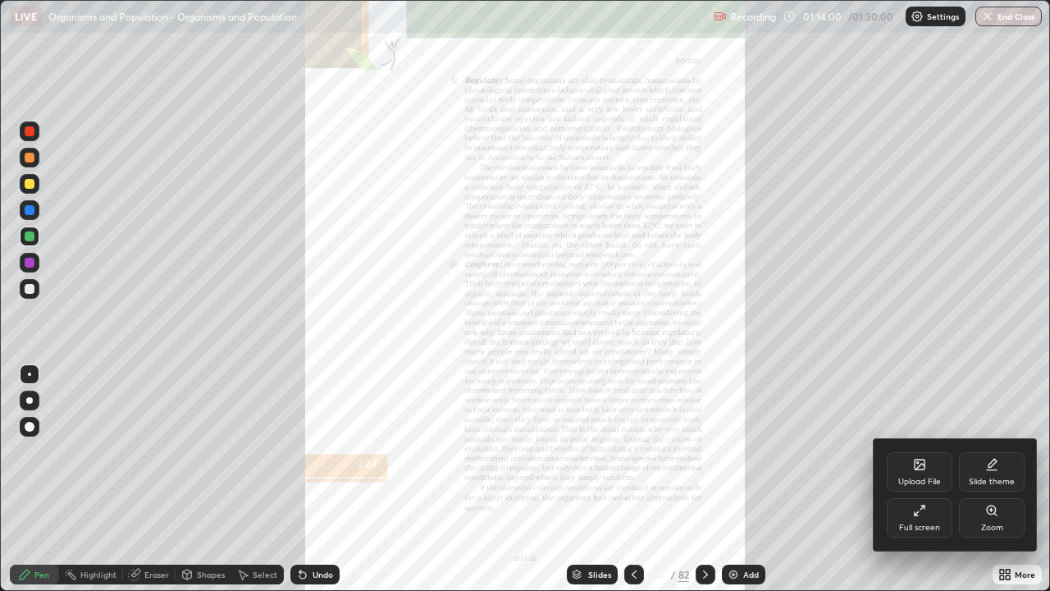
click at [1005, 479] on div "Zoom" at bounding box center [992, 517] width 66 height 39
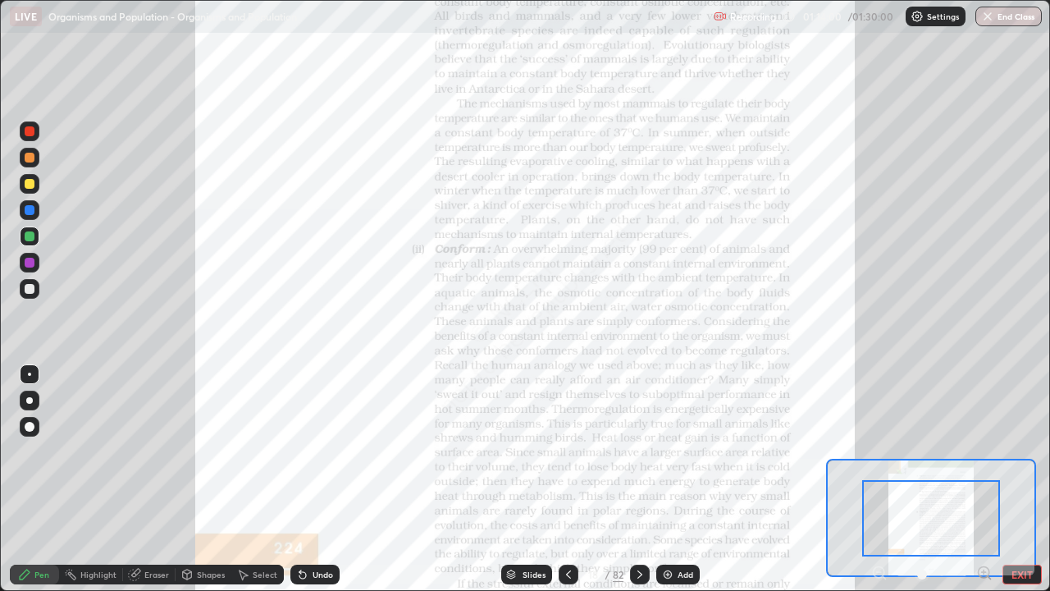
click at [989, 479] on icon at bounding box center [989, 577] width 3 height 3
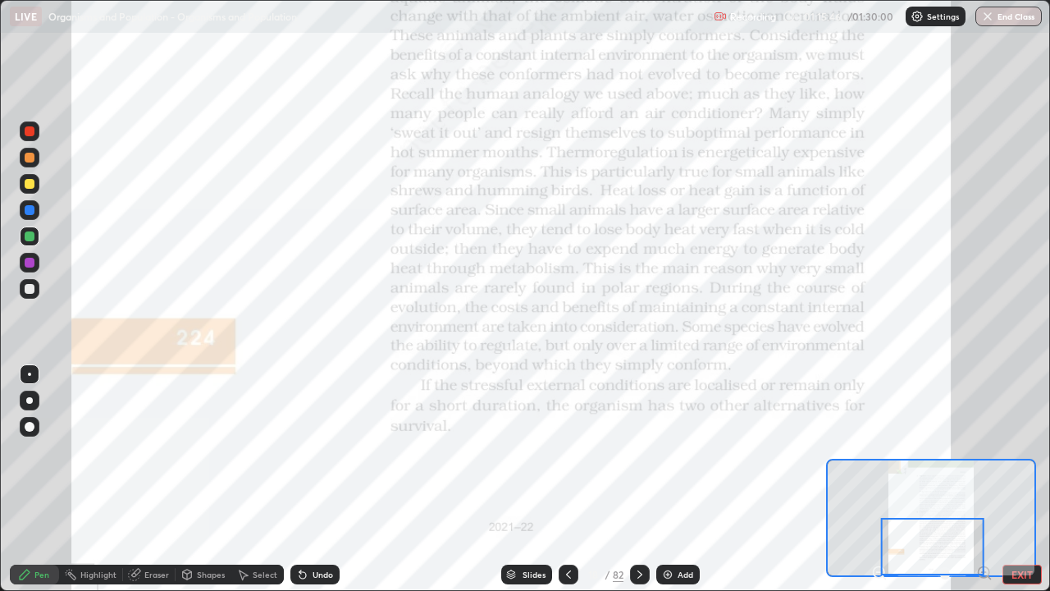
click at [638, 479] on icon at bounding box center [639, 574] width 13 height 13
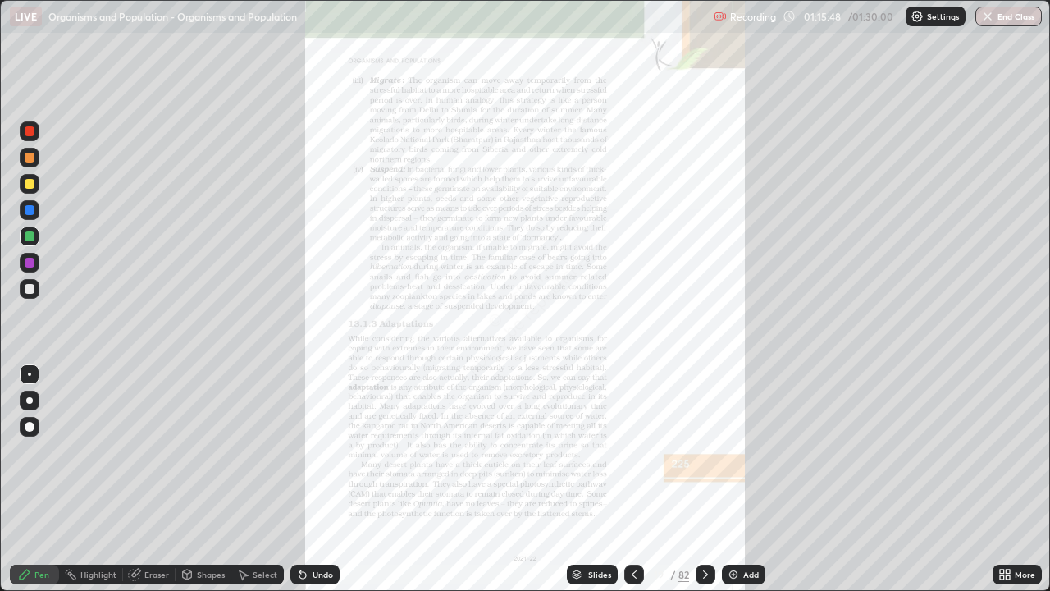
click at [1008, 479] on icon at bounding box center [1008, 577] width 4 height 4
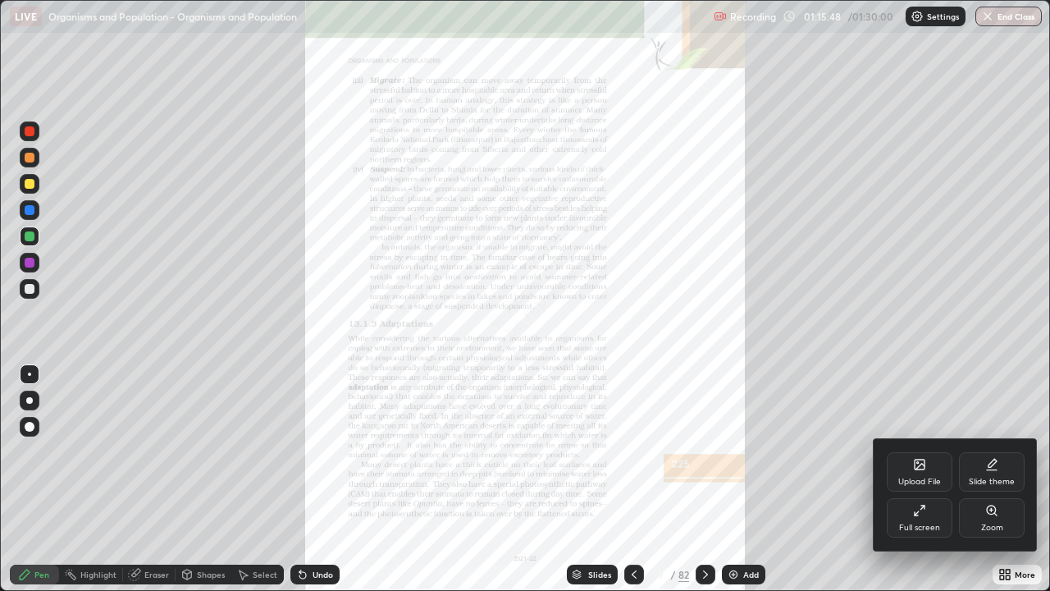
click at [997, 479] on div "Zoom" at bounding box center [992, 528] width 22 height 8
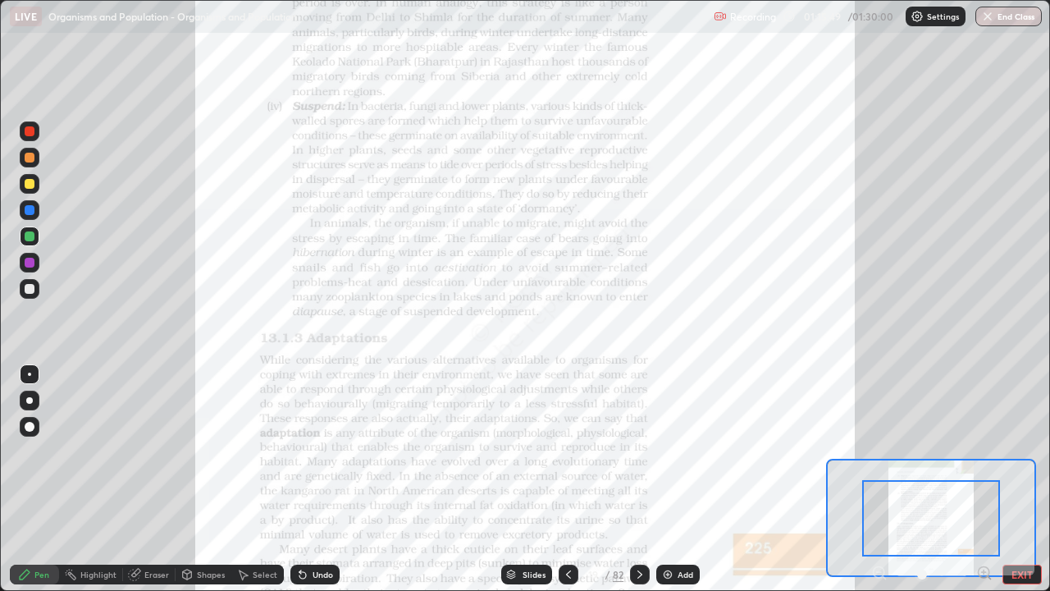
click at [983, 479] on icon at bounding box center [984, 573] width 16 height 16
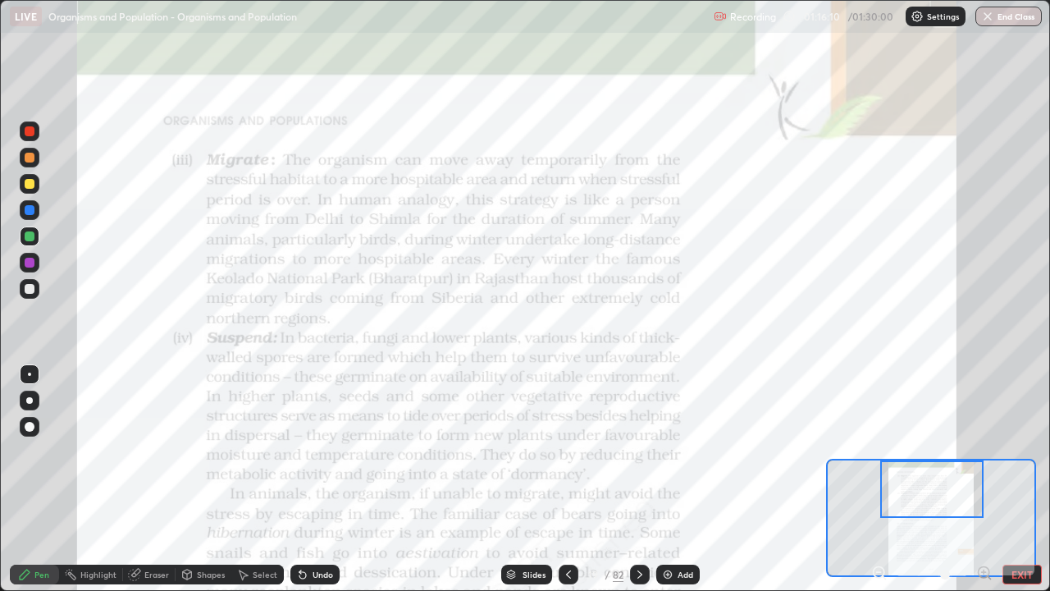
click at [315, 479] on div "Undo" at bounding box center [323, 574] width 21 height 8
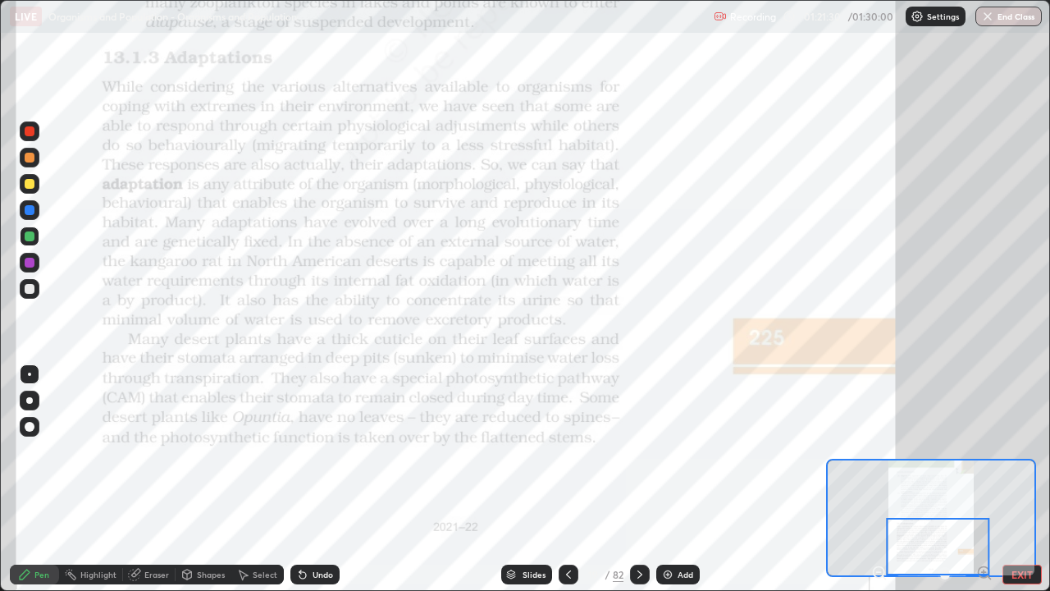
click at [641, 479] on icon at bounding box center [639, 574] width 13 height 13
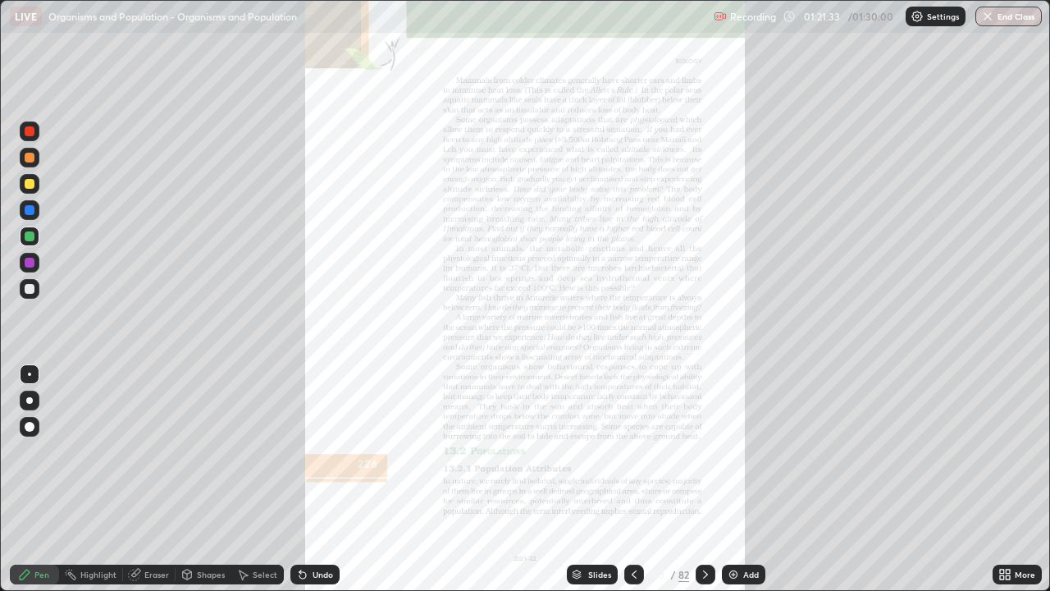
click at [1028, 479] on div "More" at bounding box center [1025, 574] width 21 height 8
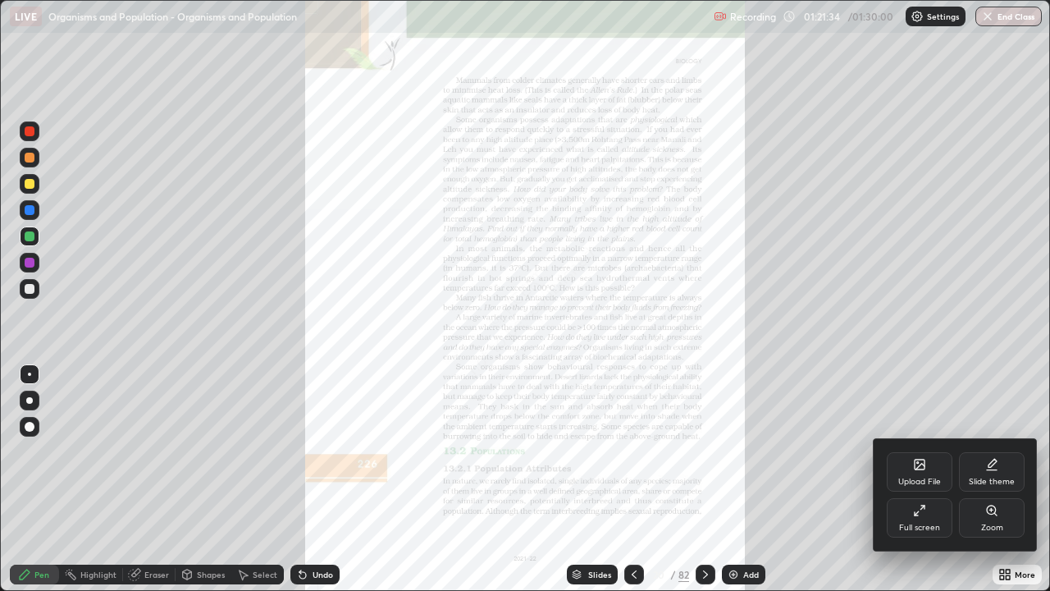
click at [1008, 479] on div "Zoom" at bounding box center [992, 517] width 66 height 39
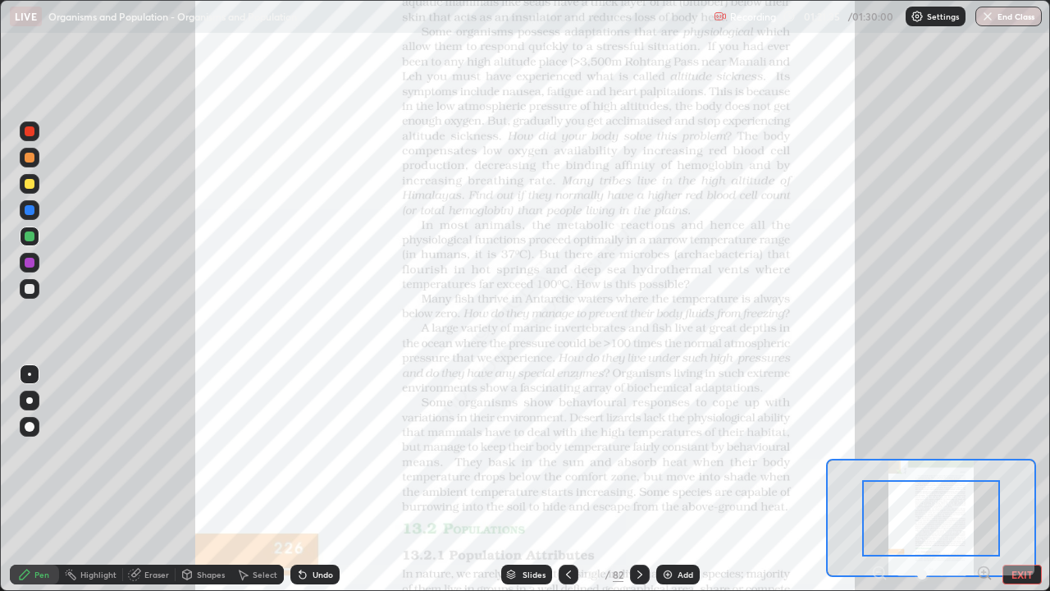
click at [978, 479] on icon at bounding box center [984, 573] width 16 height 16
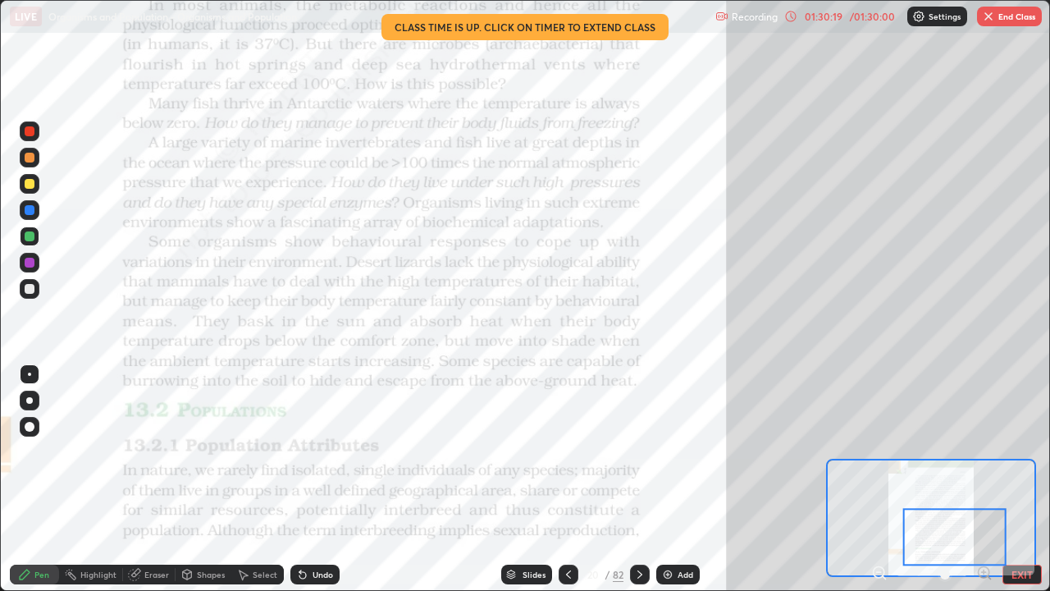
click at [1019, 19] on button "End Class" at bounding box center [1009, 17] width 65 height 20
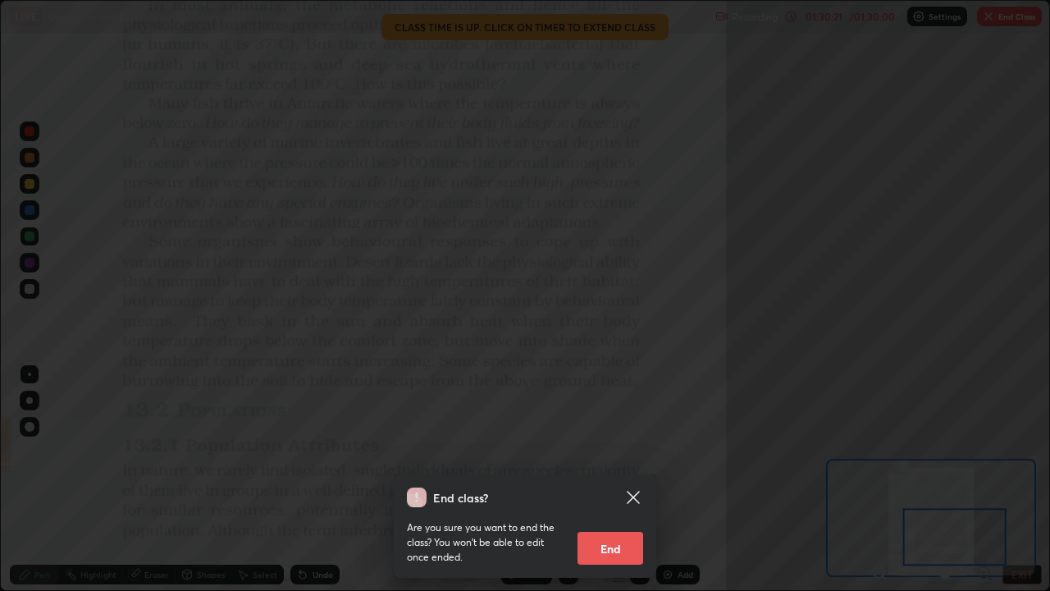
click at [609, 479] on button "End" at bounding box center [611, 548] width 66 height 33
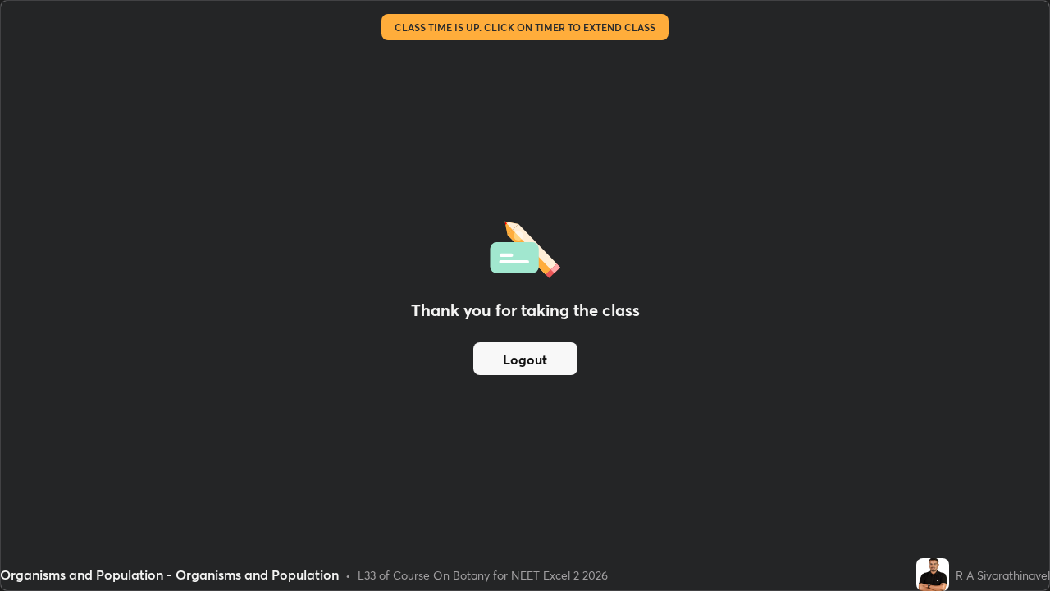
click at [552, 349] on button "Logout" at bounding box center [525, 358] width 104 height 33
